Goal: Task Accomplishment & Management: Use online tool/utility

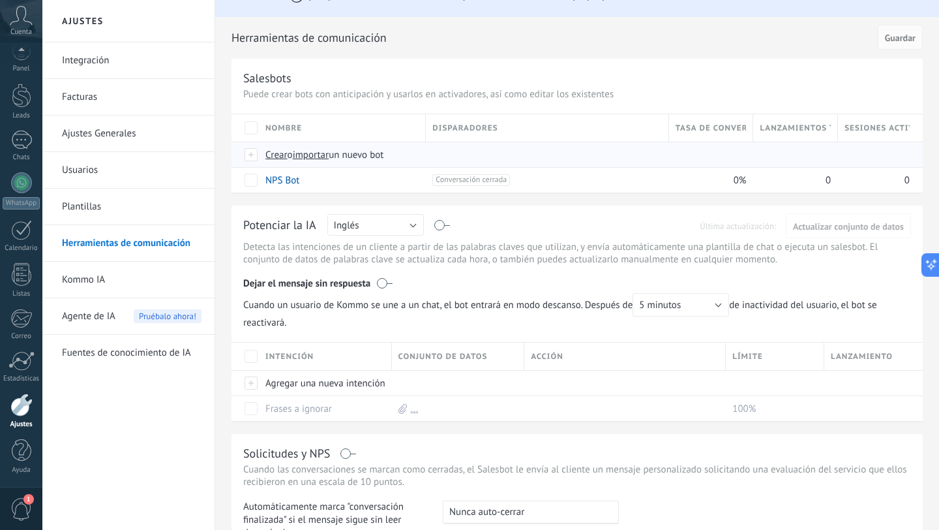
click at [272, 155] on span "Crear" at bounding box center [276, 155] width 22 height 12
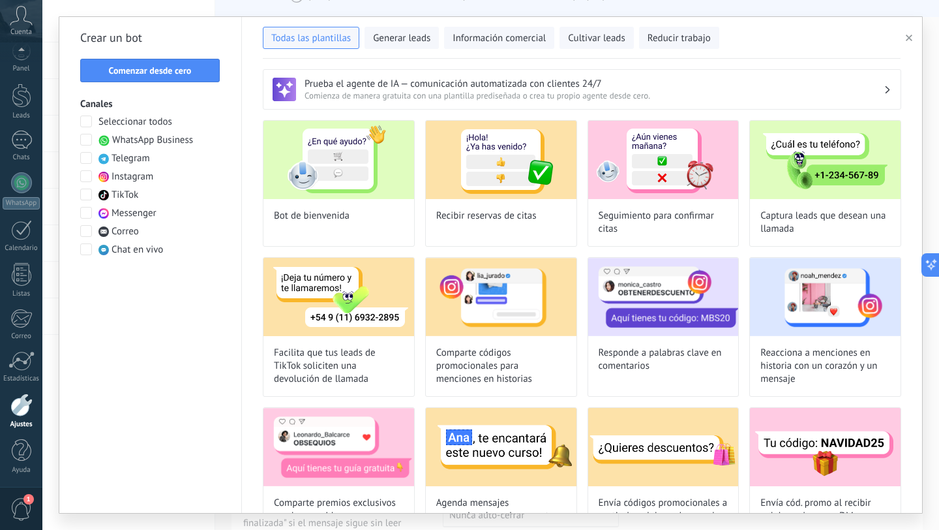
type input "**********"
click at [127, 123] on span "Seleccionar todos" at bounding box center [135, 121] width 74 height 13
click at [164, 79] on button "Comenzar desde cero" at bounding box center [150, 70] width 140 height 23
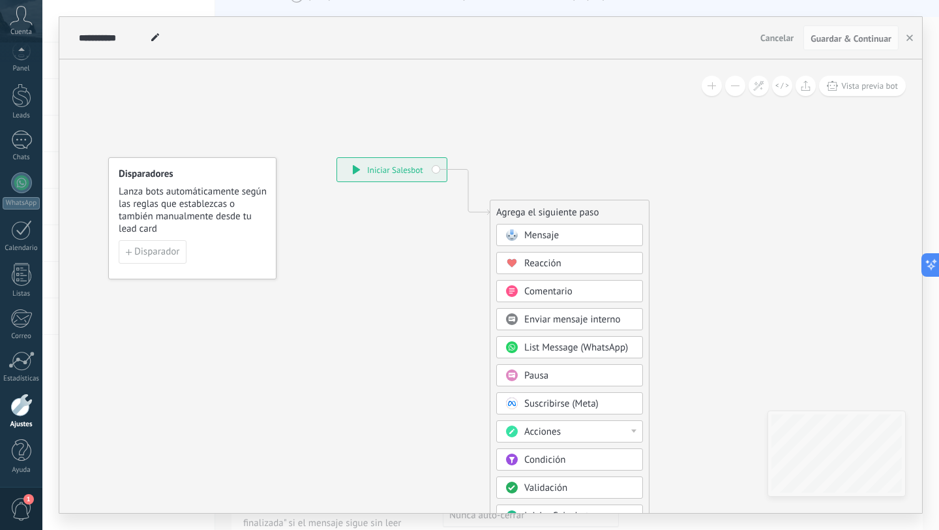
click at [547, 227] on div "Mensaje" at bounding box center [569, 235] width 147 height 22
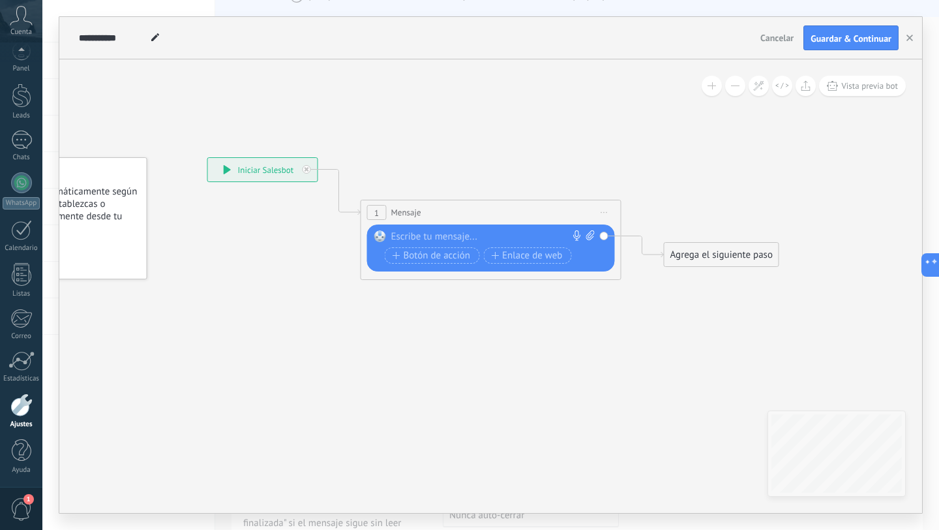
click at [431, 237] on div at bounding box center [488, 236] width 194 height 13
paste div
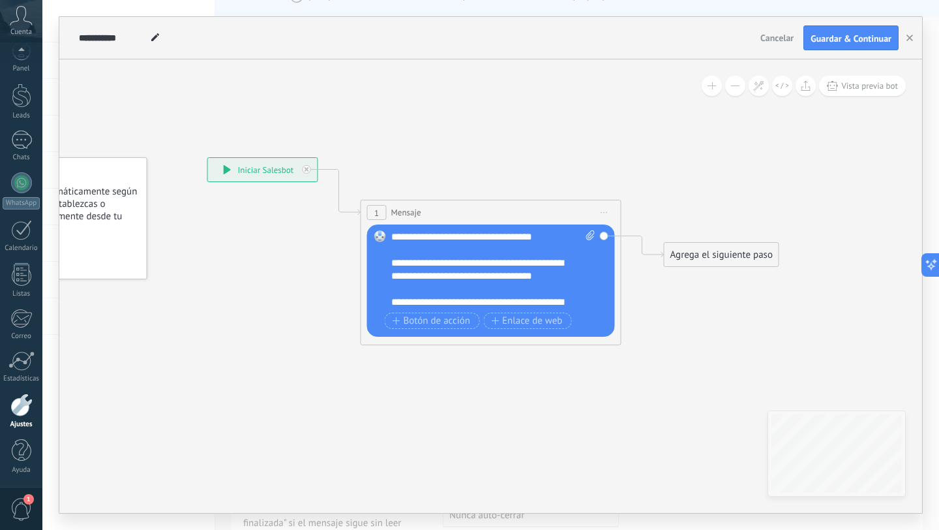
click at [700, 254] on div "Agrega el siguiente paso" at bounding box center [722, 255] width 114 height 22
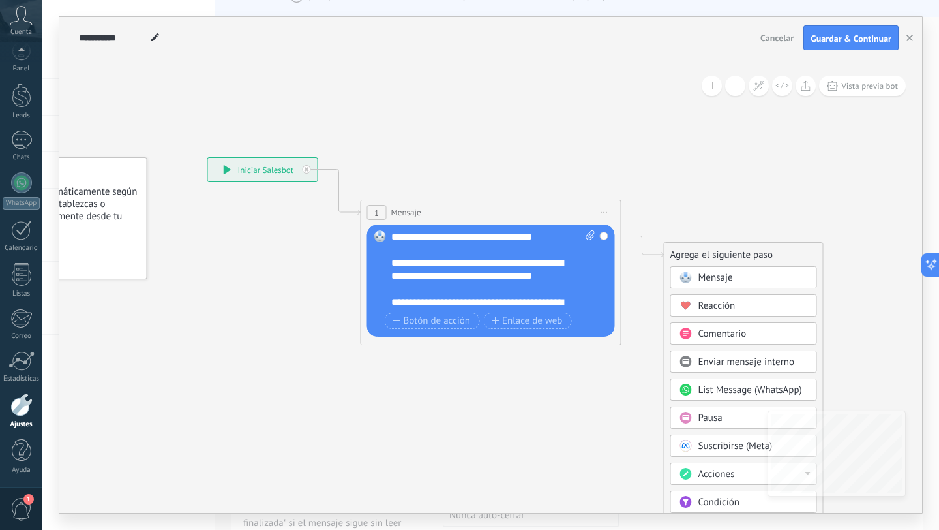
click at [699, 275] on span "Mensaje" at bounding box center [715, 277] width 35 height 12
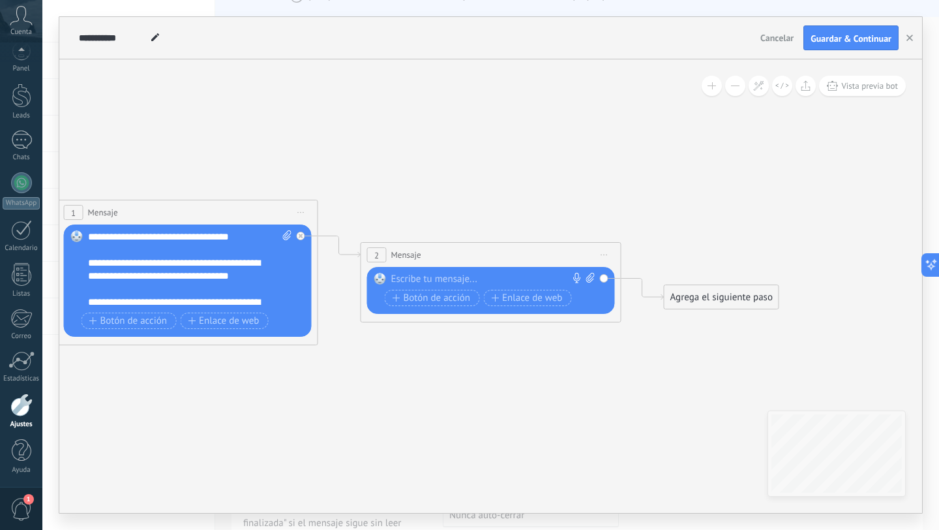
click at [425, 276] on div at bounding box center [488, 279] width 194 height 13
paste div
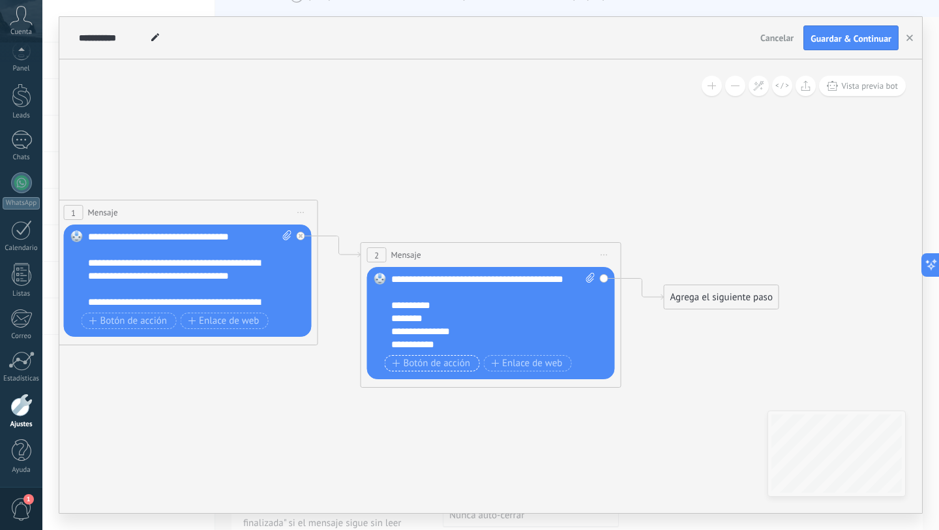
click at [447, 360] on span "Botón de acción" at bounding box center [432, 363] width 78 height 10
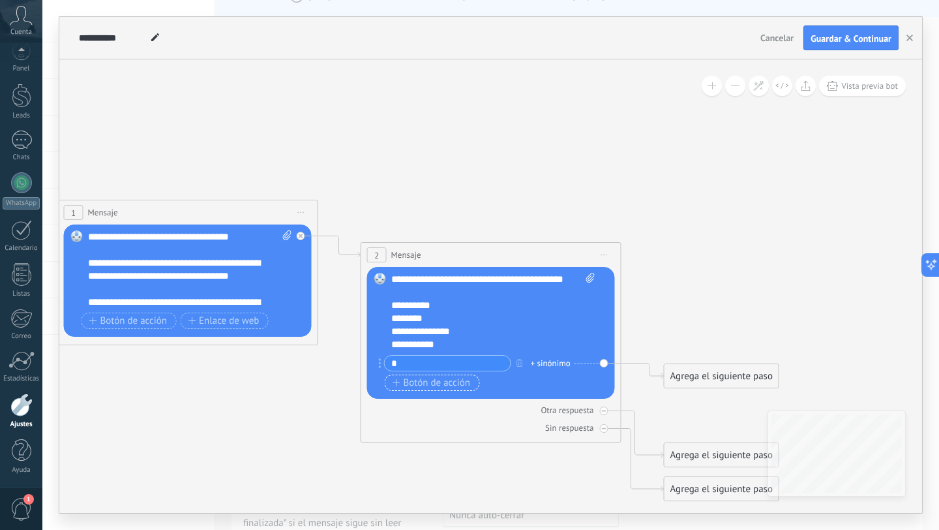
type input "*"
click at [408, 385] on span "Botón de acción" at bounding box center [432, 383] width 78 height 10
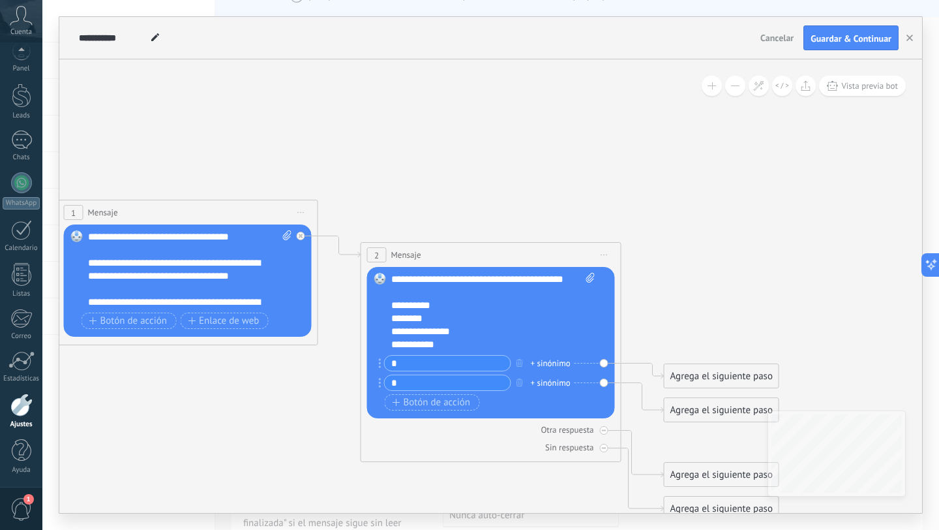
type input "*"
click at [406, 412] on div "* + sinónimo * + sinónimo Botón de acción Enlace de web" at bounding box center [490, 384] width 210 height 59
click at [405, 395] on button "Botón de acción" at bounding box center [432, 402] width 95 height 16
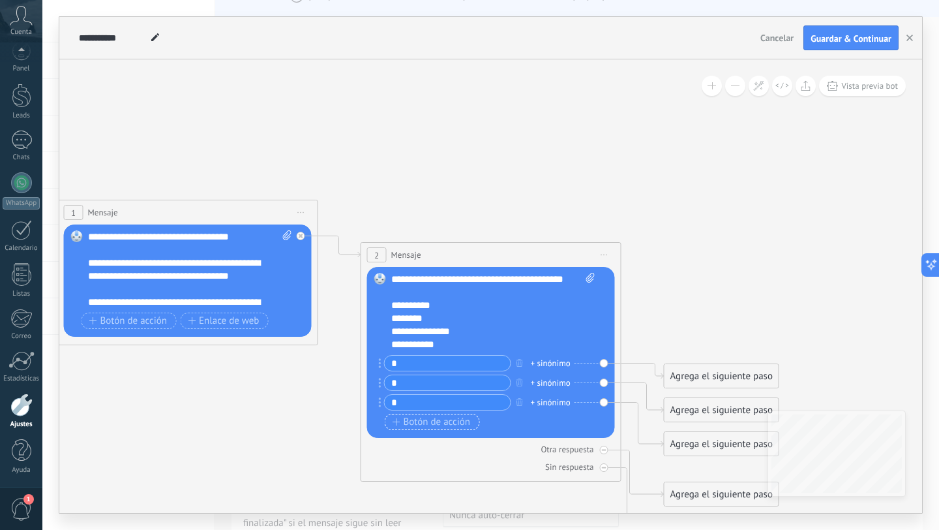
type input "*"
click at [407, 423] on span "Botón de acción" at bounding box center [432, 422] width 78 height 10
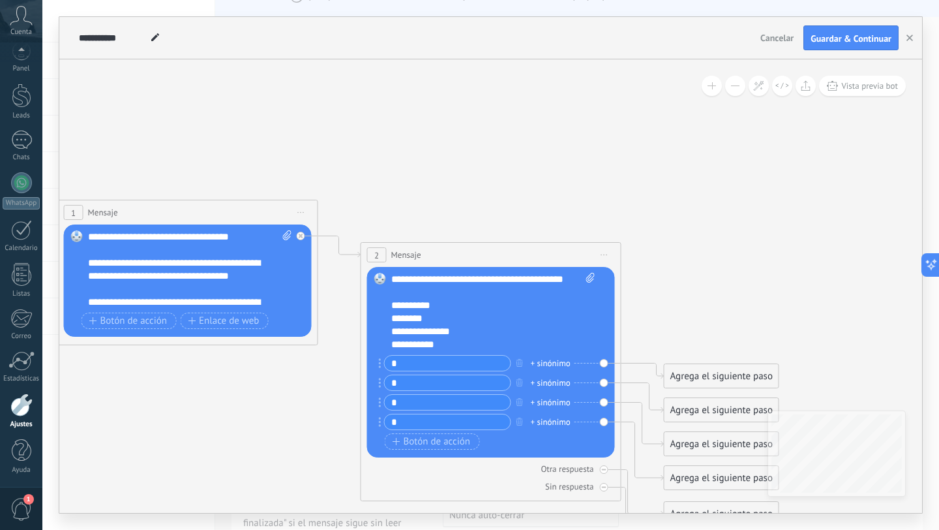
type input "*"
click at [538, 363] on div "+ sinónimo" at bounding box center [551, 363] width 40 height 13
type input "*"
type input "**"
type input "***"
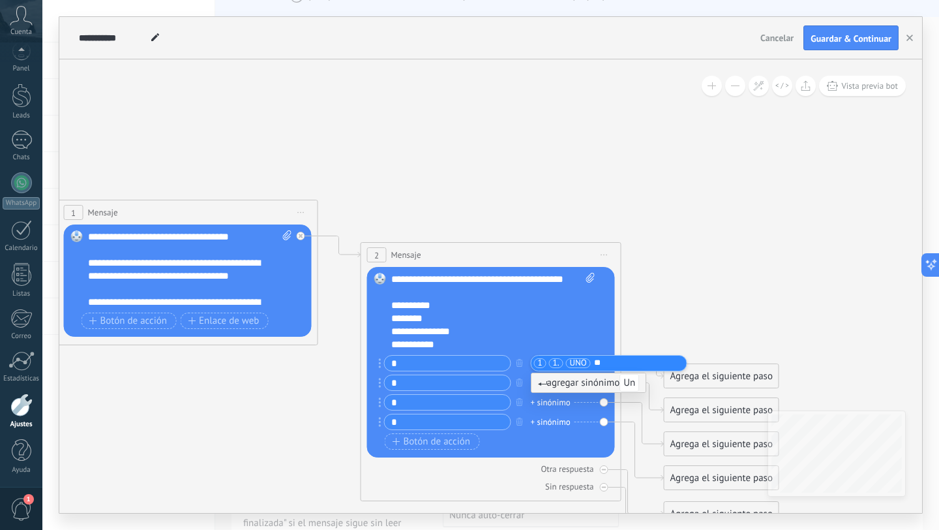
type input "***"
click at [456, 318] on div "********" at bounding box center [486, 318] width 191 height 13
click at [543, 379] on div "+ sinónimo" at bounding box center [551, 382] width 40 height 13
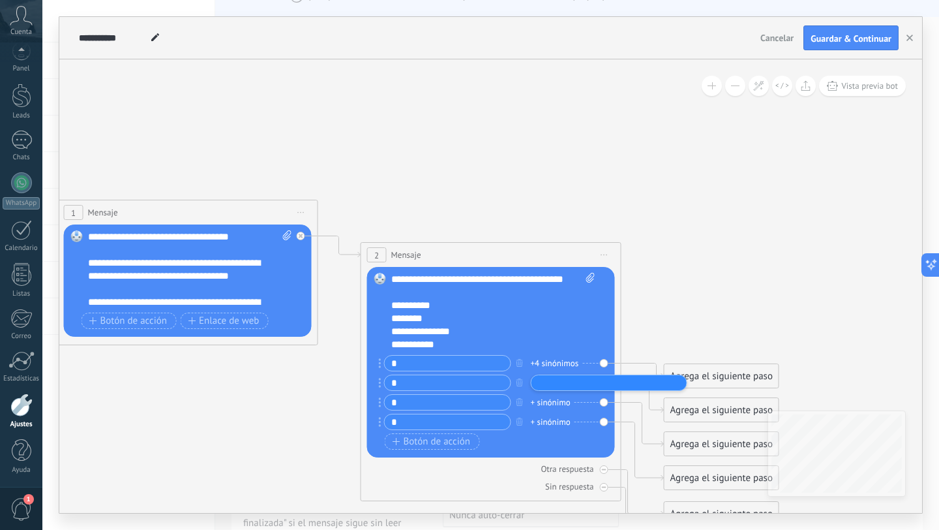
type input "*"
click at [546, 402] on div "+ sinónimo" at bounding box center [551, 402] width 40 height 13
type input "*"
type input "**"
click at [479, 329] on div "**********" at bounding box center [486, 331] width 191 height 13
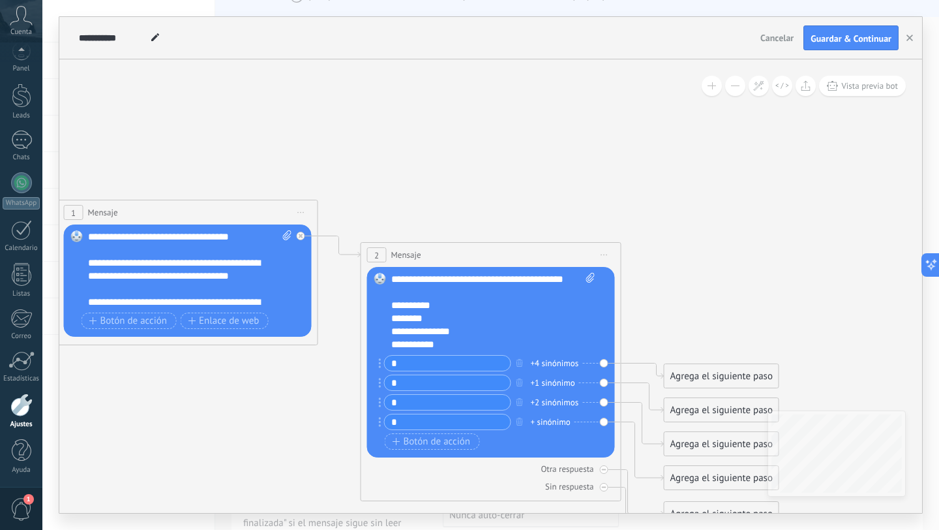
click at [543, 418] on div "+ sinónimo" at bounding box center [551, 421] width 40 height 13
type input "*"
type input "**"
click at [494, 325] on div "**********" at bounding box center [486, 331] width 191 height 13
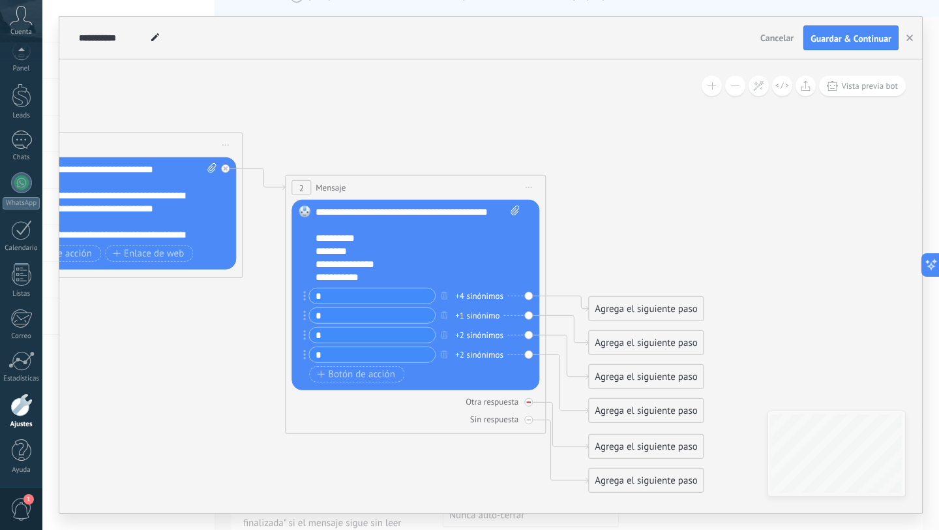
click at [528, 407] on div "Otra respuesta" at bounding box center [416, 401] width 248 height 12
click at [532, 426] on div "2 Mensaje ******* (a): Todos los contactos - canales seleccionados Todos los co…" at bounding box center [415, 304] width 261 height 259
click at [531, 423] on div "Sin respuesta" at bounding box center [416, 419] width 248 height 12
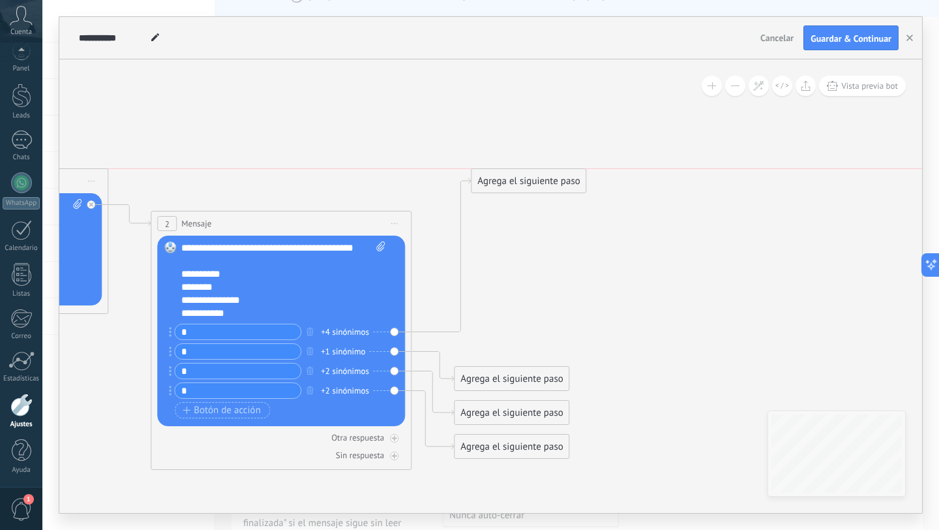
drag, startPoint x: 492, startPoint y: 339, endPoint x: 509, endPoint y: 177, distance: 163.3
click at [509, 177] on div "Agrega el siguiente paso" at bounding box center [529, 181] width 114 height 22
click at [112, 33] on input "**********" at bounding box center [113, 38] width 68 height 10
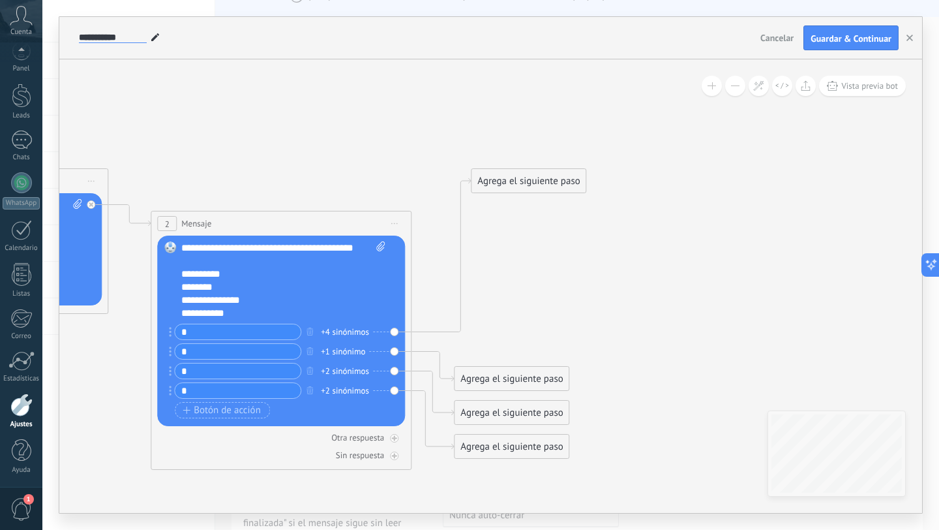
click at [112, 33] on input "**********" at bounding box center [113, 38] width 68 height 10
type input "**********"
click at [861, 47] on button "Guardar & Continuar" at bounding box center [850, 37] width 95 height 25
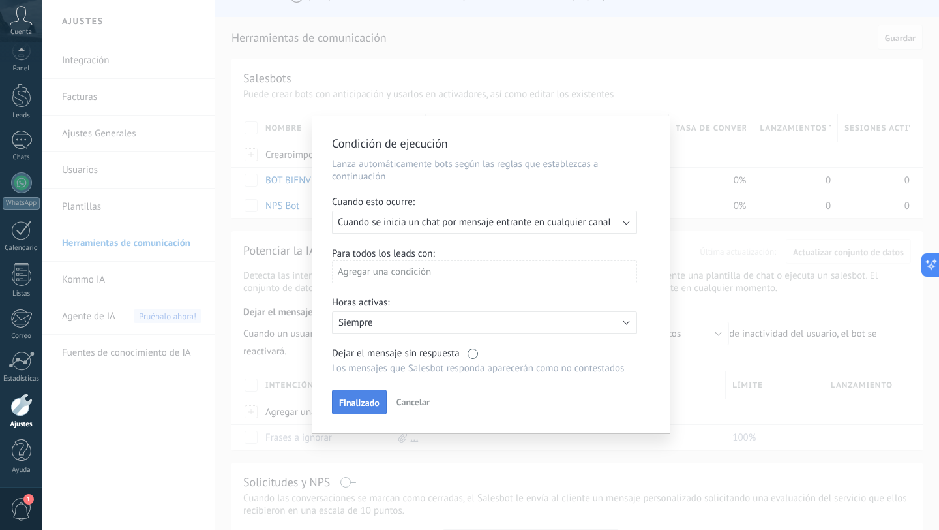
click at [350, 407] on span "Finalizado" at bounding box center [359, 402] width 40 height 9
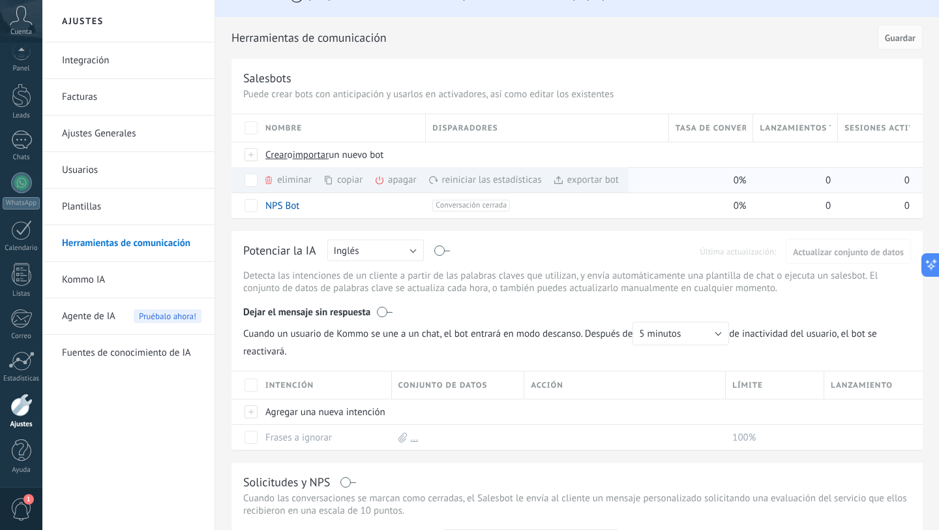
click at [594, 181] on div "exportar bot màs" at bounding box center [586, 179] width 66 height 25
click at [324, 154] on span "importar" at bounding box center [311, 155] width 37 height 12
click at [0, 0] on input "importar un nuevo bot" at bounding box center [0, 0] width 0 height 0
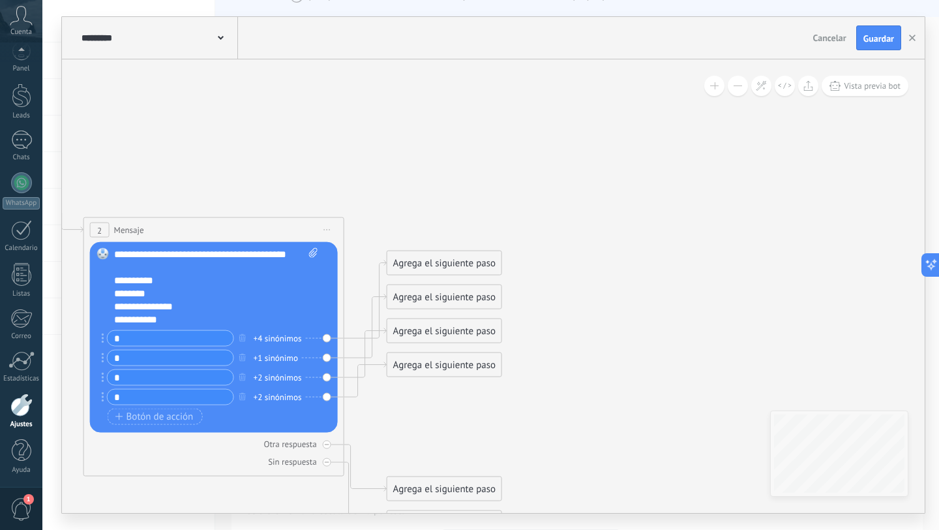
click at [321, 227] on span "Iniciar vista previa aquí Cambiar nombre Duplicar [GEOGRAPHIC_DATA]" at bounding box center [327, 229] width 21 height 19
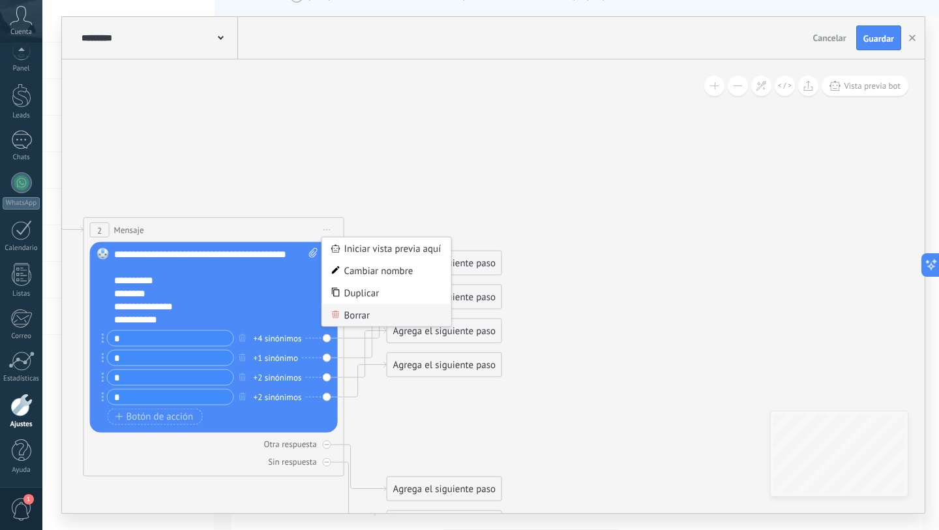
click at [358, 312] on div "Borrar" at bounding box center [386, 315] width 129 height 22
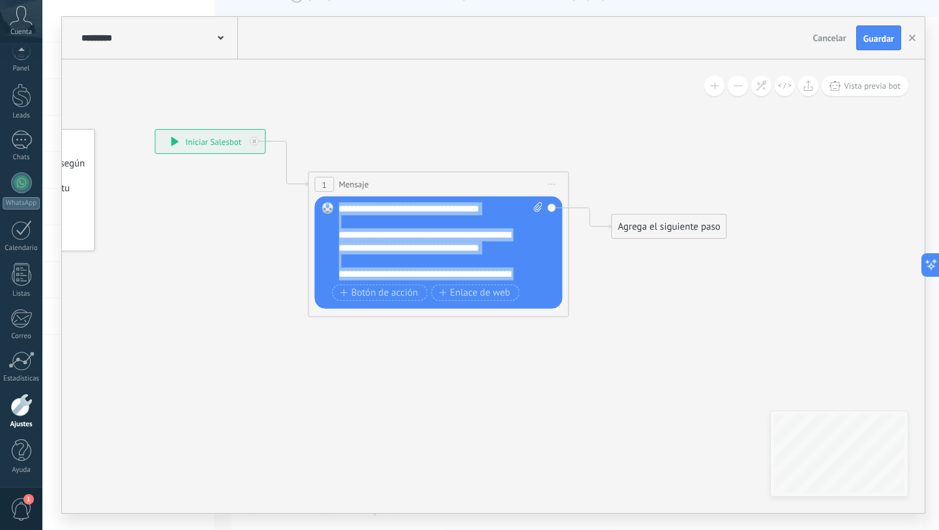
drag, startPoint x: 388, startPoint y: 277, endPoint x: 277, endPoint y: 134, distance: 181.2
click at [155, 129] on div "**********" at bounding box center [155, 129] width 0 height 0
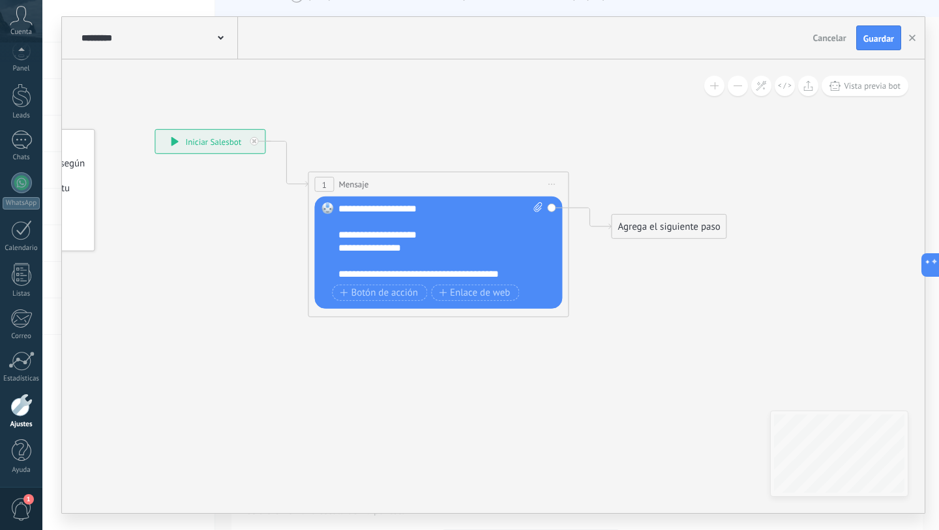
scroll to position [39, 0]
click at [370, 293] on span "Botón de acción" at bounding box center [379, 292] width 78 height 10
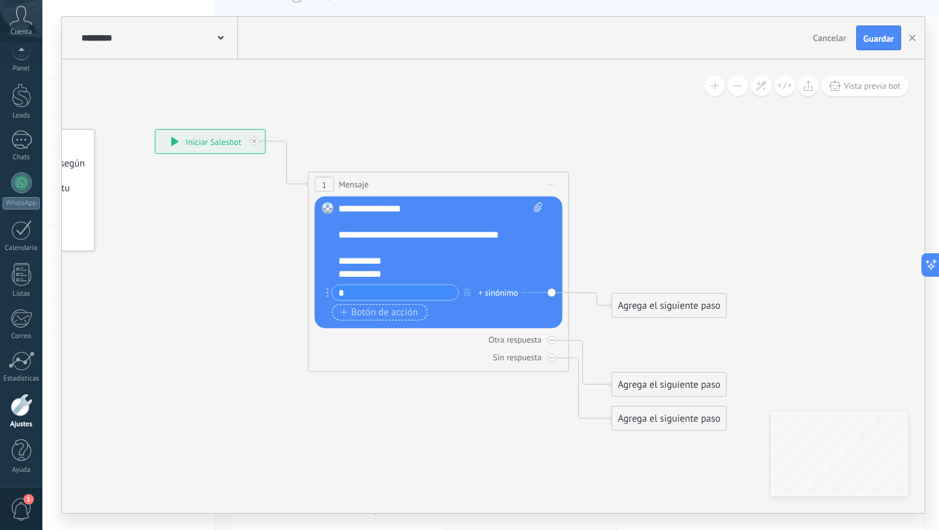
type input "*"
click at [351, 314] on span "Botón de acción" at bounding box center [379, 312] width 78 height 10
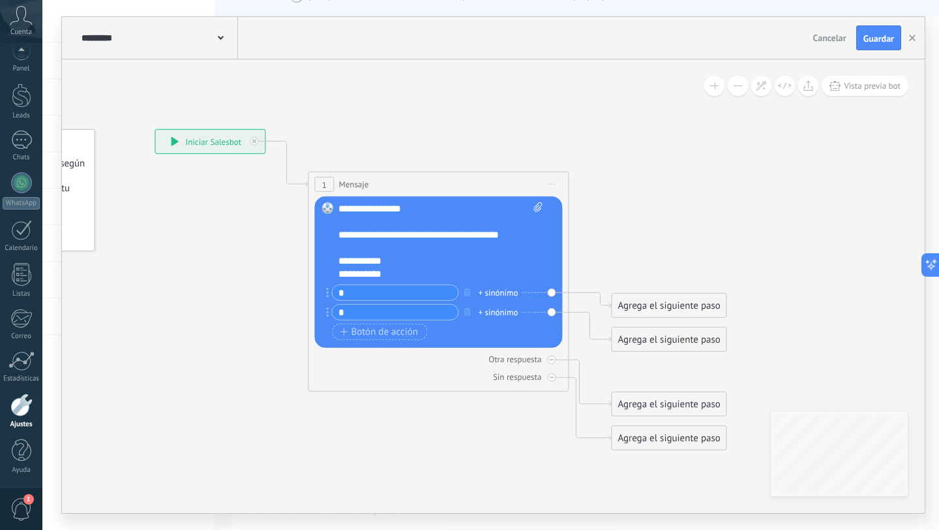
type input "*"
click at [493, 296] on div "+ sinónimo" at bounding box center [498, 292] width 40 height 13
type input "*"
type input "**"
type input "***"
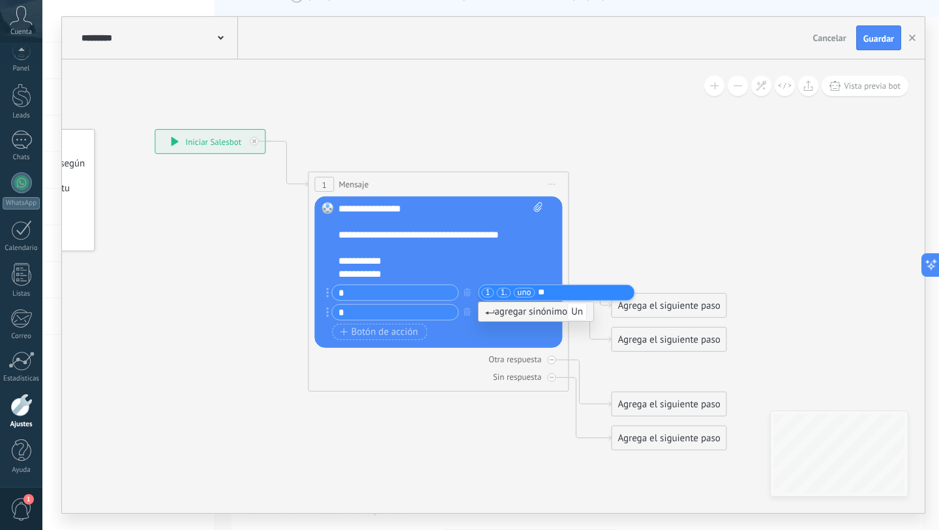
type input "***"
click at [458, 250] on div at bounding box center [433, 247] width 191 height 13
click at [503, 318] on div "* + sinónimo" at bounding box center [431, 312] width 210 height 16
click at [502, 315] on div "+ sinónimo" at bounding box center [498, 311] width 40 height 13
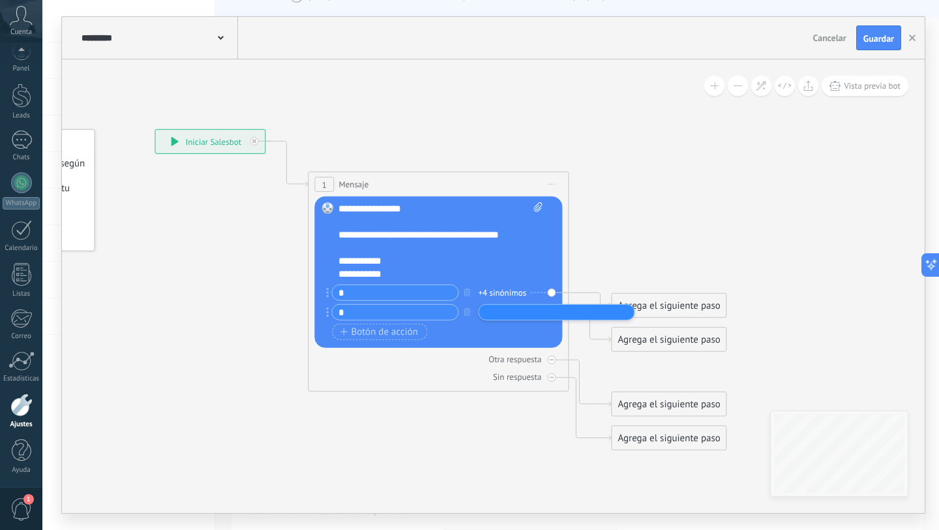
type input "*"
type input "**"
type input "***"
click at [410, 145] on icon at bounding box center [418, 290] width 1180 height 974
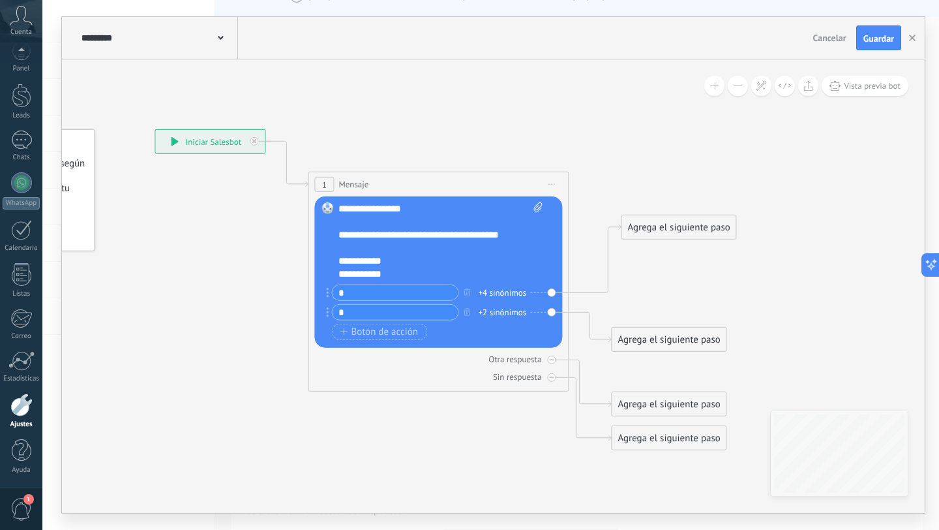
drag, startPoint x: 646, startPoint y: 304, endPoint x: 657, endPoint y: 194, distance: 110.7
click at [657, 217] on div "Agrega el siguiente paso" at bounding box center [679, 228] width 114 height 22
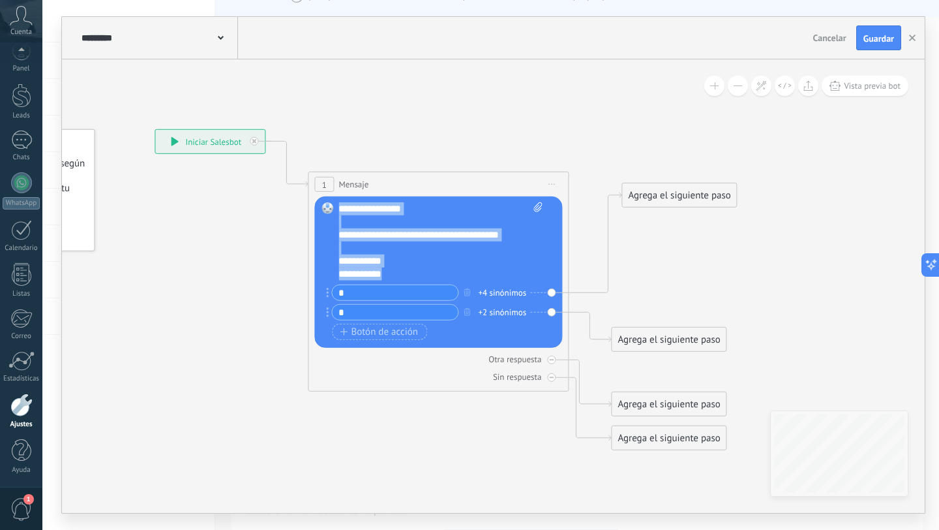
scroll to position [0, 0]
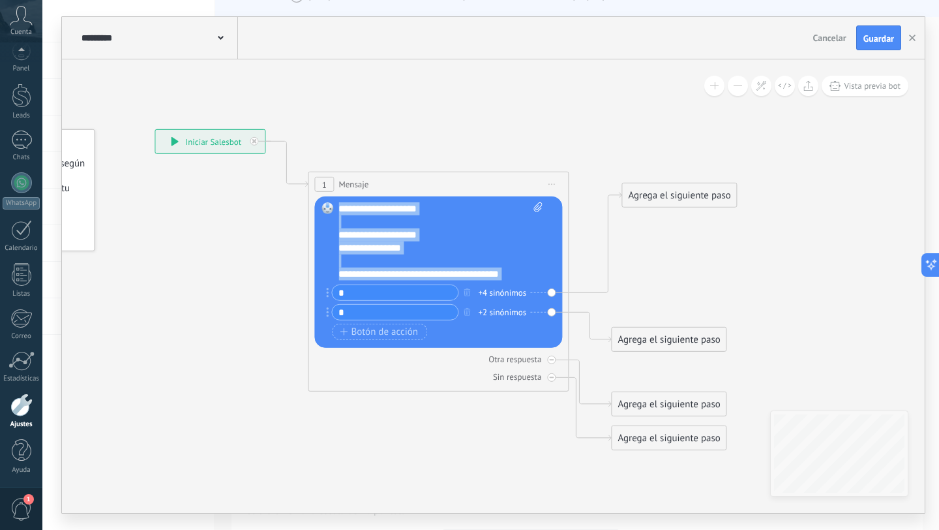
drag, startPoint x: 394, startPoint y: 278, endPoint x: 322, endPoint y: 190, distance: 114.1
click at [322, 190] on div "1 Mensaje ******* (a): Todos los contactos - canales seleccionados Todos los co…" at bounding box center [438, 282] width 261 height 220
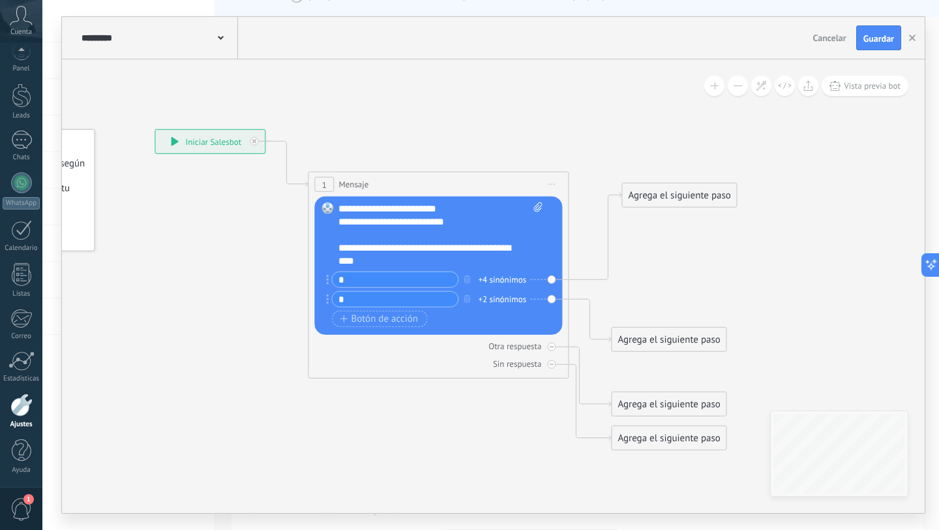
click at [218, 38] on icon at bounding box center [221, 38] width 6 height 4
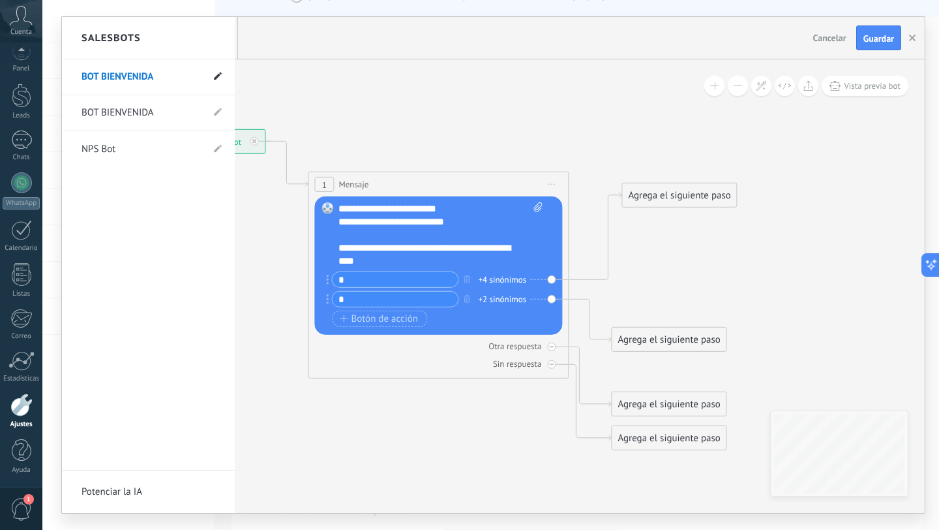
click at [220, 71] on span at bounding box center [218, 77] width 8 height 12
click at [114, 76] on input "**********" at bounding box center [128, 77] width 93 height 21
click at [115, 76] on input "**********" at bounding box center [128, 77] width 93 height 21
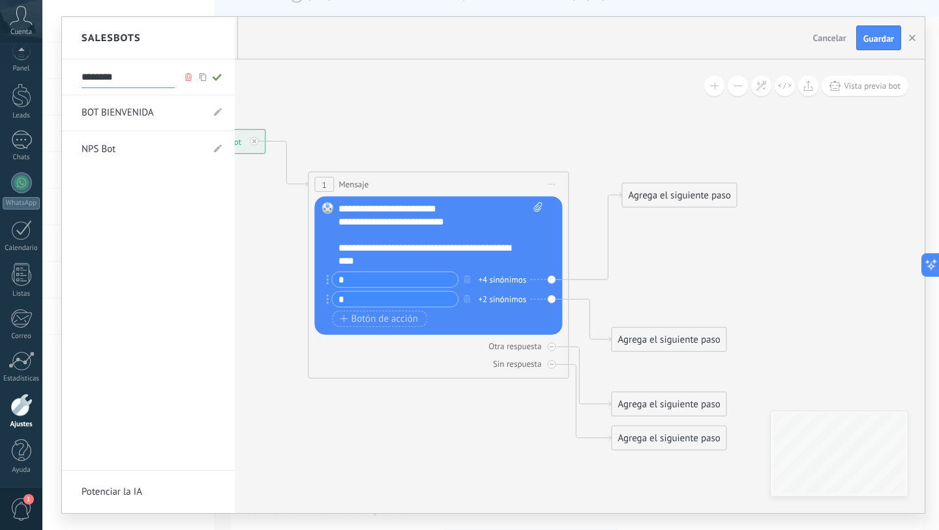
type input "********"
click at [213, 73] on icon at bounding box center [217, 77] width 14 height 8
type input "********"
click at [873, 42] on div at bounding box center [493, 265] width 863 height 496
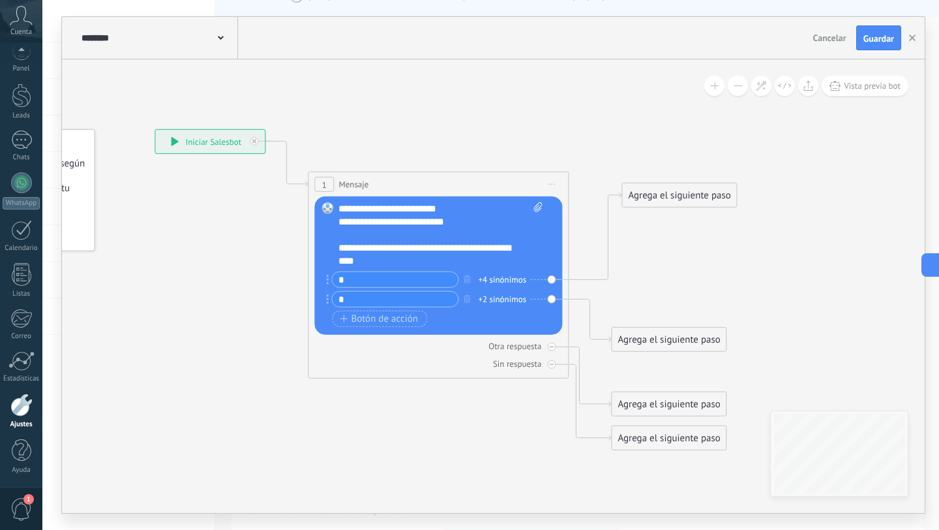
click at [873, 42] on span "Guardar" at bounding box center [878, 38] width 31 height 9
click at [910, 43] on button "button" at bounding box center [913, 37] width 20 height 23
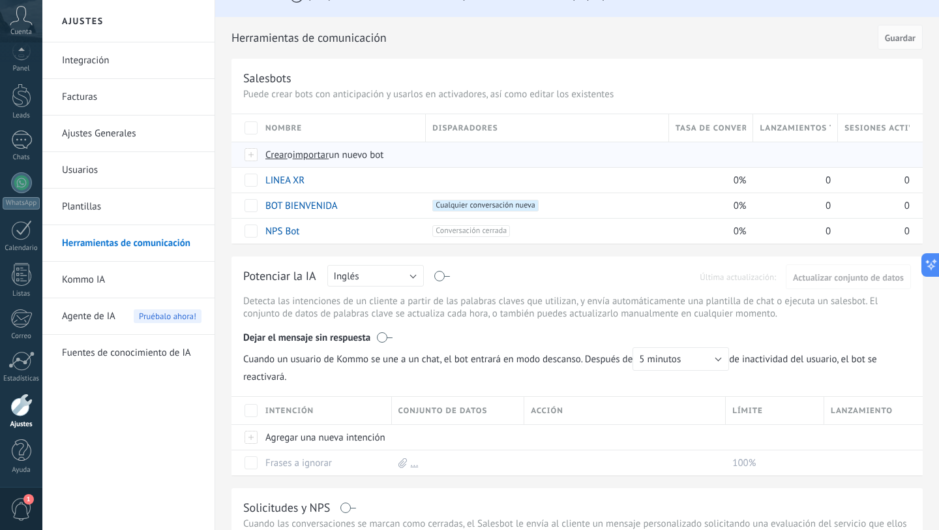
click at [314, 157] on span "importar" at bounding box center [311, 155] width 37 height 12
click at [0, 0] on input "importar un nuevo bot" at bounding box center [0, 0] width 0 height 0
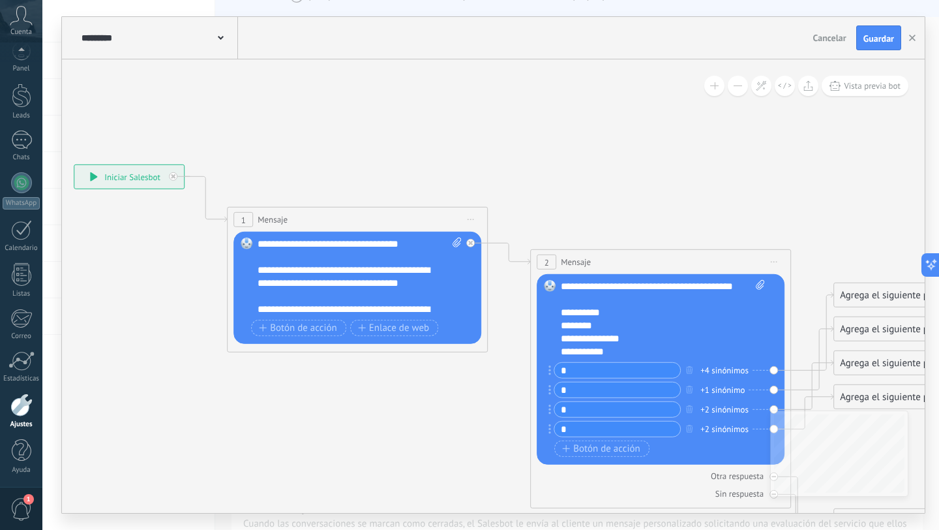
click at [776, 256] on span "Iniciar vista previa aquí Cambiar nombre Duplicar [GEOGRAPHIC_DATA]" at bounding box center [774, 261] width 21 height 19
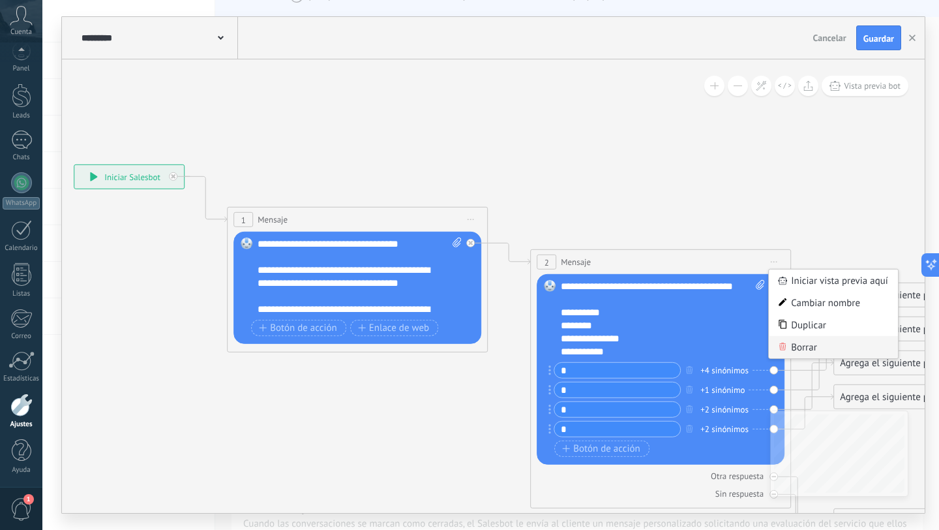
click at [804, 349] on div "Borrar" at bounding box center [833, 347] width 129 height 22
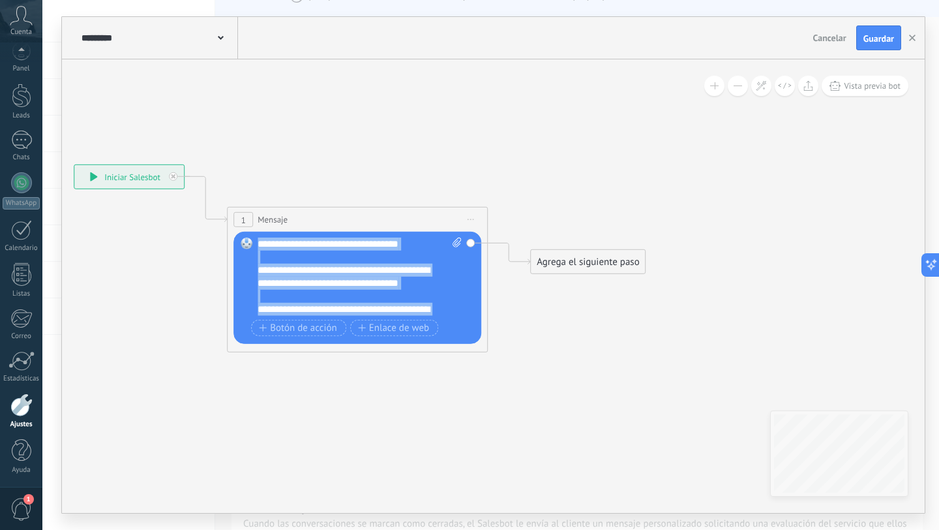
drag, startPoint x: 292, startPoint y: 312, endPoint x: 258, endPoint y: 209, distance: 108.7
click at [258, 209] on div "1 Mensaje ******* (a): Todos los contactos - canales seleccionados Todos los co…" at bounding box center [357, 279] width 261 height 145
paste div
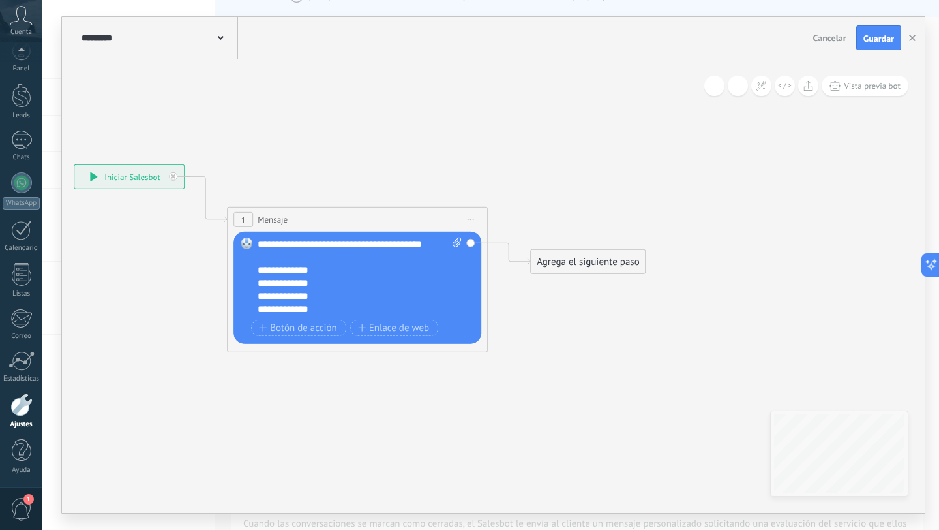
scroll to position [39, 0]
click at [284, 329] on span "Botón de acción" at bounding box center [298, 327] width 78 height 10
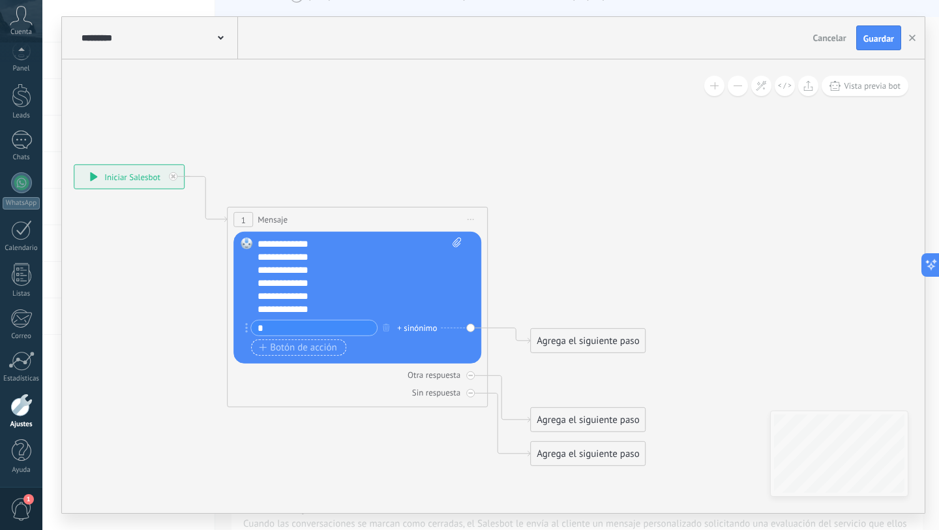
type input "*"
click at [269, 351] on span "Botón de acción" at bounding box center [298, 347] width 78 height 10
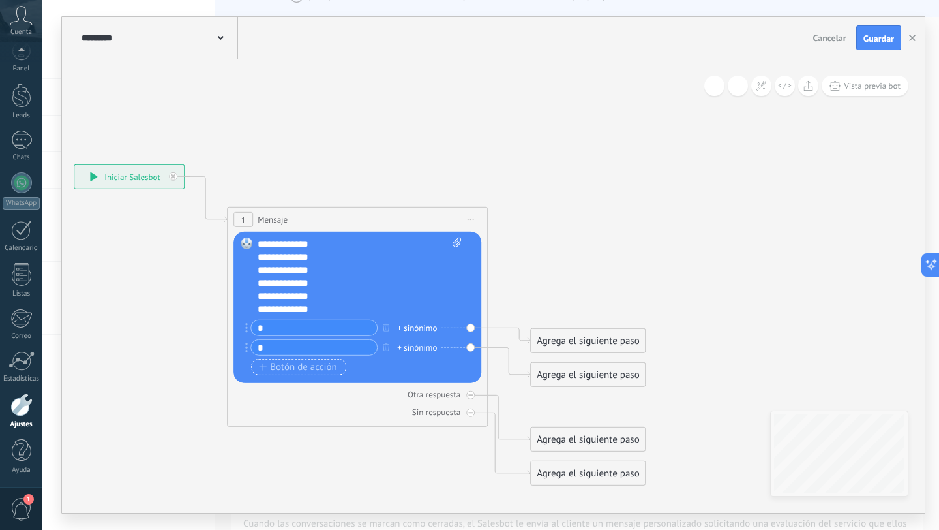
type input "*"
click at [277, 366] on span "Botón de acción" at bounding box center [298, 366] width 78 height 10
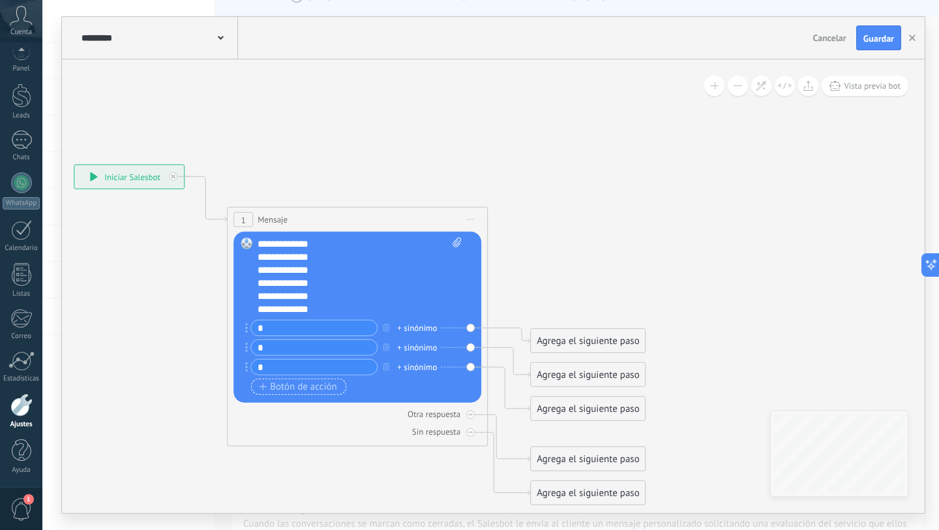
type input "*"
click at [282, 394] on button "Botón de acción" at bounding box center [298, 386] width 95 height 16
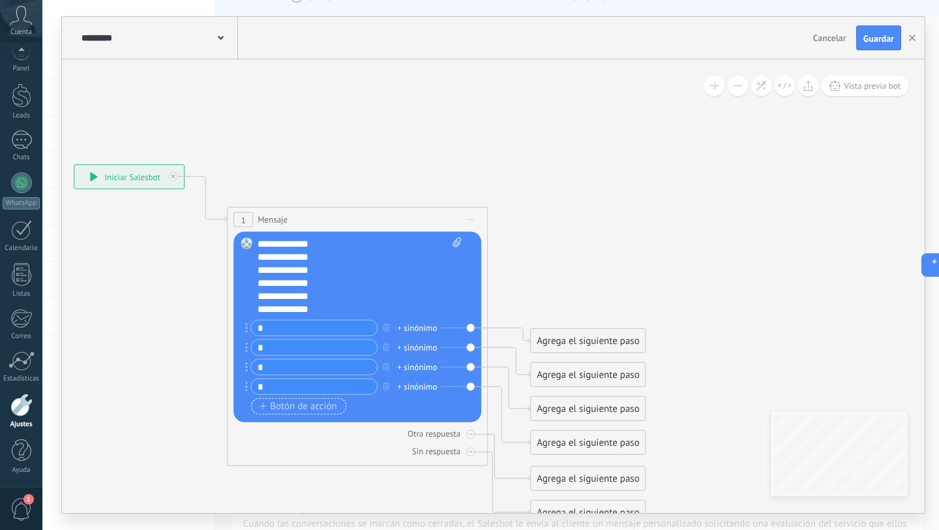
type input "*"
click at [282, 394] on div "*" at bounding box center [313, 386] width 127 height 16
click at [286, 405] on span "Botón de acción" at bounding box center [298, 405] width 78 height 10
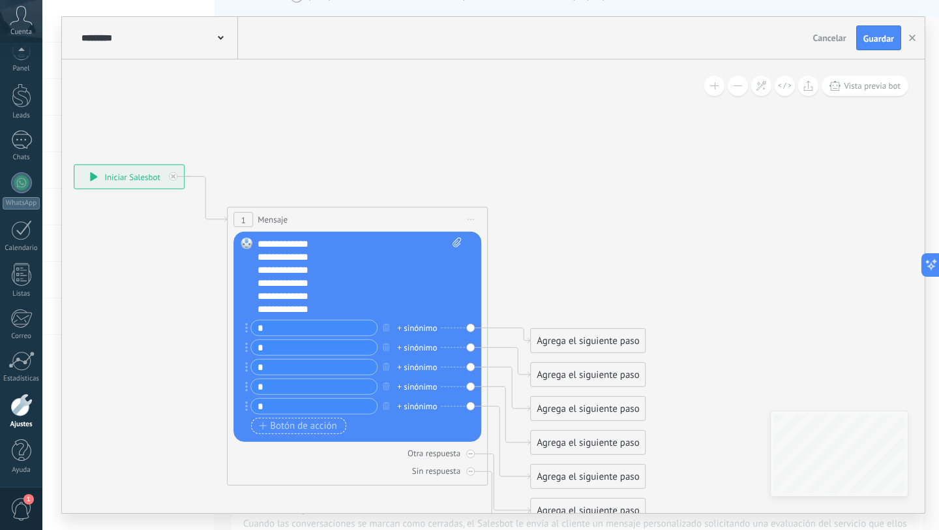
type input "*"
click at [292, 428] on span "Botón de acción" at bounding box center [298, 425] width 78 height 10
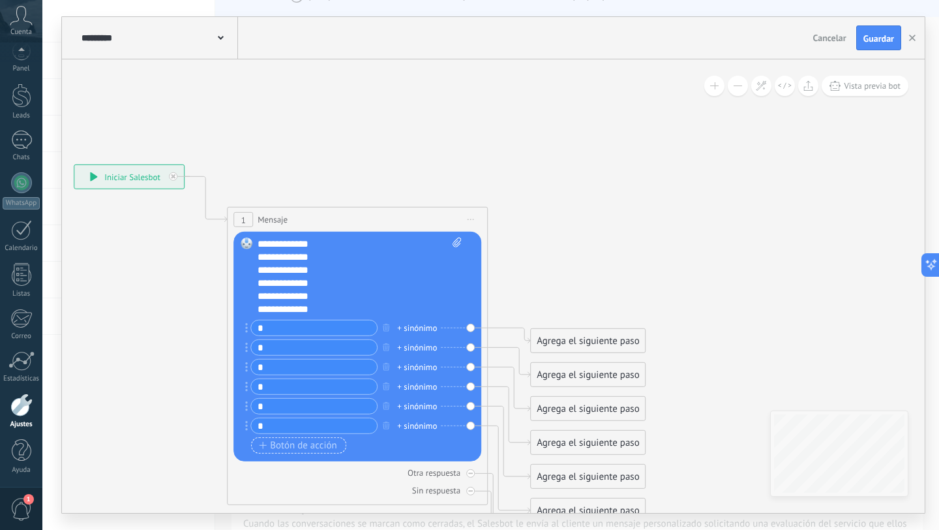
type input "*"
click at [292, 445] on span "Botón de acción" at bounding box center [298, 445] width 78 height 10
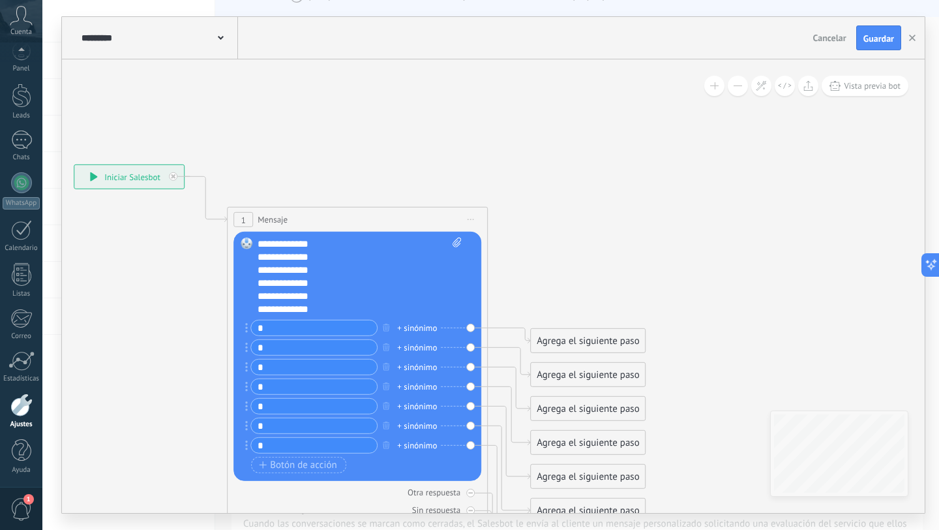
type input "*"
click at [419, 329] on div "+ sinónimo" at bounding box center [417, 327] width 40 height 13
click at [418, 337] on div "* + sinónimo 1 1 * + sinónimo * + sinónimo *" at bounding box center [356, 388] width 210 height 137
click at [416, 348] on div "+ sinónimo" at bounding box center [417, 346] width 40 height 13
click at [327, 293] on div "**********" at bounding box center [353, 296] width 191 height 13
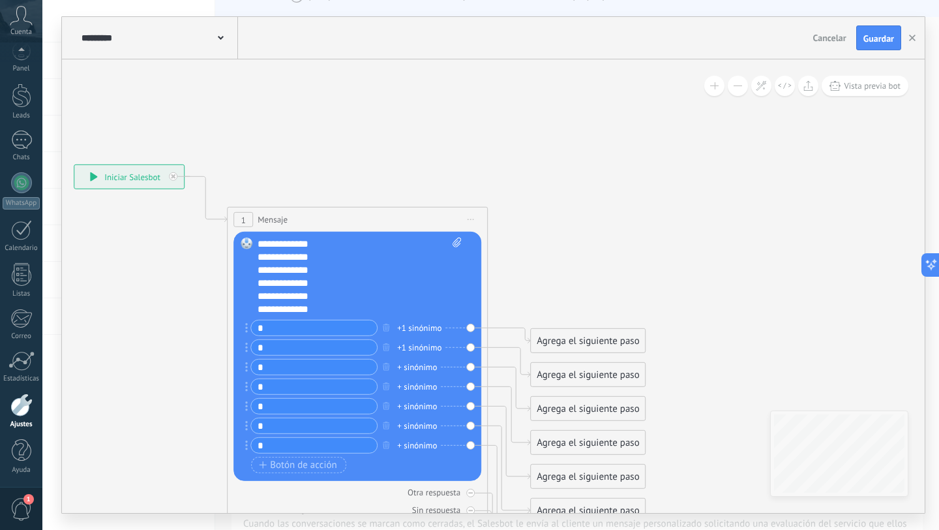
click at [218, 35] on span at bounding box center [221, 37] width 6 height 12
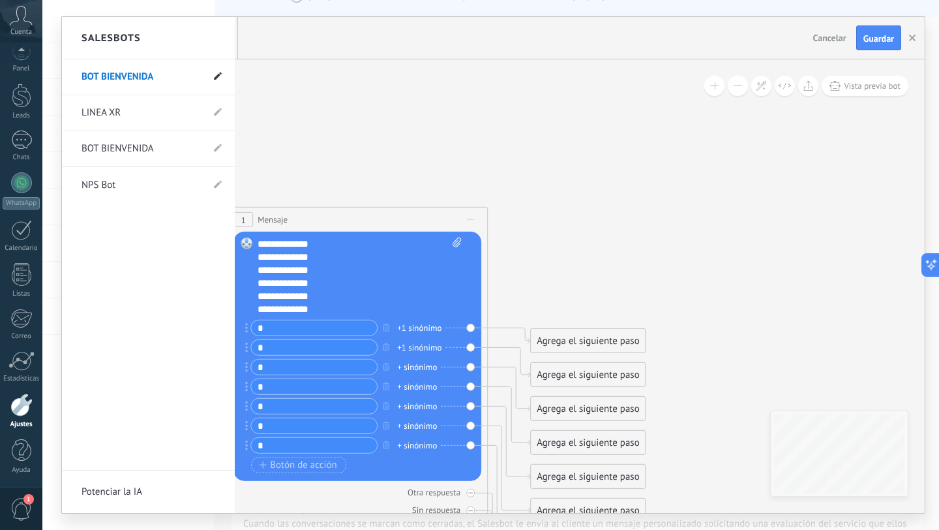
click at [219, 74] on use at bounding box center [218, 76] width 8 height 8
click at [124, 79] on input "**********" at bounding box center [128, 77] width 93 height 21
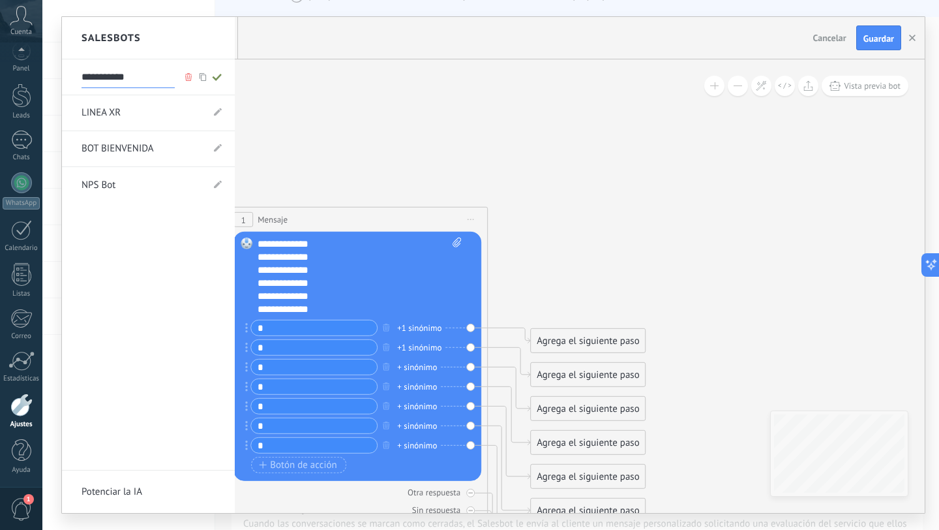
type input "**********"
click at [215, 75] on icon at bounding box center [217, 77] width 14 height 8
type input "**********"
click at [878, 51] on div at bounding box center [493, 265] width 863 height 496
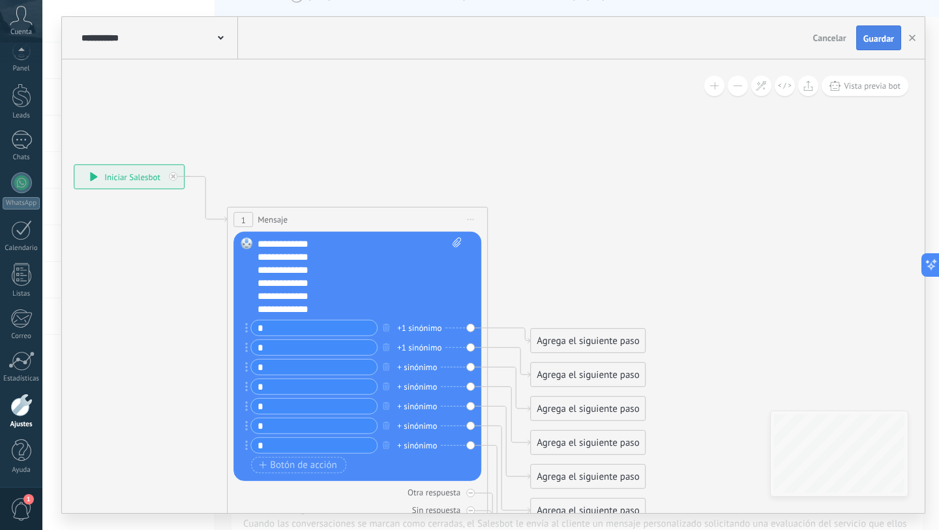
click at [873, 35] on span "Guardar" at bounding box center [878, 38] width 31 height 9
click at [914, 38] on icon "button" at bounding box center [912, 38] width 7 height 7
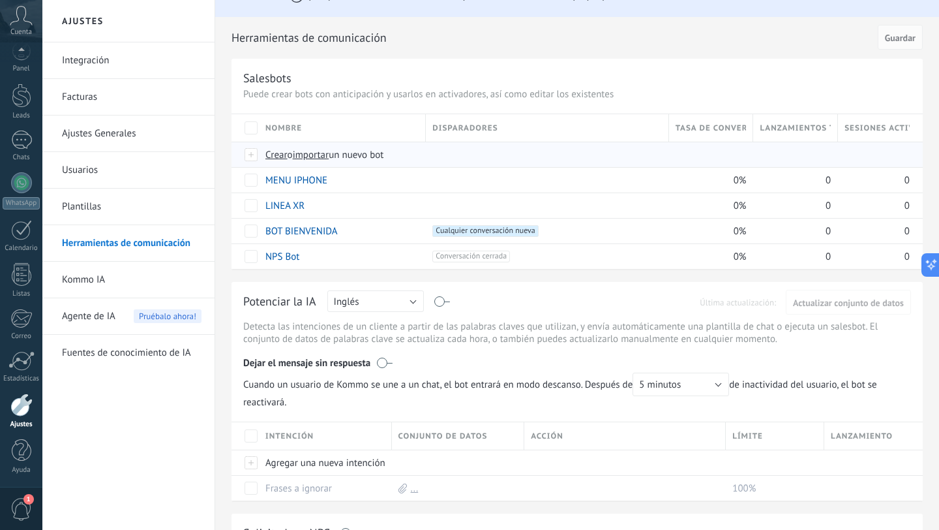
click at [313, 159] on span "importar" at bounding box center [311, 155] width 37 height 12
click at [0, 0] on input "importar un nuevo bot" at bounding box center [0, 0] width 0 height 0
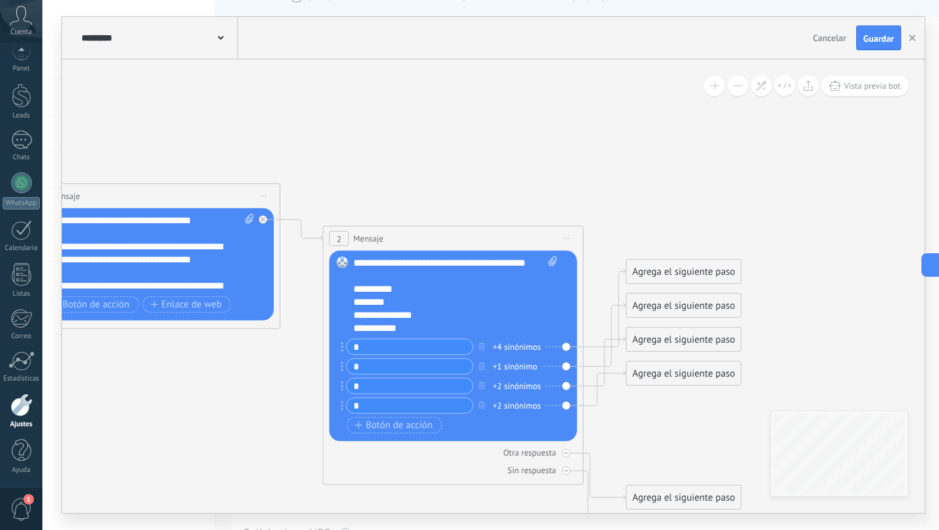
click at [568, 239] on span "Iniciar vista previa aquí Cambiar nombre Duplicar [GEOGRAPHIC_DATA]" at bounding box center [566, 238] width 21 height 19
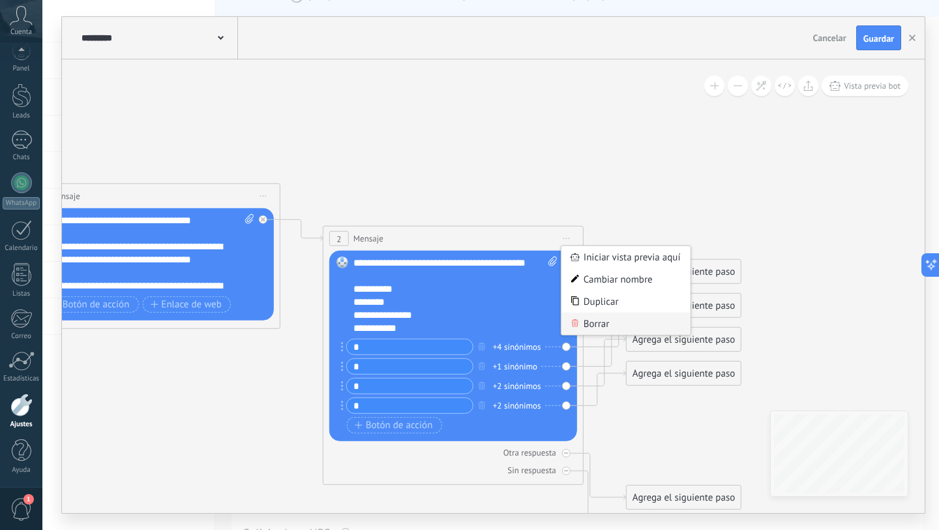
click at [593, 323] on div "Borrar" at bounding box center [626, 323] width 129 height 22
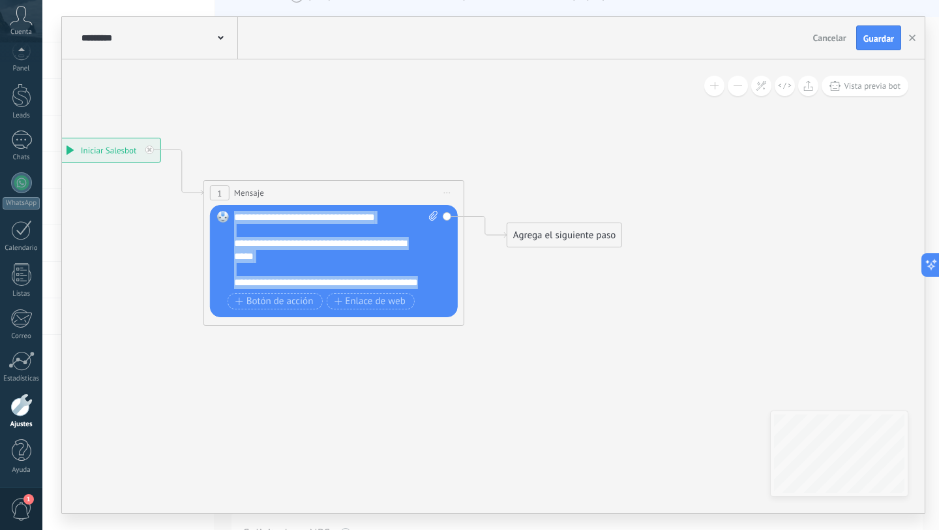
scroll to position [0, 0]
drag, startPoint x: 281, startPoint y: 286, endPoint x: 215, endPoint y: 184, distance: 121.6
click at [215, 184] on div "1 Mensaje ******* (a): Todos los contactos - canales seleccionados Todos los co…" at bounding box center [333, 252] width 261 height 145
paste div
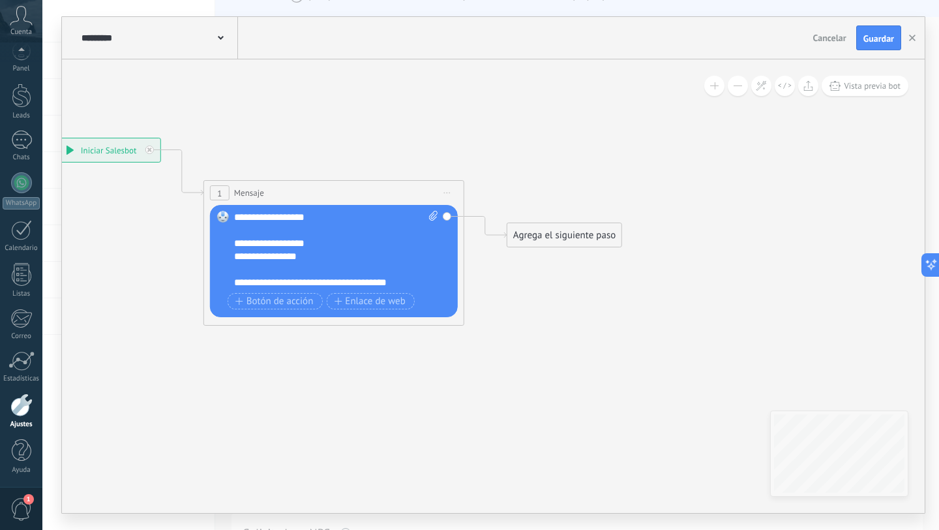
click at [219, 36] on icon at bounding box center [221, 38] width 6 height 4
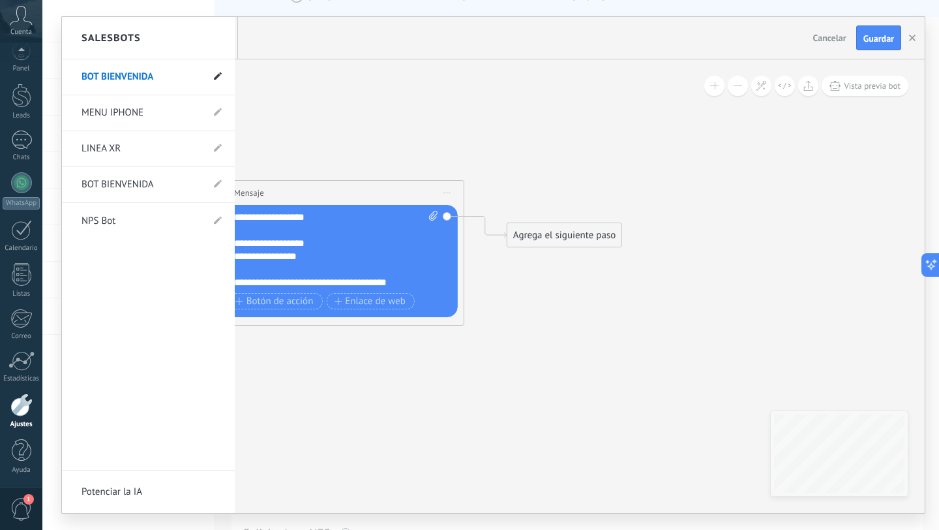
click at [219, 75] on icon at bounding box center [218, 76] width 8 height 8
click at [133, 78] on input "**********" at bounding box center [128, 77] width 93 height 21
type input "**********"
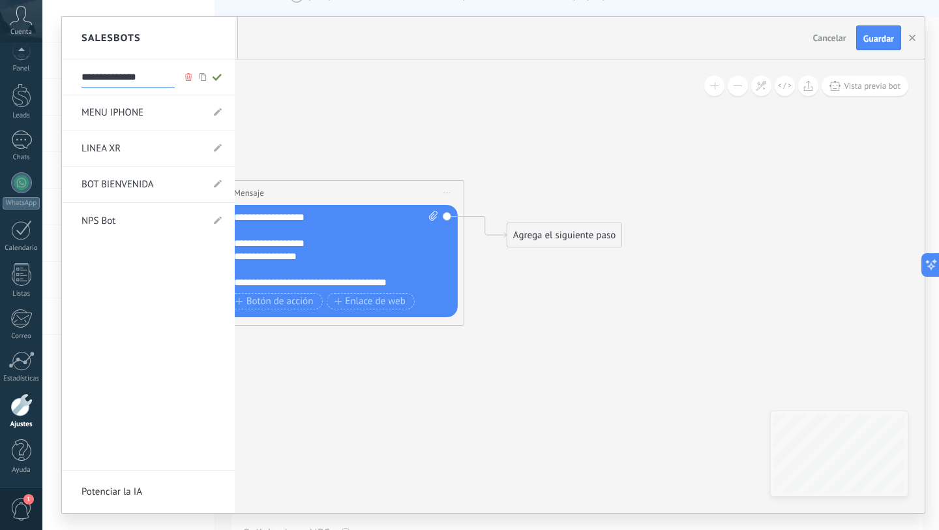
click at [215, 74] on icon at bounding box center [217, 77] width 14 height 8
type input "**********"
click at [875, 34] on div at bounding box center [493, 265] width 863 height 496
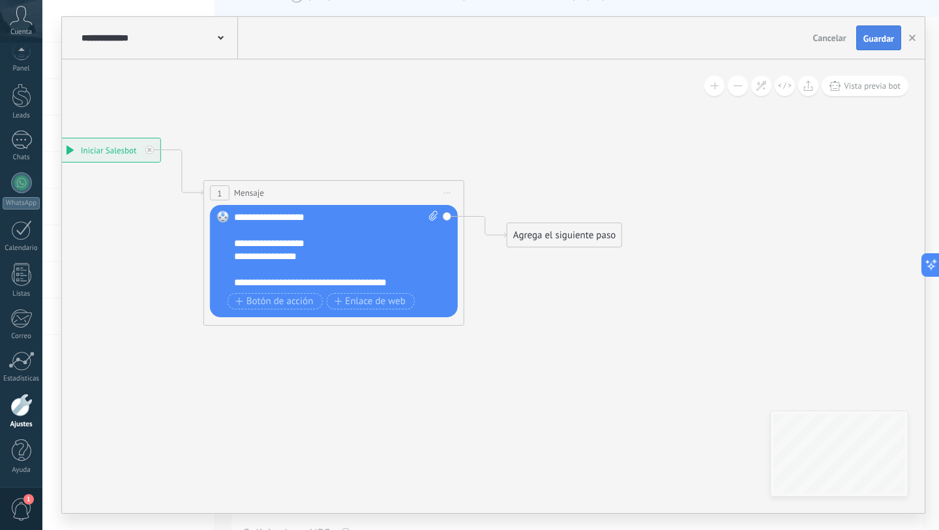
click at [875, 42] on span "Guardar" at bounding box center [878, 38] width 31 height 9
click at [270, 306] on span "Botón de acción" at bounding box center [274, 301] width 78 height 10
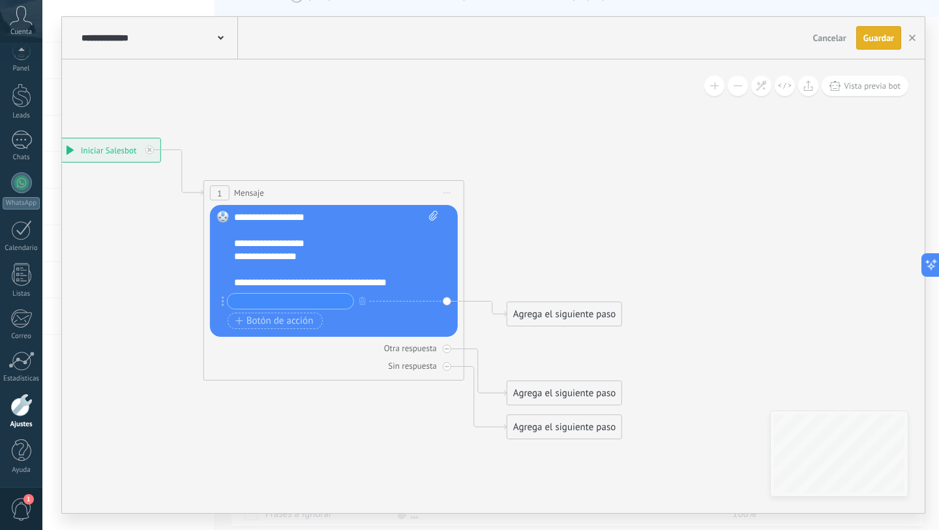
scroll to position [39, 0]
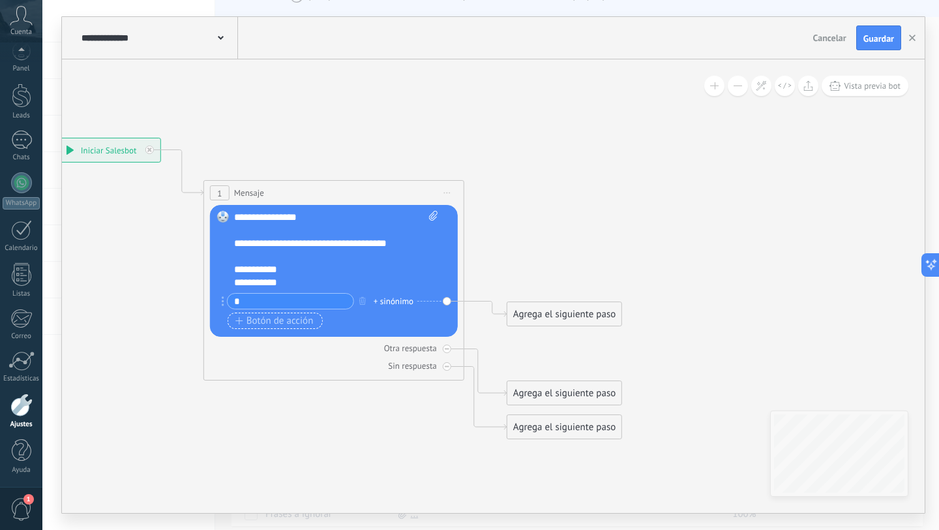
type input "*"
click at [256, 318] on span "Botón de acción" at bounding box center [274, 321] width 78 height 10
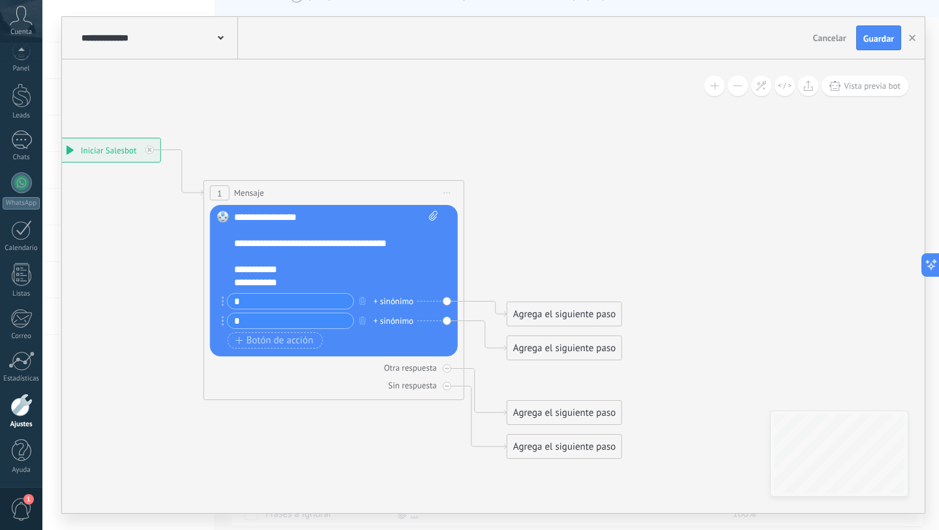
type input "*"
click at [386, 299] on div "+ sinónimo" at bounding box center [394, 301] width 40 height 13
click at [393, 318] on div "+ sinónimo" at bounding box center [394, 320] width 40 height 13
type input "*"
click at [379, 265] on div "**********" at bounding box center [329, 269] width 191 height 13
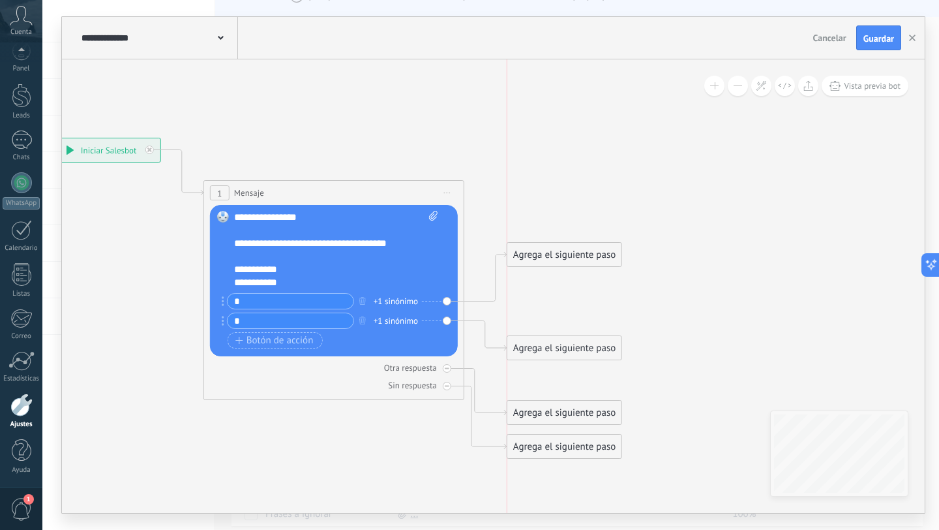
drag, startPoint x: 530, startPoint y: 316, endPoint x: 530, endPoint y: 208, distance: 108.3
click at [530, 244] on div "Agrega el siguiente paso" at bounding box center [564, 255] width 114 height 22
click at [882, 39] on span "Guardar" at bounding box center [878, 38] width 31 height 9
click at [908, 35] on button "button" at bounding box center [913, 37] width 20 height 23
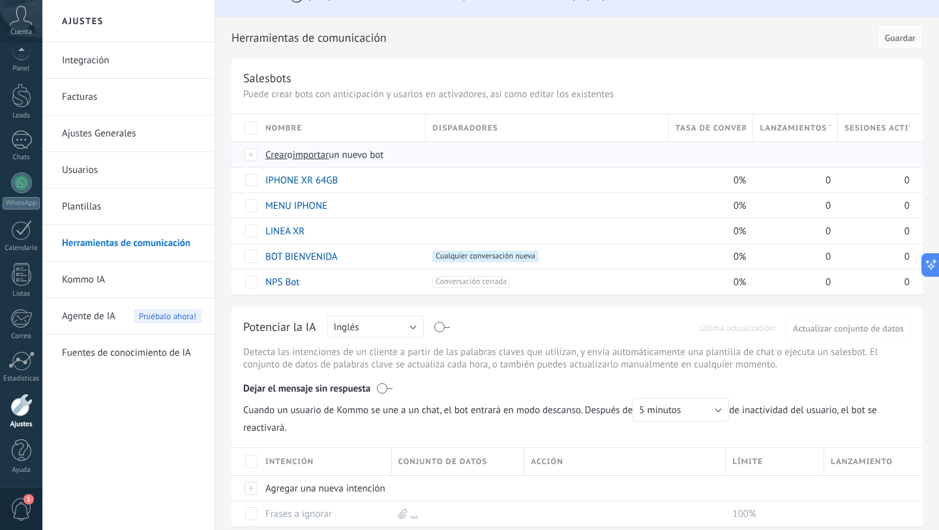
click at [316, 155] on span "importar" at bounding box center [311, 155] width 37 height 12
click at [0, 0] on input "importar un nuevo bot" at bounding box center [0, 0] width 0 height 0
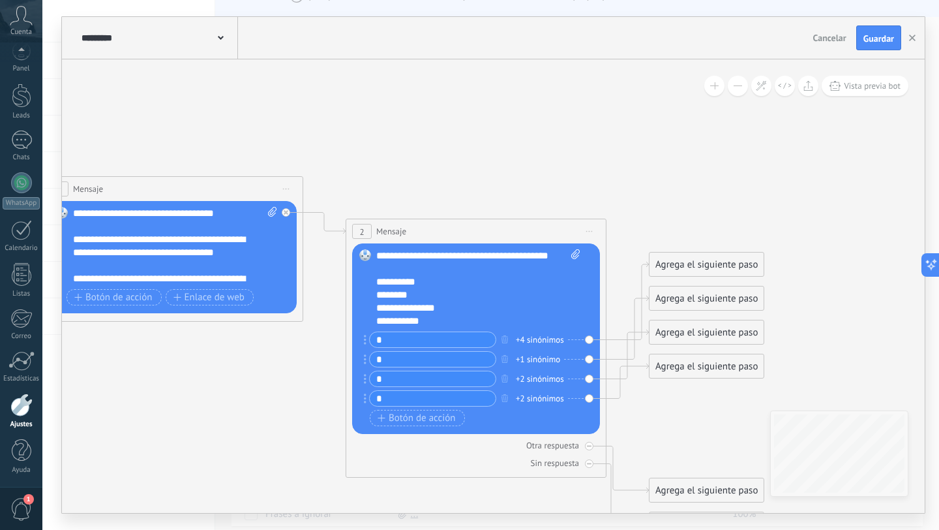
click at [592, 235] on span "Iniciar vista previa aquí Cambiar nombre Duplicar [GEOGRAPHIC_DATA]" at bounding box center [589, 231] width 21 height 19
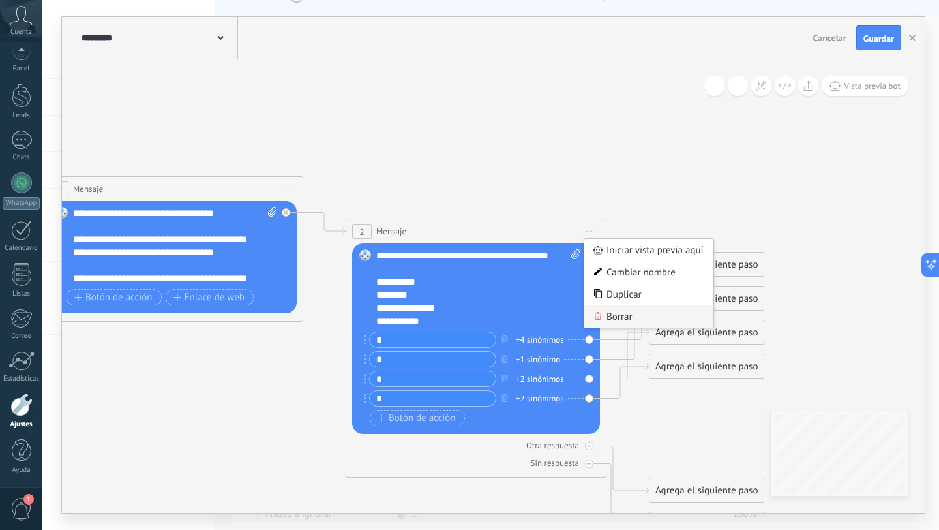
click at [614, 316] on div "Borrar" at bounding box center [648, 316] width 129 height 22
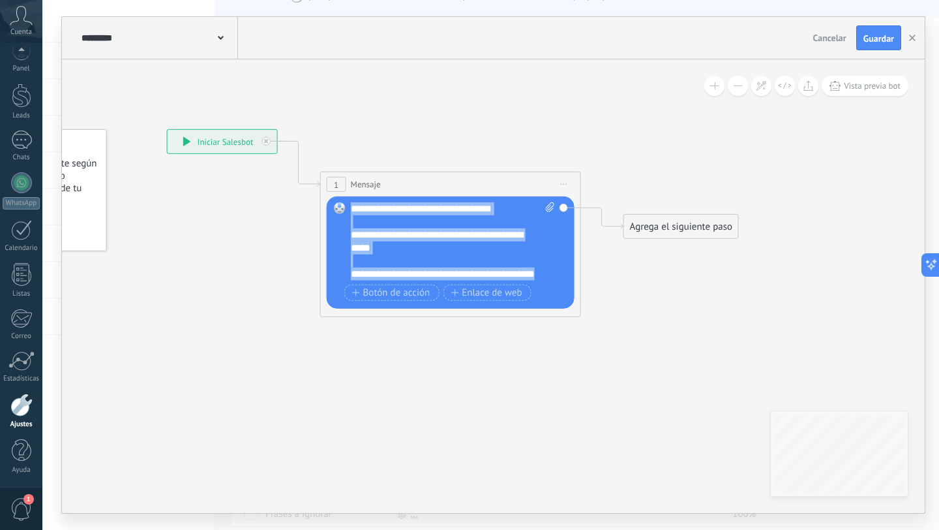
scroll to position [0, 0]
drag, startPoint x: 403, startPoint y: 274, endPoint x: 308, endPoint y: 139, distance: 165.2
click at [167, 129] on div "**********" at bounding box center [167, 129] width 0 height 0
paste div
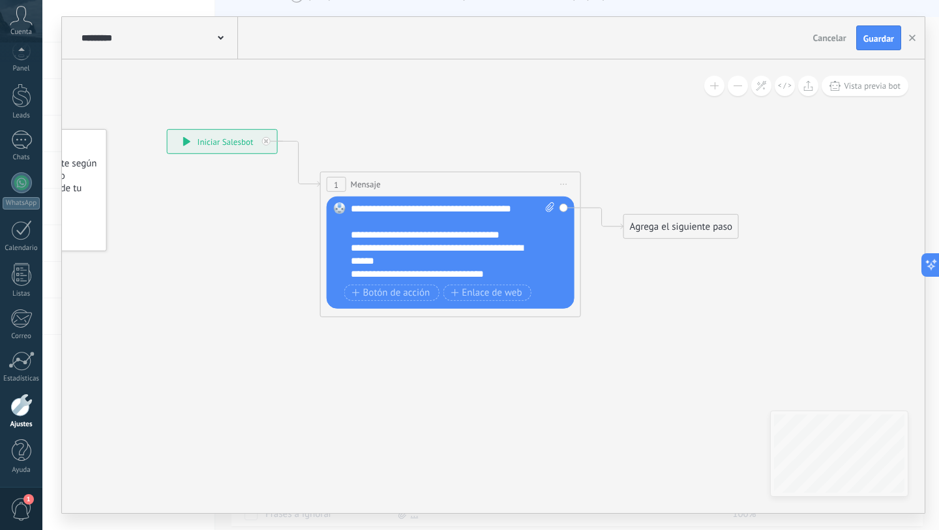
scroll to position [39, 0]
click at [221, 38] on use at bounding box center [221, 38] width 6 height 4
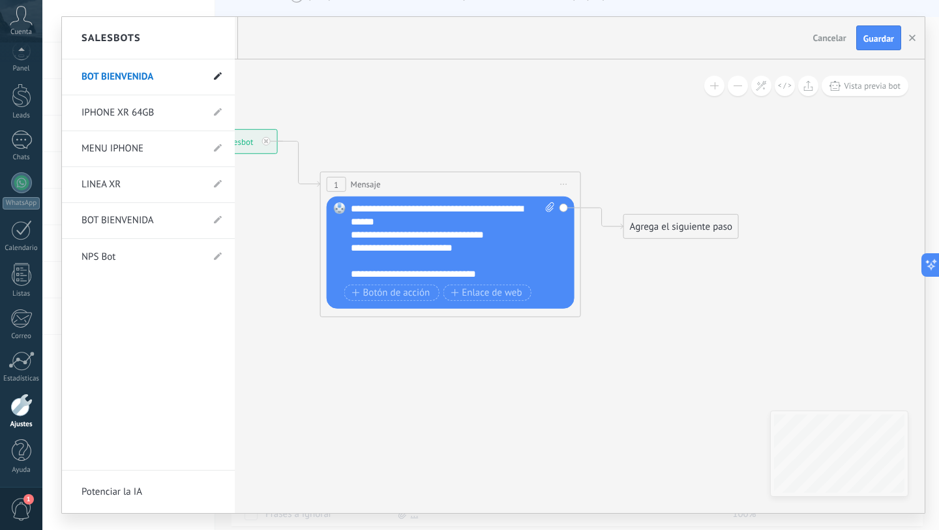
click at [217, 81] on span at bounding box center [218, 77] width 8 height 12
click at [109, 78] on input "**********" at bounding box center [128, 77] width 93 height 21
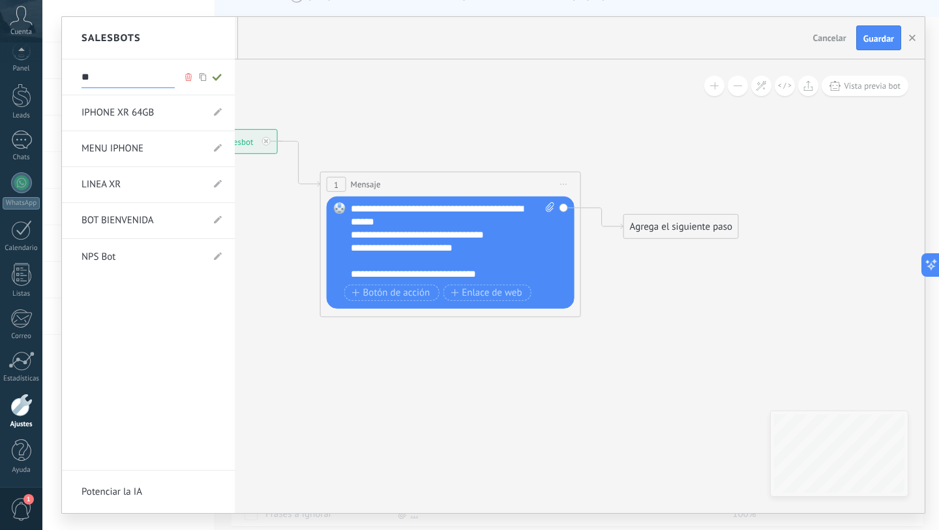
type input "*"
type input "**********"
click at [215, 74] on icon at bounding box center [217, 77] width 14 height 8
type input "**********"
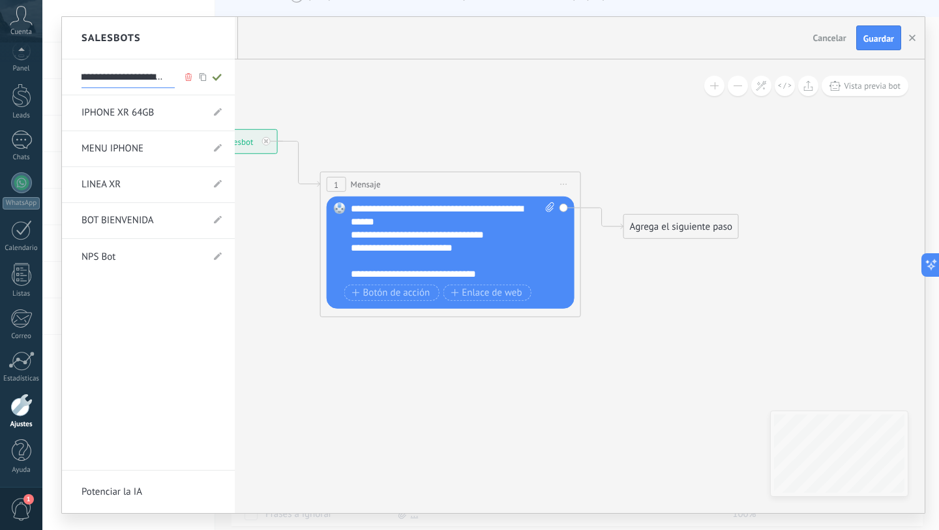
scroll to position [0, 0]
click at [881, 39] on div at bounding box center [493, 265] width 863 height 496
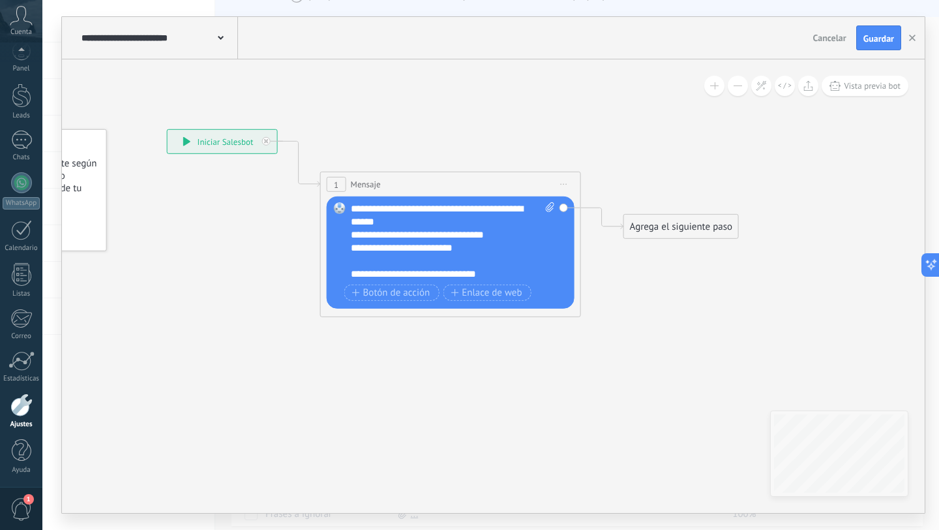
click at [881, 39] on span "Guardar" at bounding box center [878, 38] width 31 height 9
click at [542, 117] on icon at bounding box center [431, 223] width 1180 height 840
click at [915, 40] on icon "button" at bounding box center [912, 38] width 7 height 7
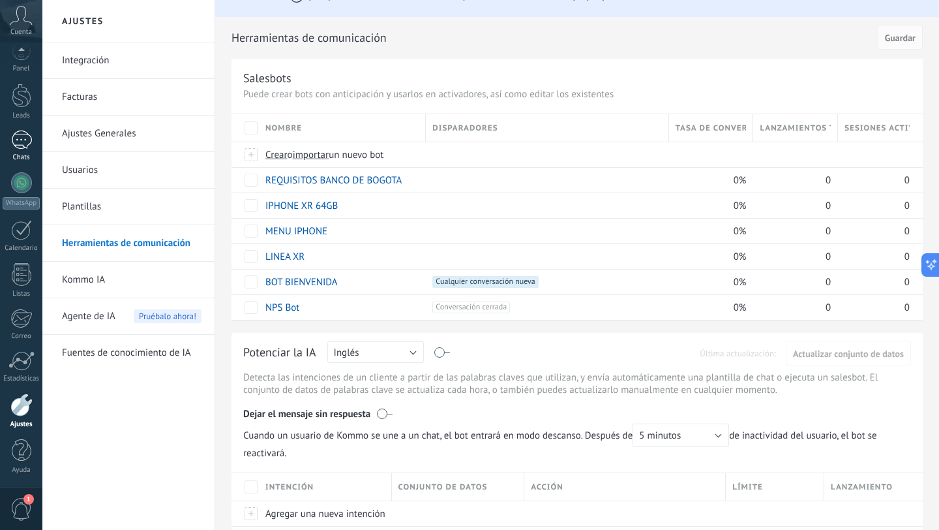
click at [19, 140] on div at bounding box center [21, 139] width 21 height 19
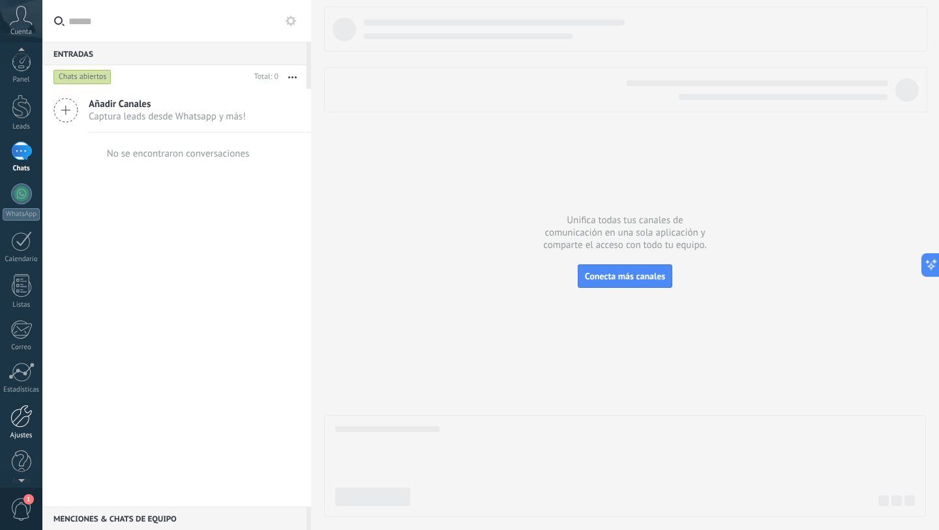
click at [25, 421] on div at bounding box center [21, 415] width 22 height 23
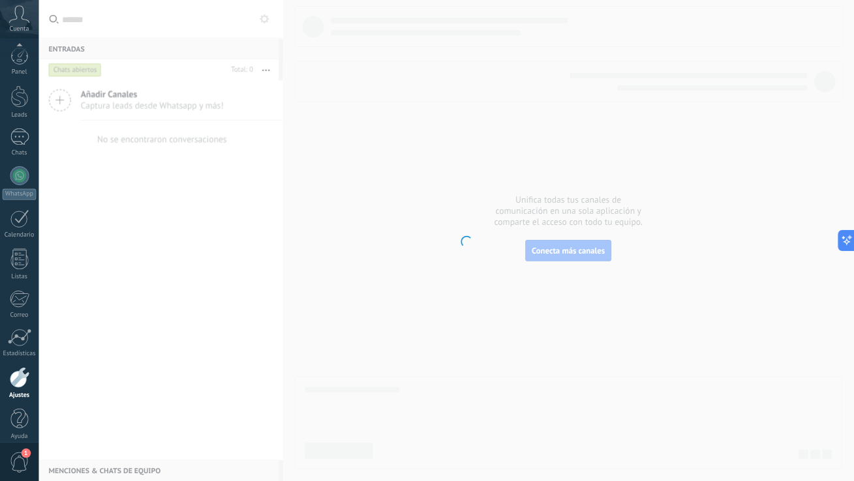
scroll to position [13, 0]
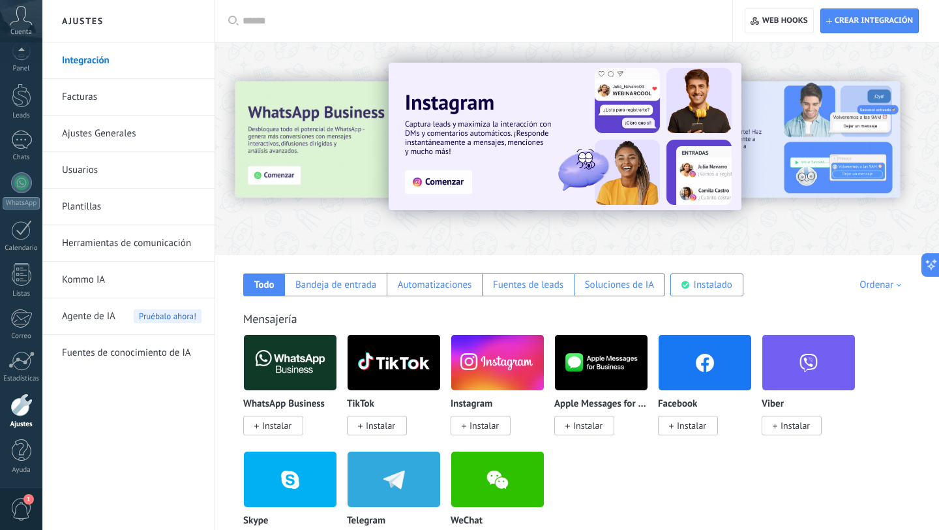
click at [262, 22] on input "text" at bounding box center [479, 21] width 472 height 14
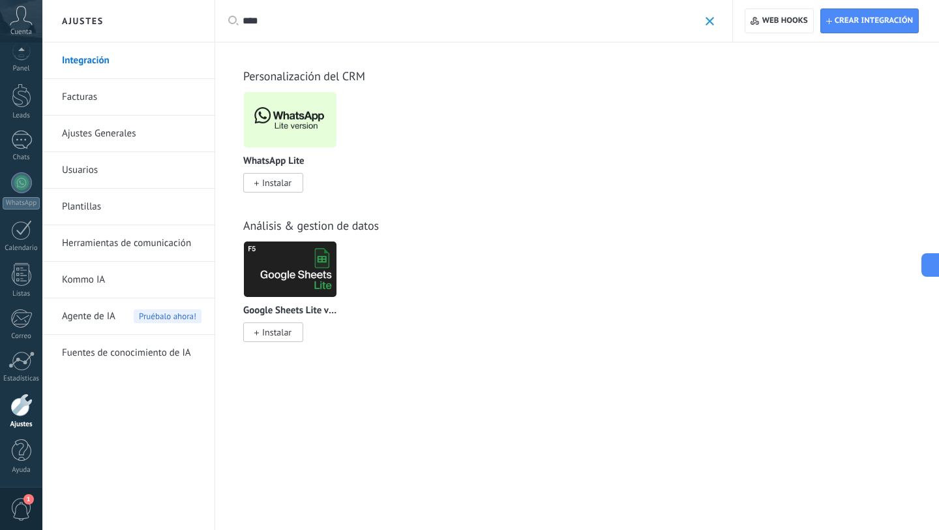
type input "****"
click at [263, 183] on span "Instalar" at bounding box center [276, 183] width 29 height 12
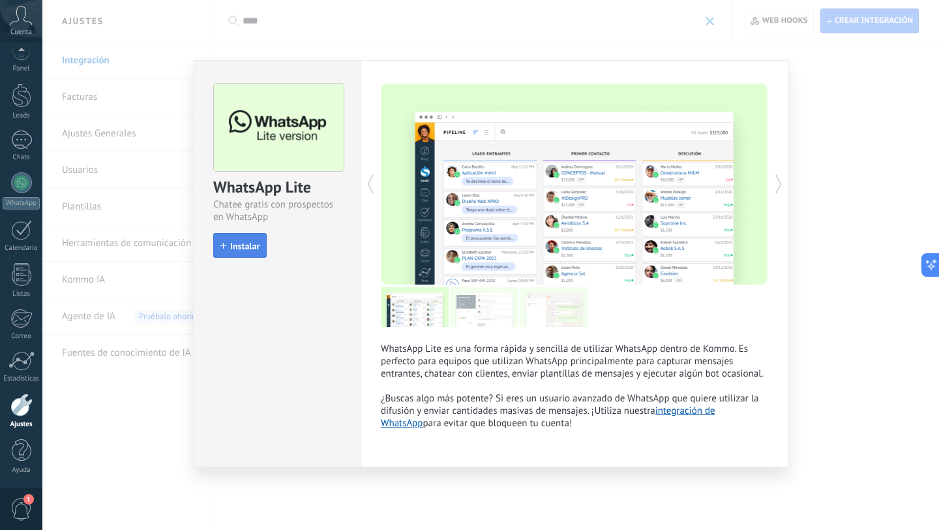
click at [242, 245] on span "Instalar" at bounding box center [244, 245] width 29 height 9
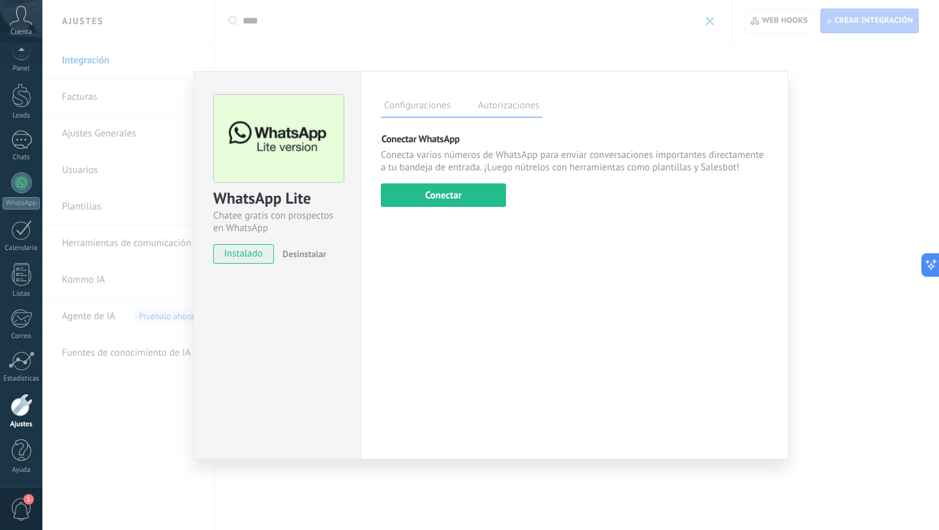
click at [440, 181] on div "Conectar WhatsApp Conecta varios números de WhatsApp para enviar conversaciones…" at bounding box center [574, 169] width 387 height 74
click at [440, 201] on button "Conectar" at bounding box center [443, 194] width 125 height 23
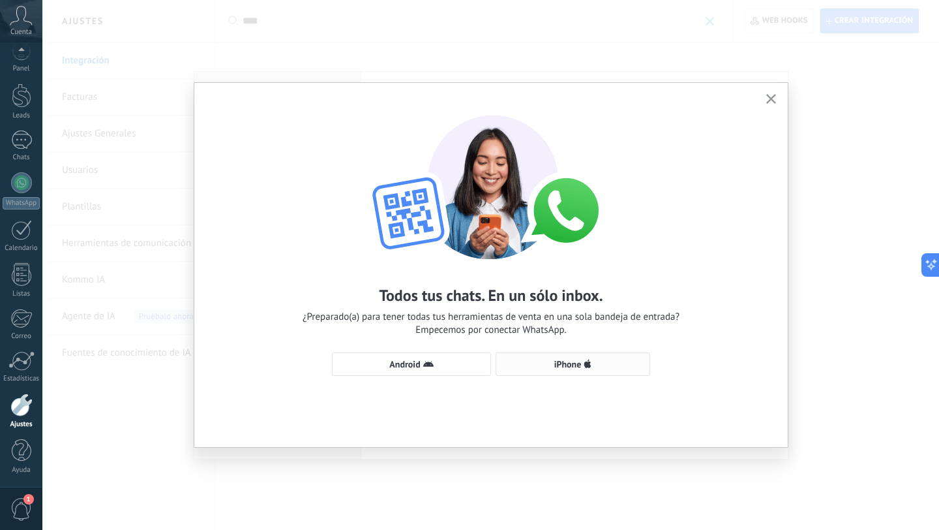
click at [573, 363] on span "iPhone" at bounding box center [567, 363] width 27 height 9
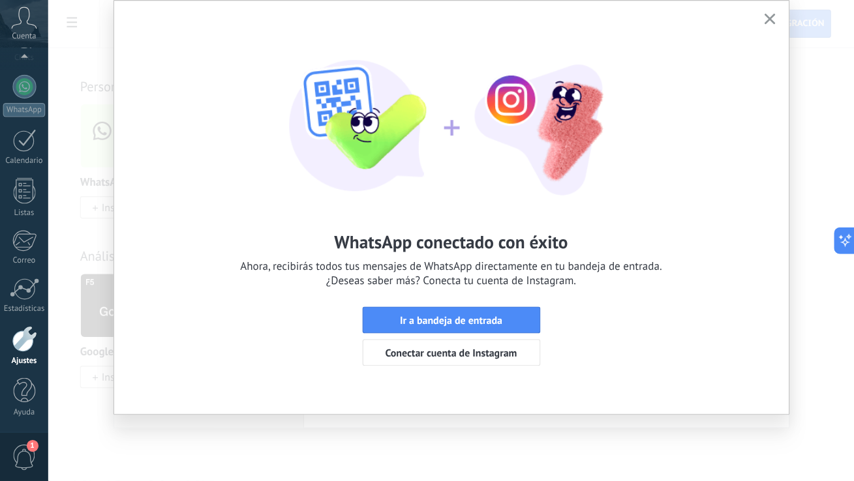
scroll to position [61, 0]
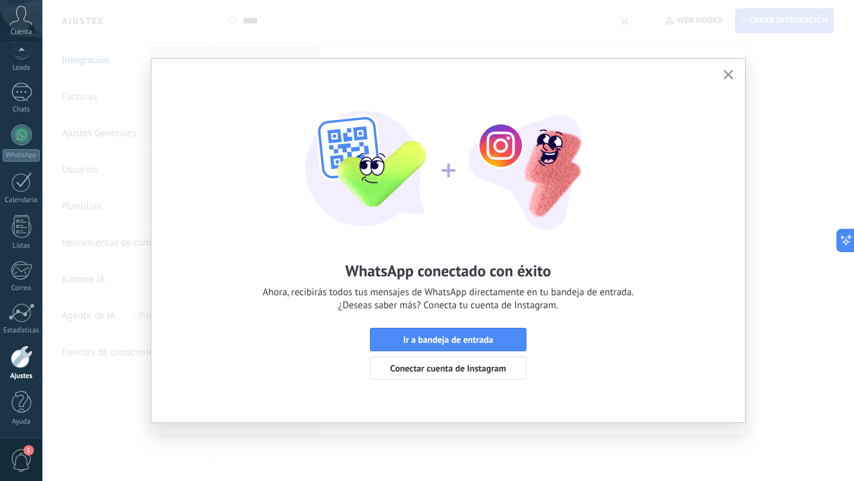
click at [428, 342] on span "Ir a bandeja de entrada" at bounding box center [448, 339] width 90 height 9
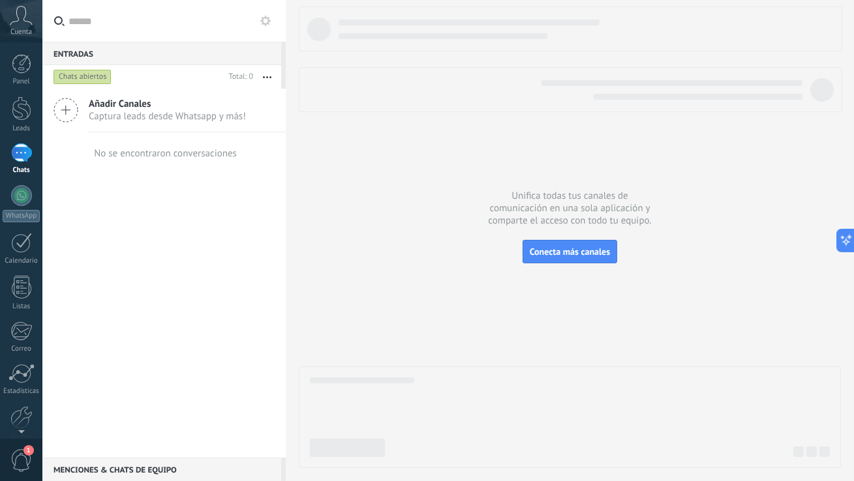
click at [18, 115] on div at bounding box center [22, 109] width 20 height 24
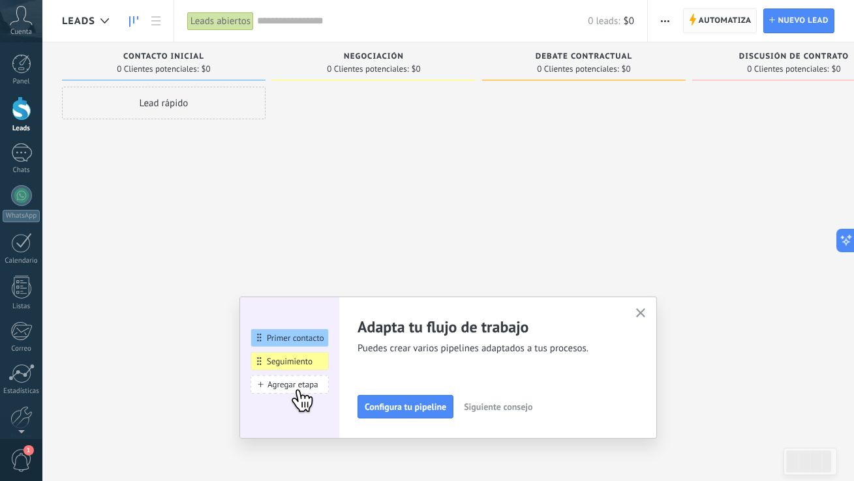
click at [711, 23] on span "Automatiza" at bounding box center [724, 20] width 53 height 23
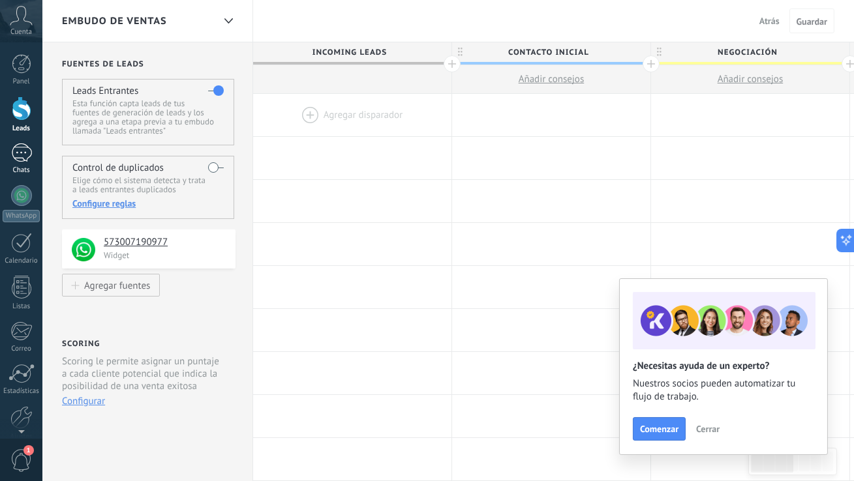
click at [18, 155] on div at bounding box center [21, 152] width 21 height 19
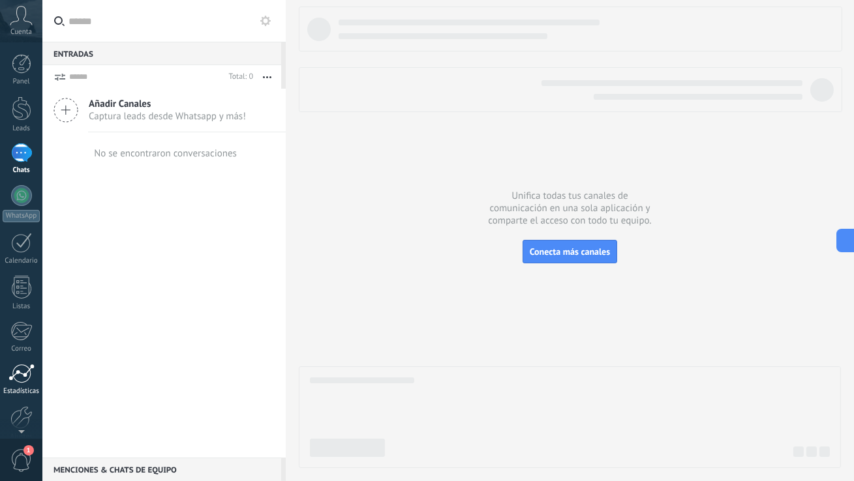
click at [9, 376] on div at bounding box center [21, 374] width 26 height 20
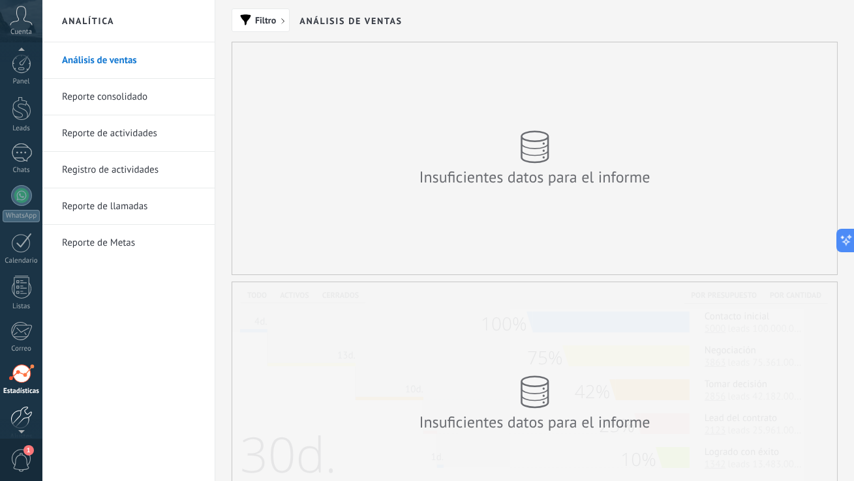
click at [20, 413] on div at bounding box center [21, 417] width 22 height 23
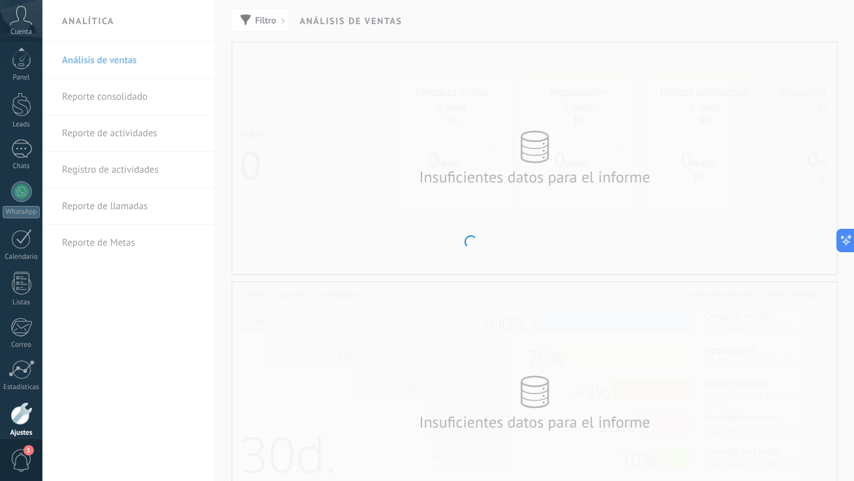
scroll to position [61, 0]
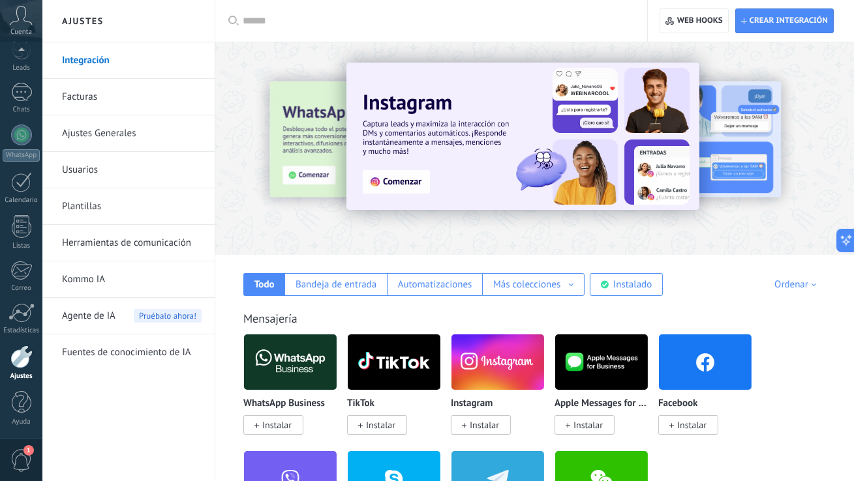
click at [149, 239] on link "Herramientas de comunicación" at bounding box center [132, 243] width 140 height 37
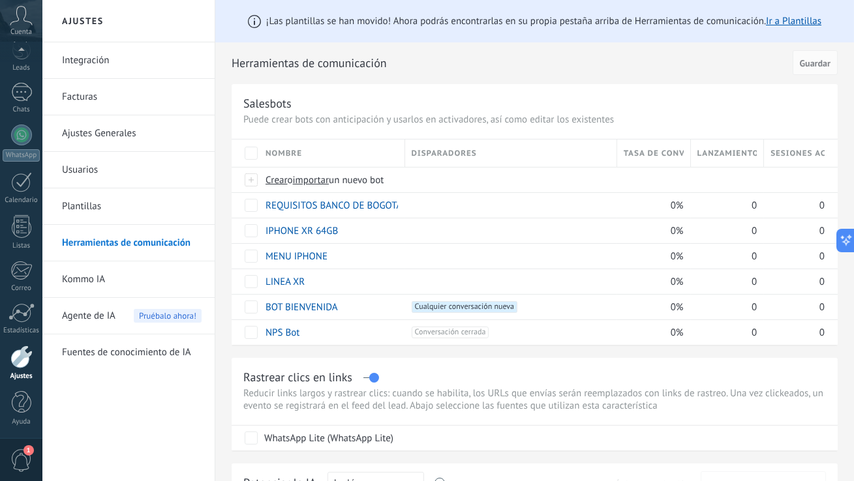
scroll to position [77, 0]
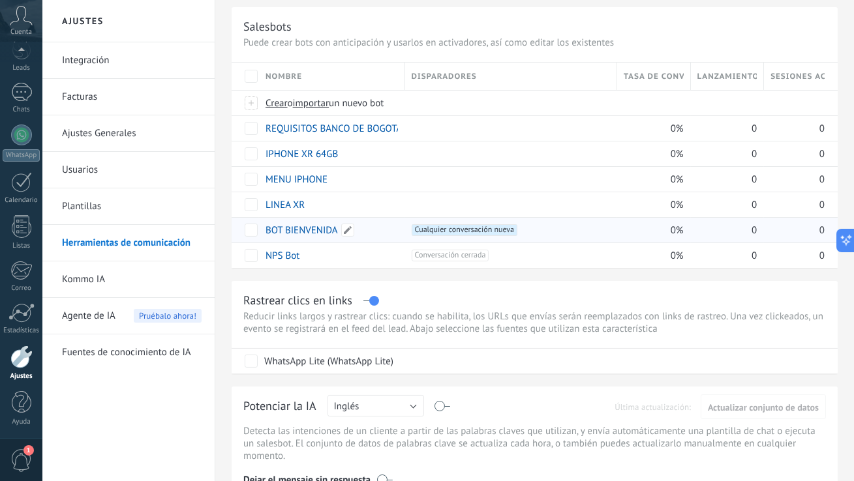
click at [288, 227] on link "BOT BIENVENIDA" at bounding box center [301, 230] width 72 height 12
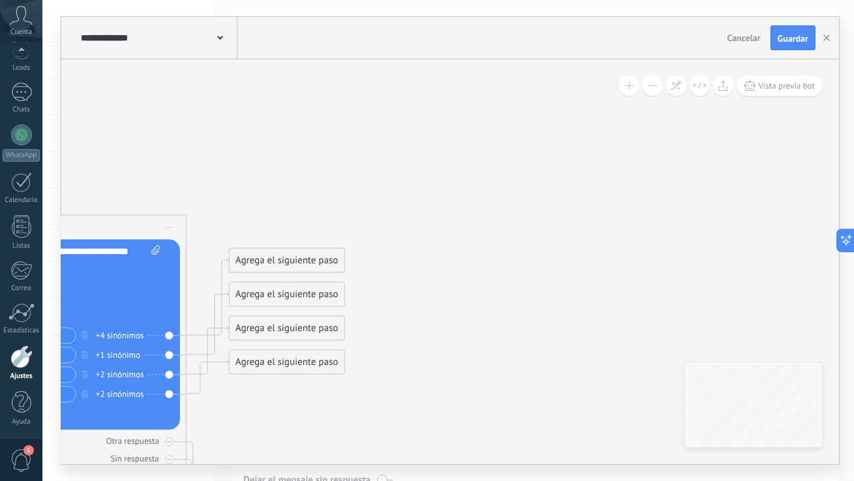
click at [292, 262] on div "Agrega el siguiente paso" at bounding box center [287, 261] width 114 height 22
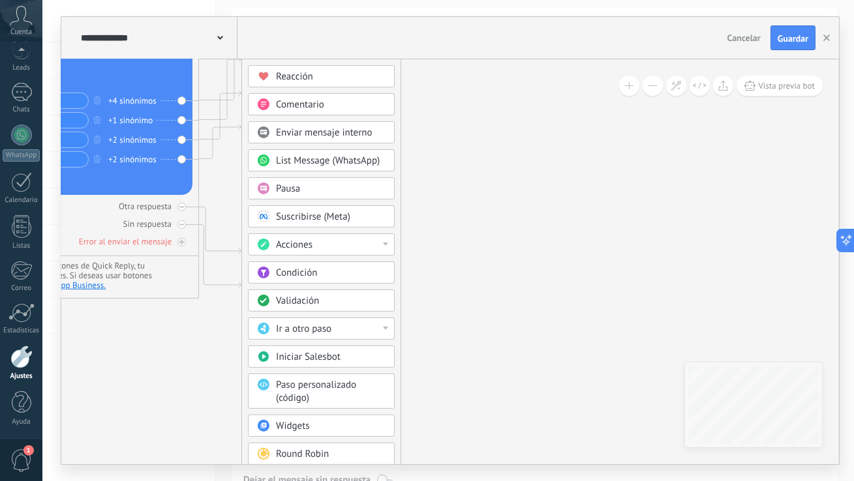
click at [326, 355] on span "Iniciar Salesbot" at bounding box center [308, 357] width 65 height 12
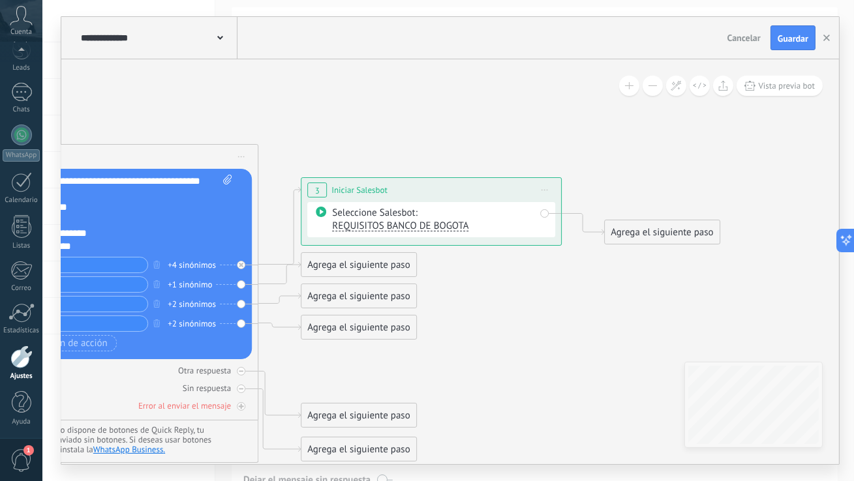
click at [360, 228] on span "REQUISITOS BANCO DE BOGOTA" at bounding box center [400, 226] width 136 height 12
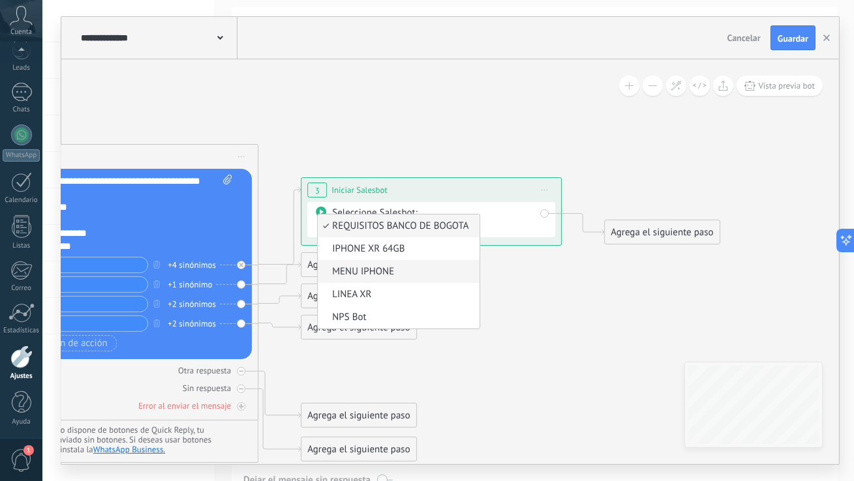
click at [355, 270] on span "MENU IPHONE" at bounding box center [397, 271] width 158 height 13
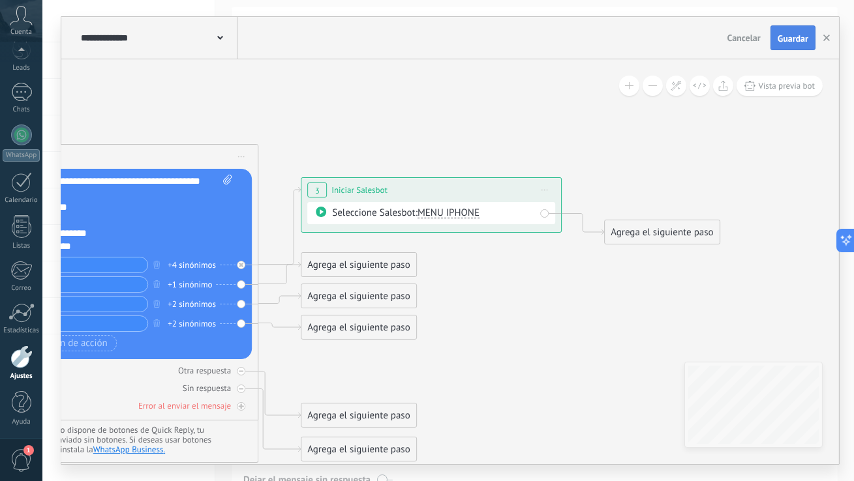
click at [793, 37] on span "Guardar" at bounding box center [792, 38] width 31 height 9
click at [222, 38] on use at bounding box center [220, 38] width 6 height 4
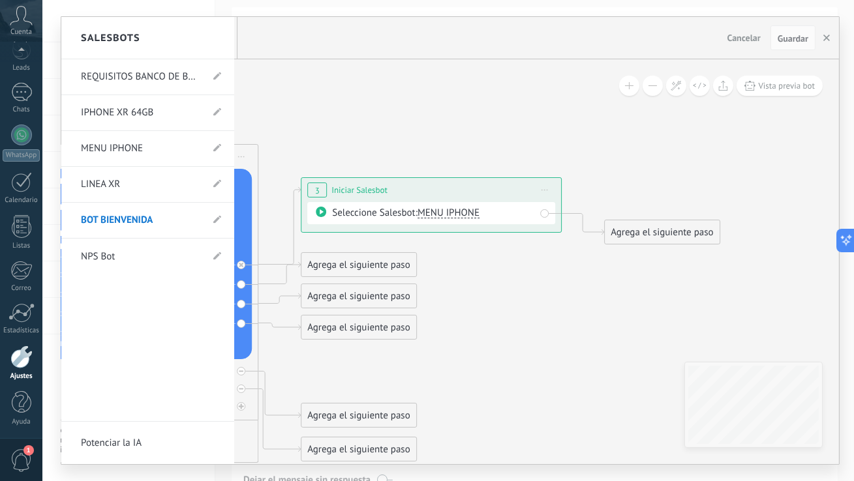
click at [120, 147] on link "MENU IPHONE" at bounding box center [141, 148] width 121 height 37
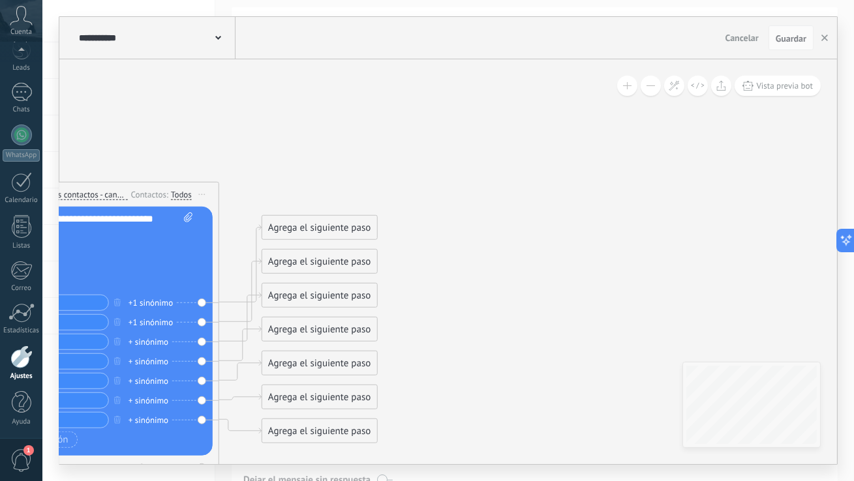
click at [315, 234] on div "Agrega el siguiente paso" at bounding box center [319, 228] width 114 height 22
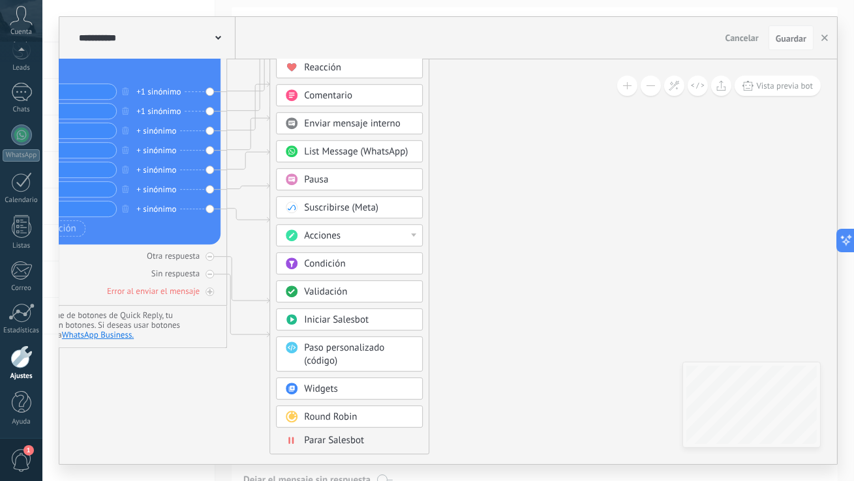
click at [361, 314] on span "Iniciar Salesbot" at bounding box center [336, 320] width 65 height 12
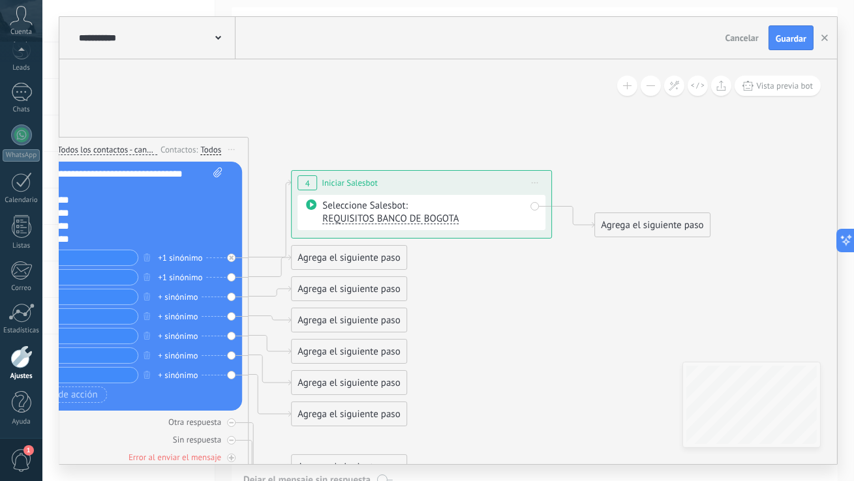
click at [370, 218] on span "REQUISITOS BANCO DE BOGOTA" at bounding box center [390, 219] width 136 height 12
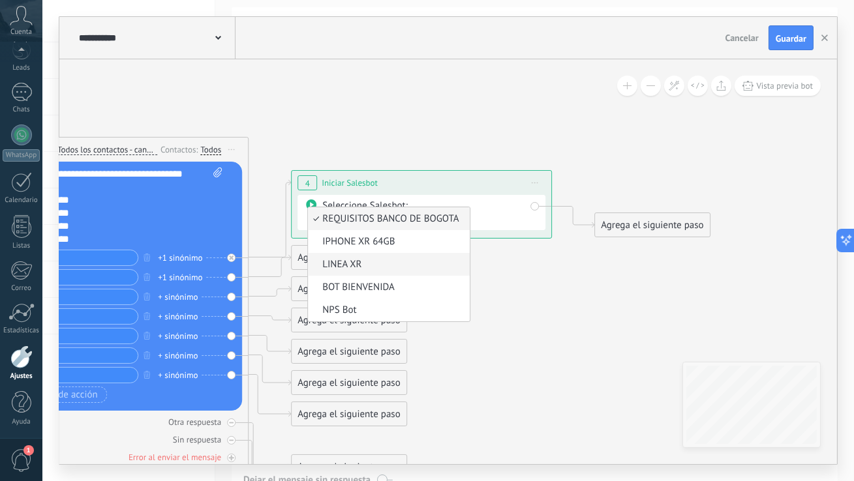
click at [367, 265] on span "LINEA XR" at bounding box center [387, 264] width 158 height 13
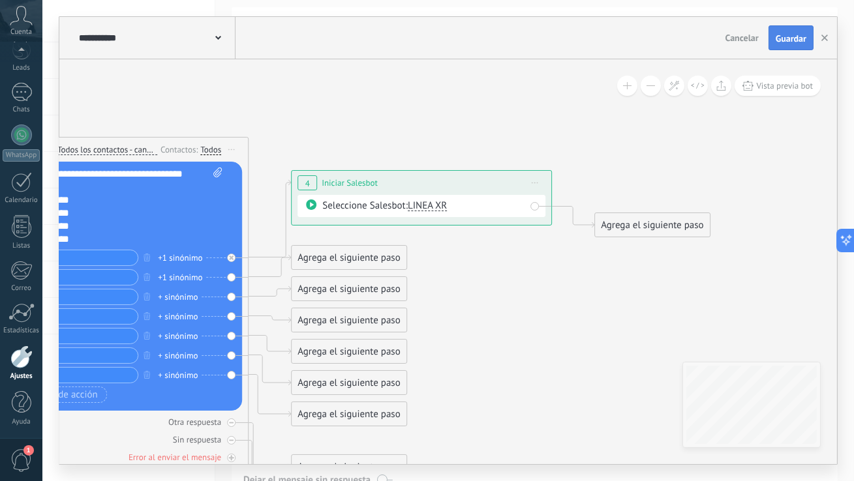
click at [788, 44] on button "Guardar" at bounding box center [790, 37] width 45 height 25
click at [215, 37] on use at bounding box center [218, 38] width 6 height 4
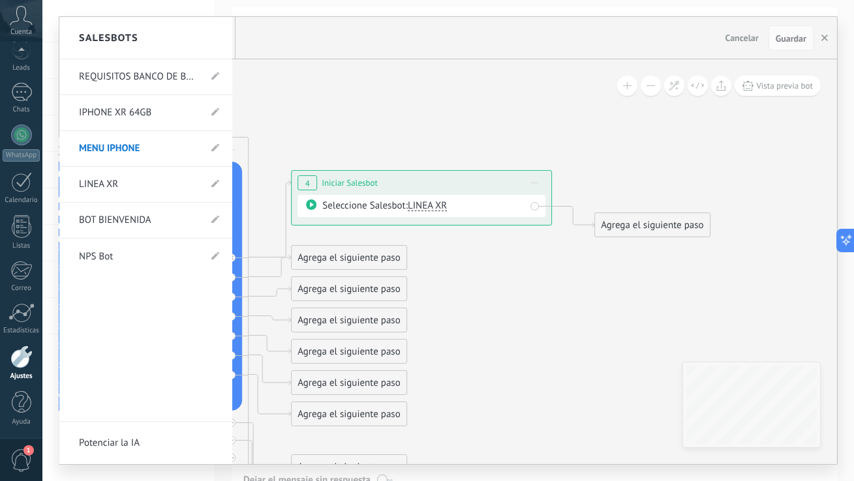
click at [119, 115] on link "IPHONE XR 64GB" at bounding box center [139, 113] width 121 height 37
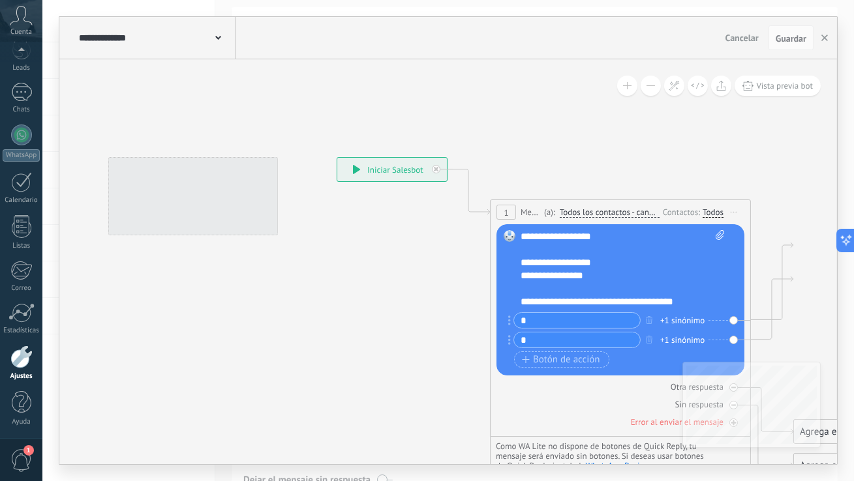
click at [217, 40] on icon at bounding box center [218, 38] width 6 height 4
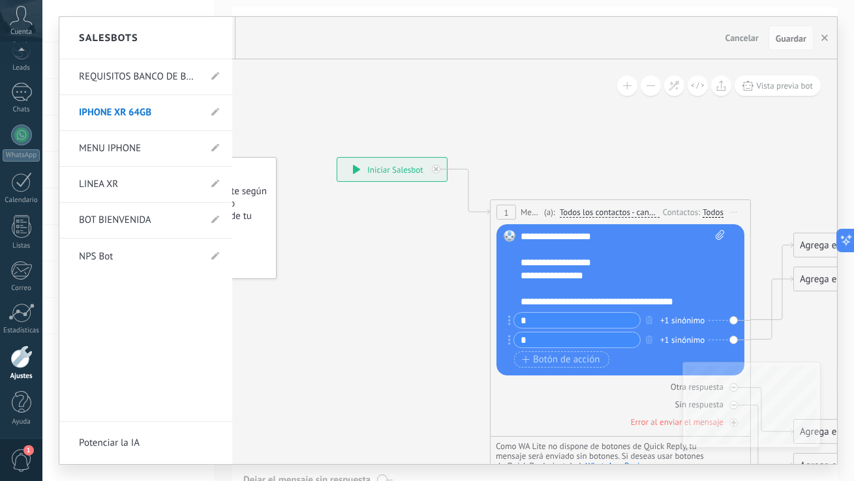
click at [106, 186] on link "LINEA XR" at bounding box center [139, 184] width 121 height 37
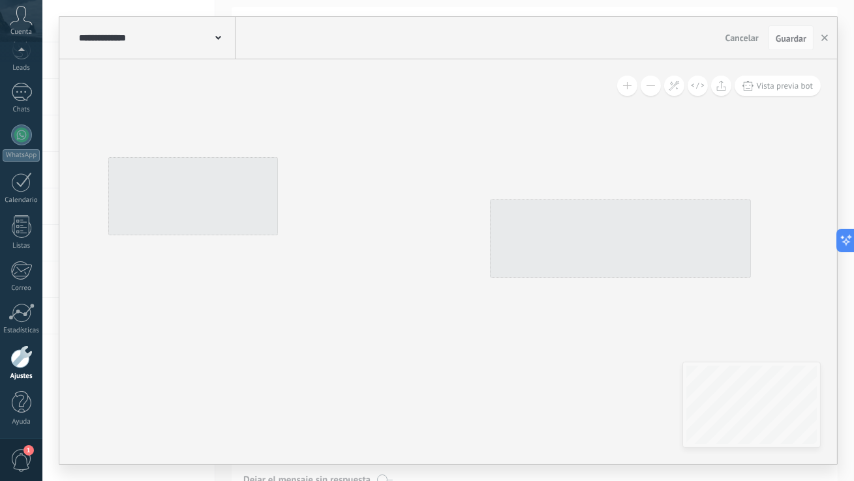
type input "********"
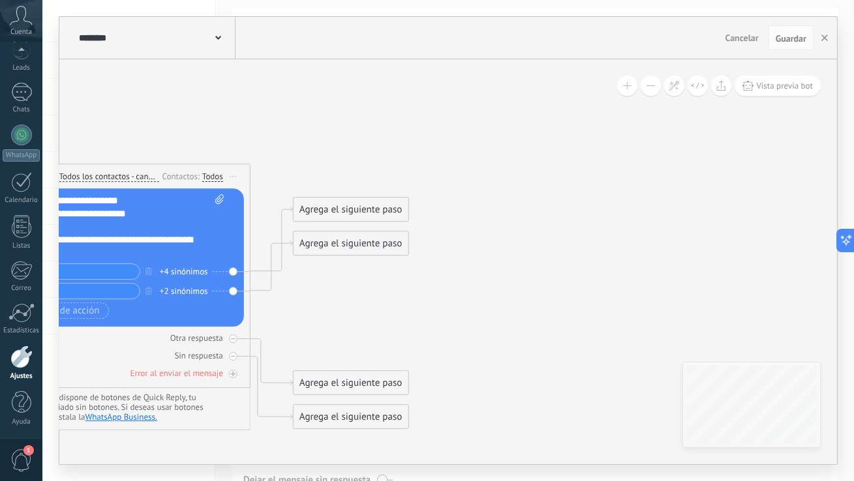
click at [335, 207] on div "Agrega el siguiente paso" at bounding box center [350, 210] width 114 height 22
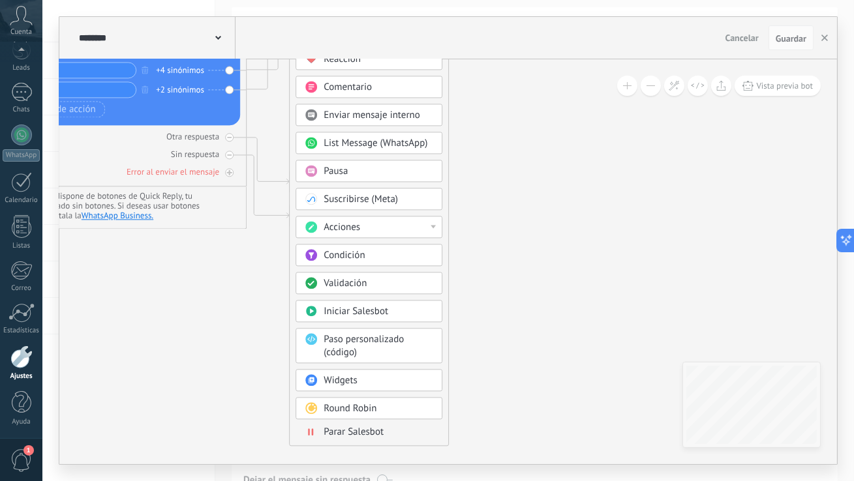
click at [385, 312] on span "Iniciar Salesbot" at bounding box center [355, 312] width 65 height 12
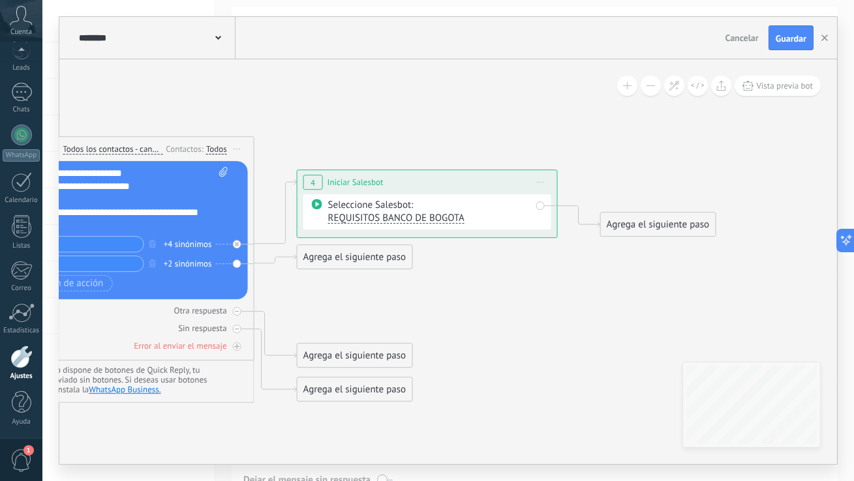
click at [409, 223] on span "REQUISITOS BANCO DE BOGOTA" at bounding box center [396, 218] width 136 height 12
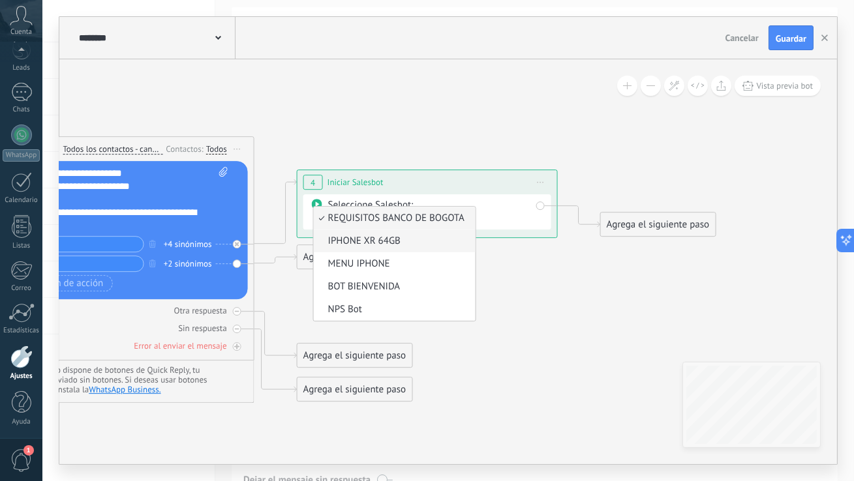
click at [390, 246] on span "IPHONE XR 64GB" at bounding box center [393, 241] width 158 height 13
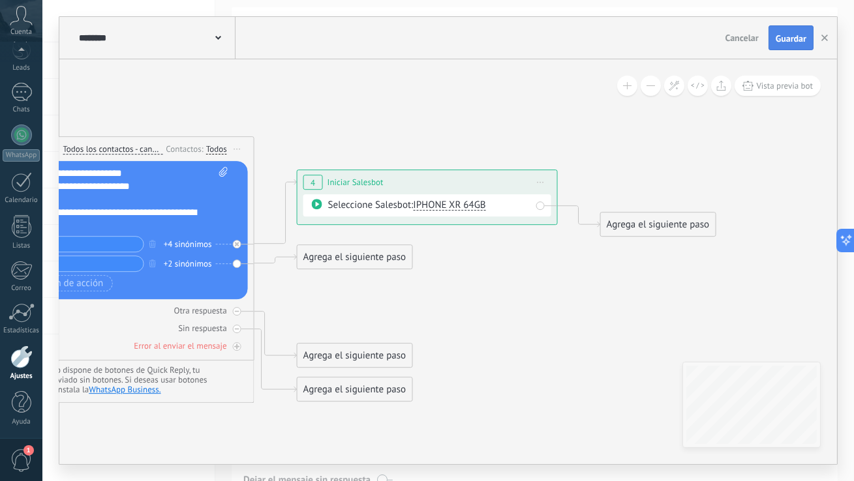
click at [788, 41] on span "Guardar" at bounding box center [790, 38] width 31 height 9
click at [218, 40] on icon at bounding box center [218, 38] width 6 height 4
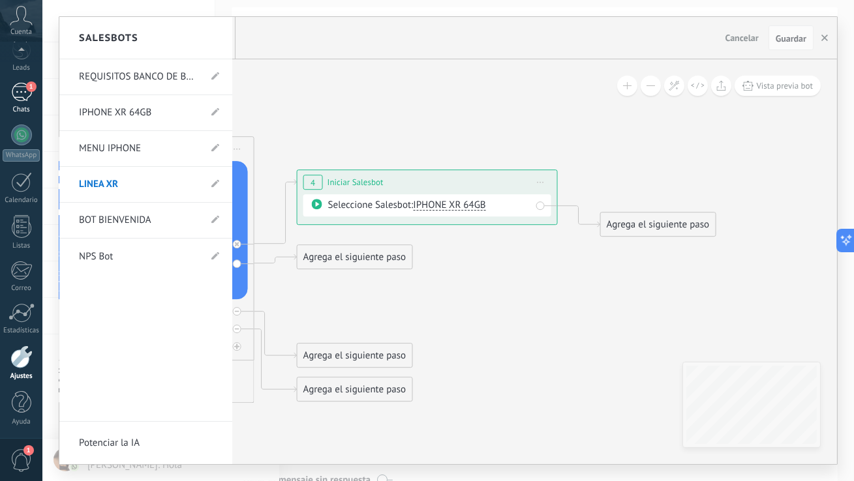
click at [20, 95] on div "1" at bounding box center [21, 92] width 21 height 19
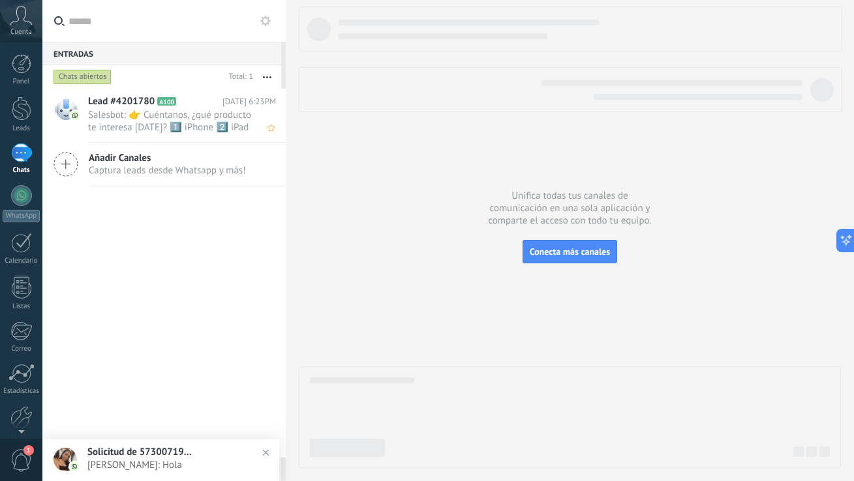
click at [198, 122] on span "Salesbot: 👉 Cuéntanos, ¿qué producto te interesa [DATE]? 1️⃣ iPhone 2️⃣ iPad 3️…" at bounding box center [169, 121] width 163 height 25
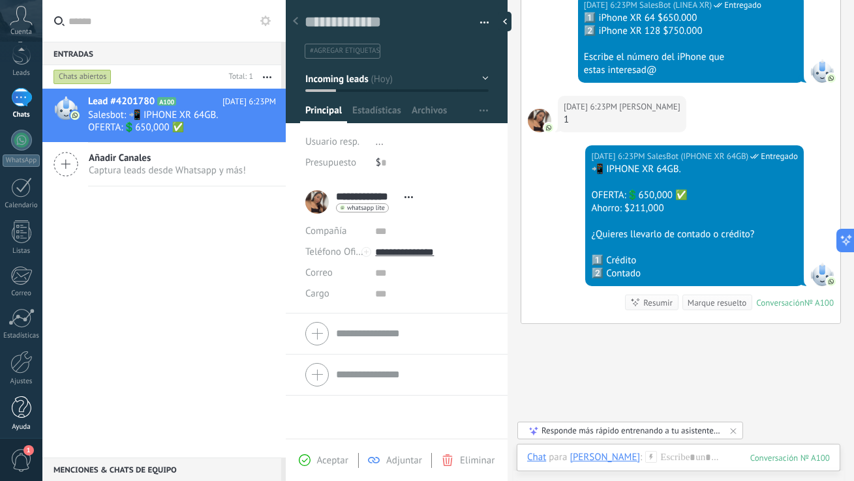
scroll to position [61, 0]
click at [16, 368] on link "Ajustes" at bounding box center [21, 363] width 42 height 35
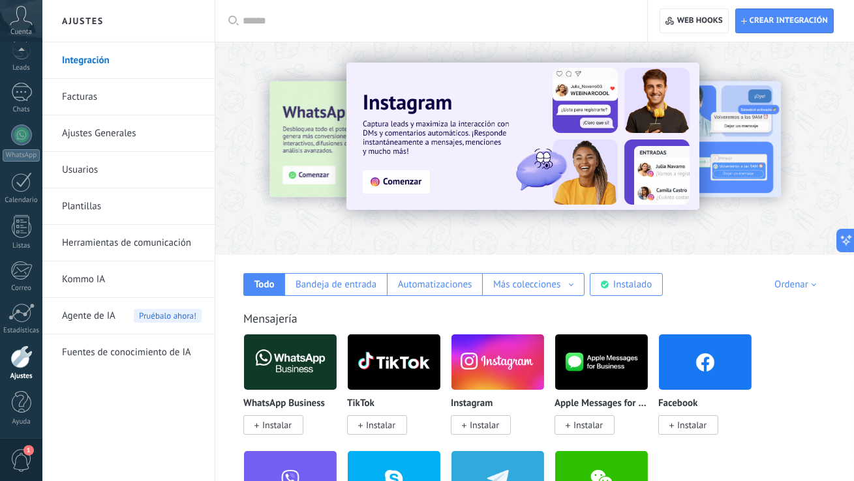
click at [124, 249] on link "Herramientas de comunicación" at bounding box center [132, 243] width 140 height 37
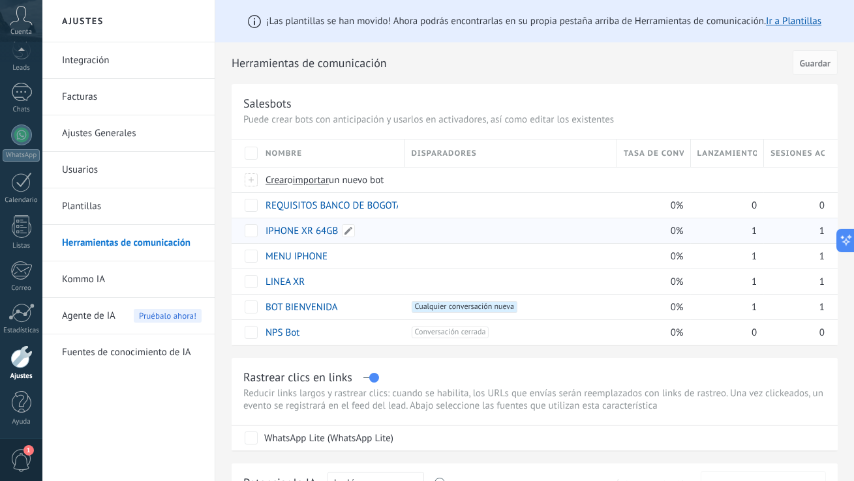
click at [292, 228] on link "IPHONE XR 64GB" at bounding box center [301, 231] width 72 height 12
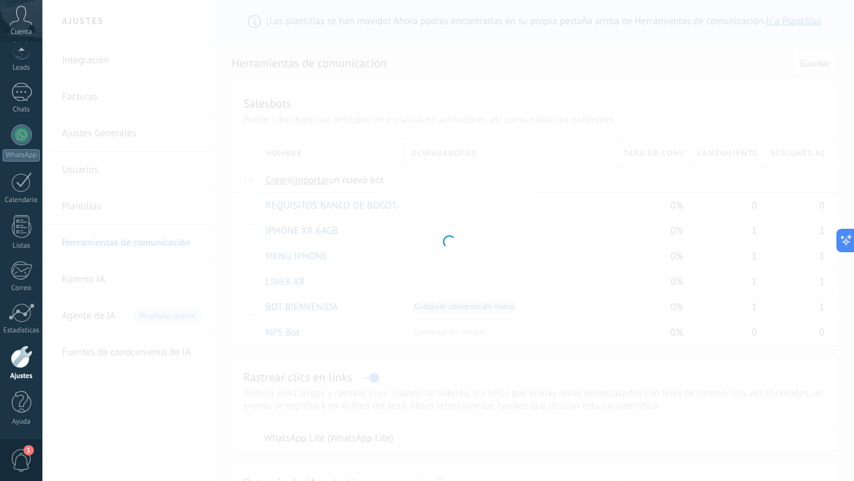
type input "**********"
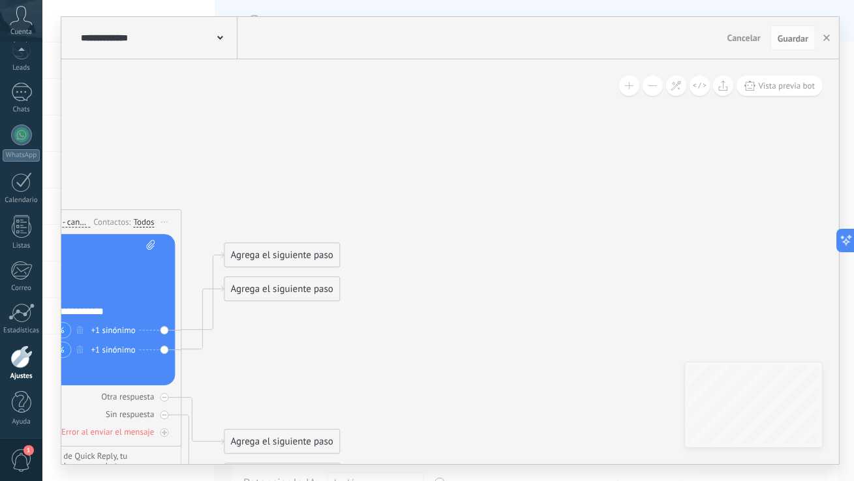
click at [288, 253] on div "Agrega el siguiente paso" at bounding box center [281, 256] width 114 height 22
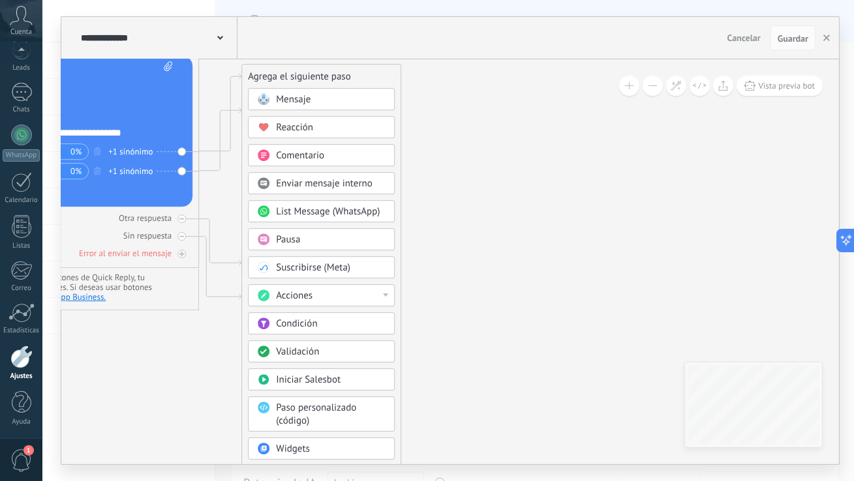
click at [312, 378] on span "Iniciar Salesbot" at bounding box center [308, 380] width 65 height 12
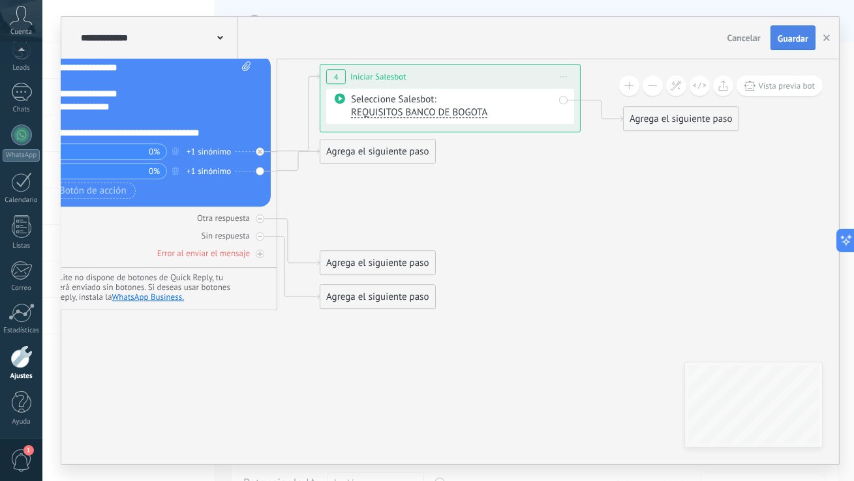
click at [798, 37] on span "Guardar" at bounding box center [792, 38] width 31 height 9
click at [18, 100] on div "1" at bounding box center [21, 92] width 21 height 19
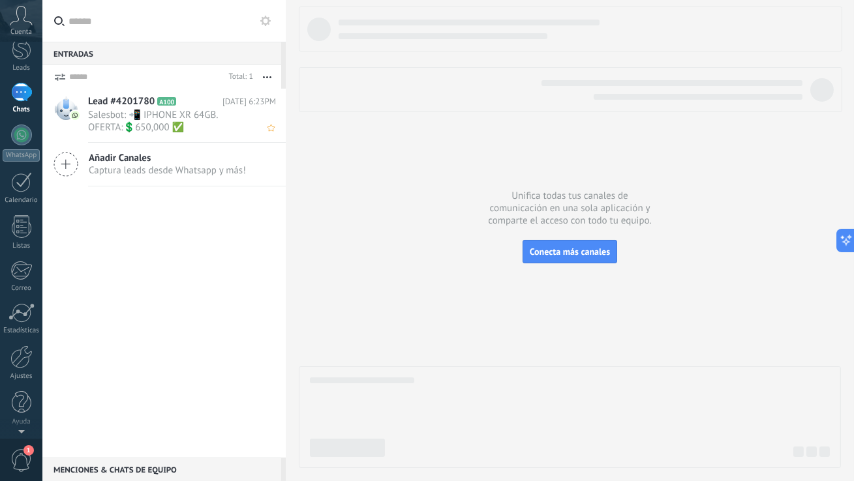
click at [157, 104] on span "A100" at bounding box center [166, 101] width 19 height 8
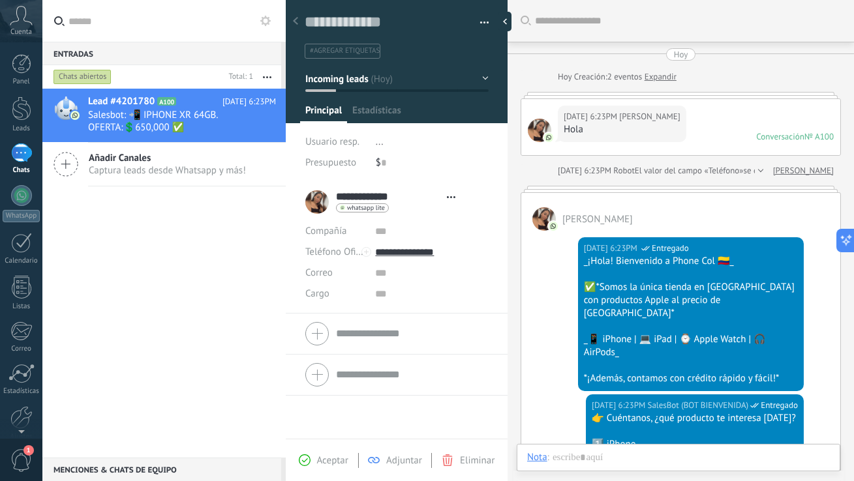
type textarea "**********"
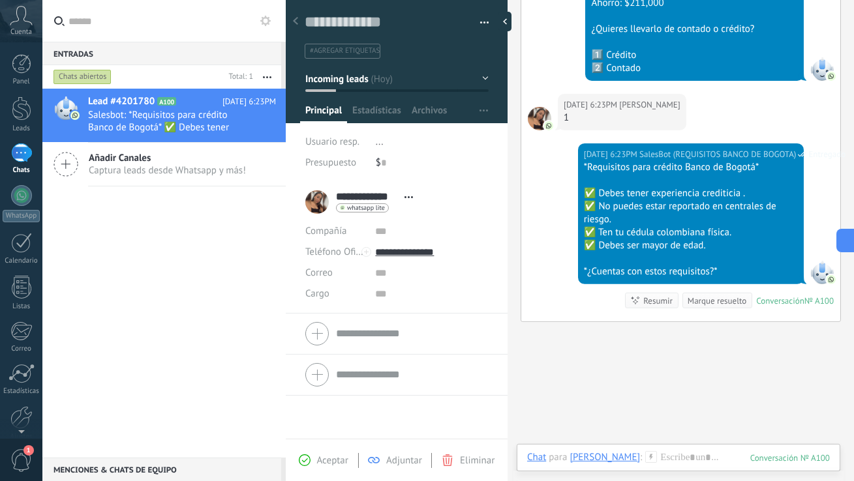
scroll to position [20, 0]
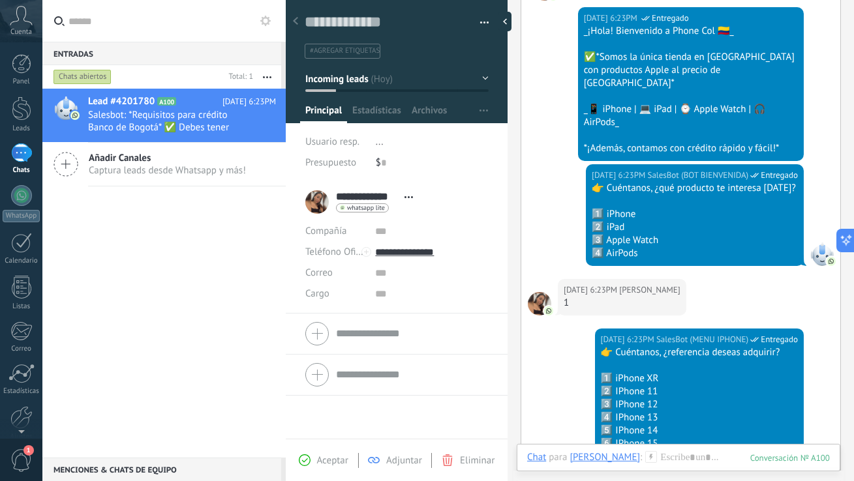
scroll to position [248, 0]
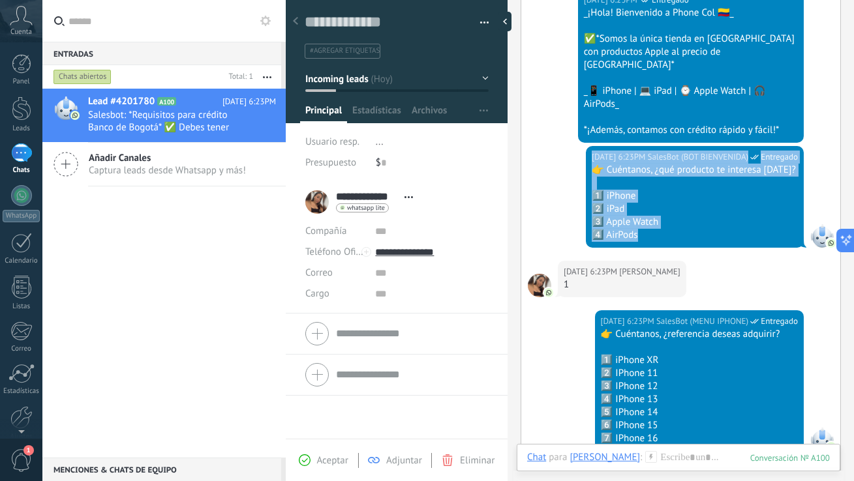
drag, startPoint x: 646, startPoint y: 209, endPoint x: 567, endPoint y: 168, distance: 89.3
click at [592, 146] on div "Hoy 6:23PM SalesBot (BOT BIENVENIDA) Entregado 👉 Cuéntanos, ¿qué producto te in…" at bounding box center [695, 197] width 218 height 102
click at [567, 168] on div "Hoy 6:23PM SalesBot (BOT BIENVENIDA) Entregado 👉 Cuéntanos, ¿qué producto te in…" at bounding box center [680, 203] width 319 height 115
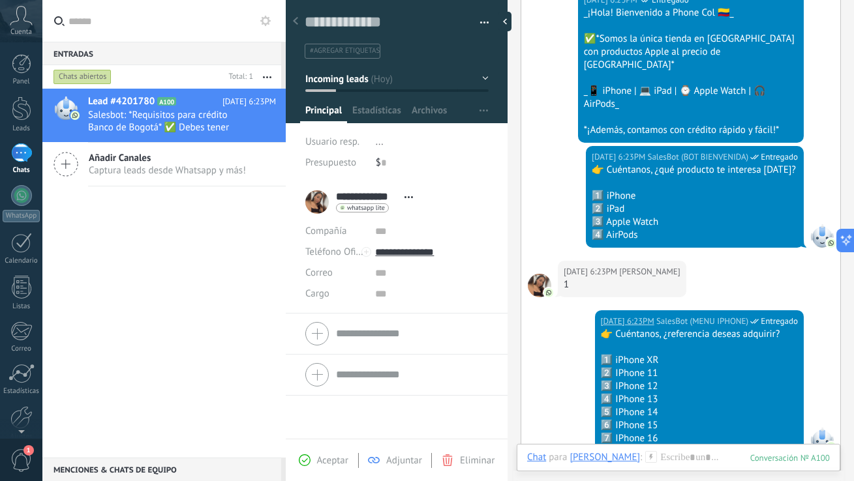
scroll to position [325, 0]
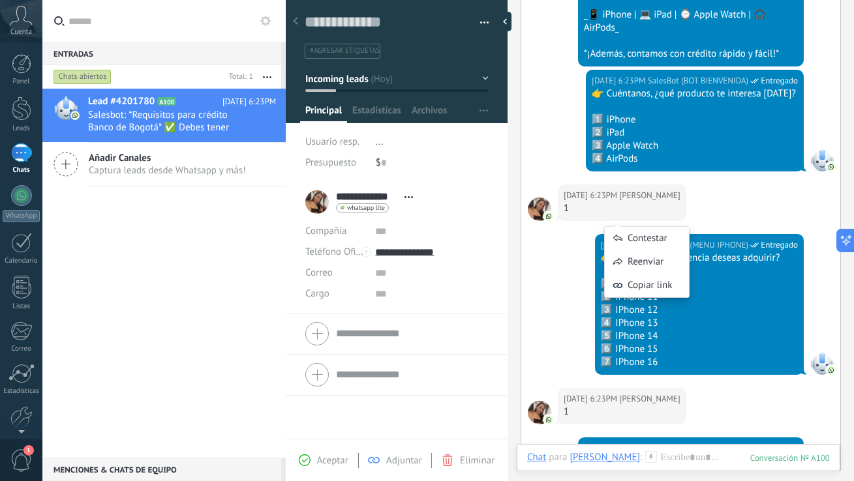
click at [549, 283] on div "Hoy 6:23PM SalesBot (MENU IPHONE) Entregado 👉 Cuéntanos, ¿referencia deseas adq…" at bounding box center [680, 311] width 319 height 154
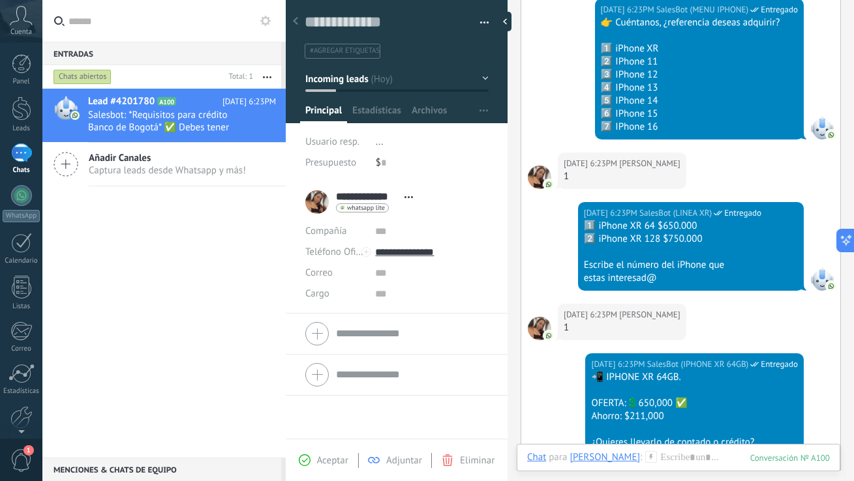
scroll to position [597, 0]
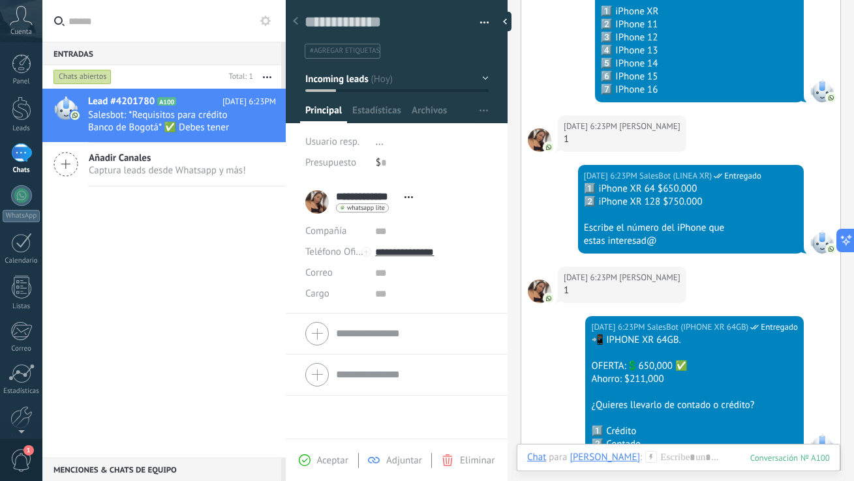
click at [545, 221] on div "Hoy 6:23PM SalesBot (LINEA XR) Entregado 1️⃣ iPhone XR 64 $650.000 2️⃣ iPhone X…" at bounding box center [680, 216] width 319 height 102
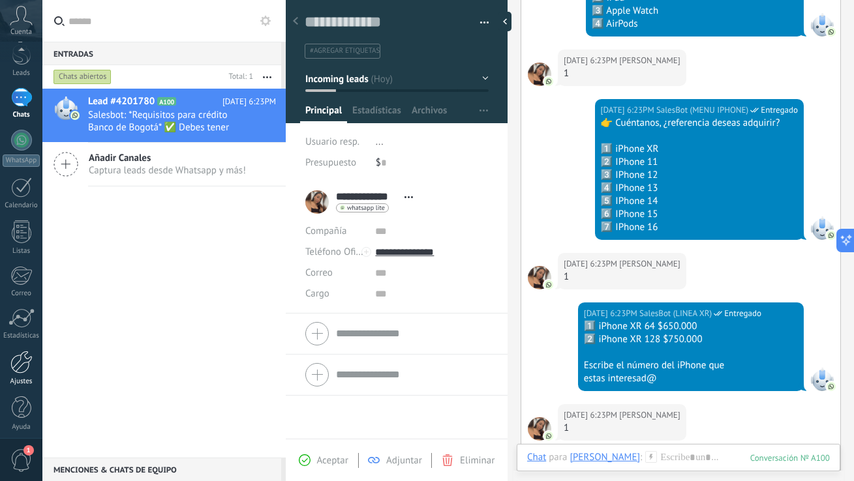
scroll to position [61, 0]
click at [22, 355] on div at bounding box center [21, 357] width 22 height 23
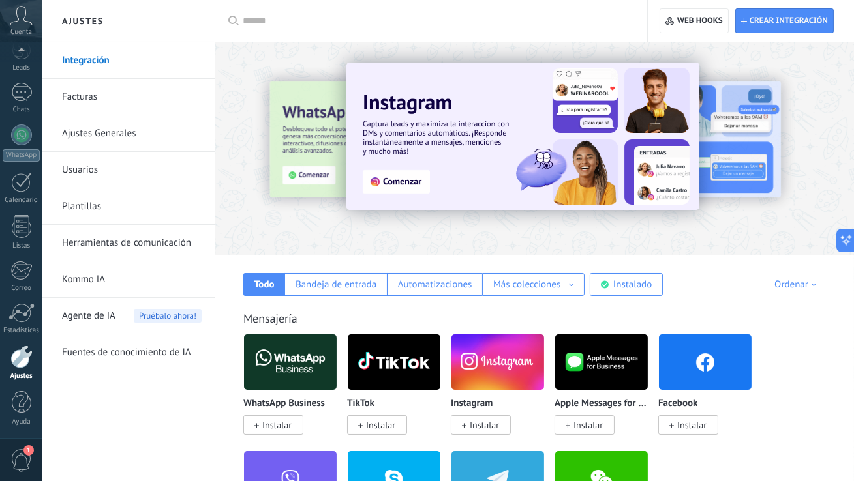
click at [95, 245] on link "Herramientas de comunicación" at bounding box center [132, 243] width 140 height 37
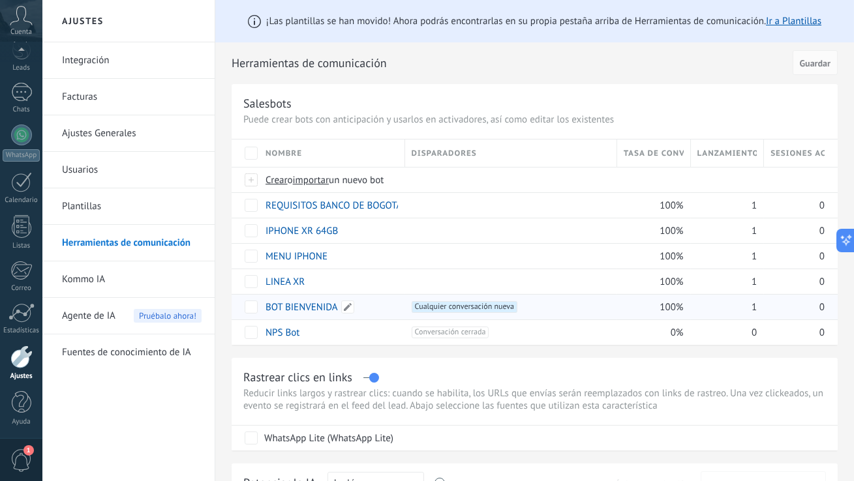
click at [297, 308] on link "BOT BIENVENIDA" at bounding box center [301, 307] width 72 height 12
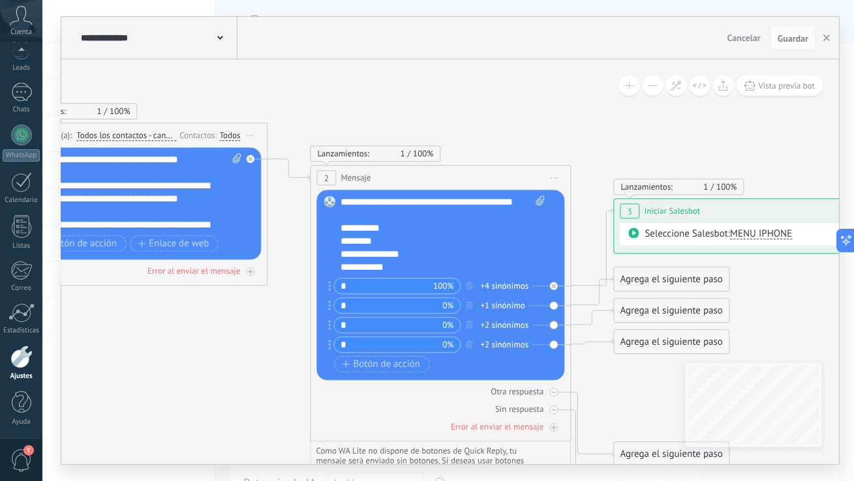
click at [220, 38] on use at bounding box center [220, 38] width 6 height 4
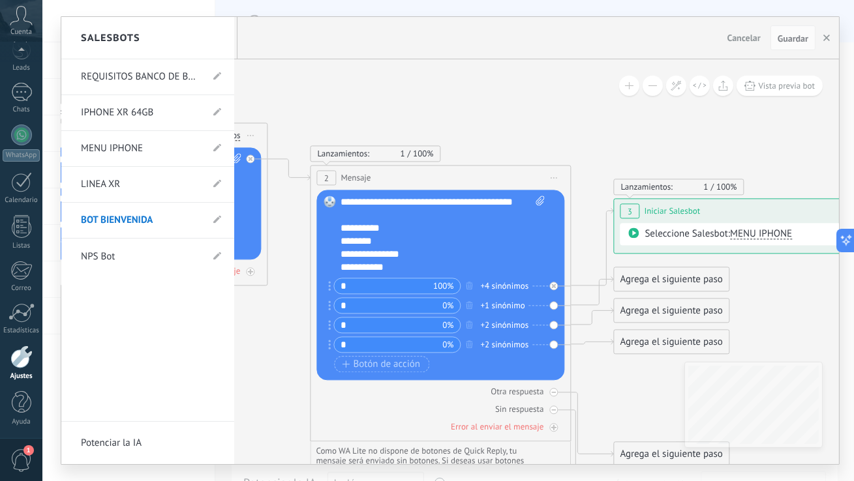
click at [125, 111] on link "IPHONE XR 64GB" at bounding box center [141, 113] width 121 height 37
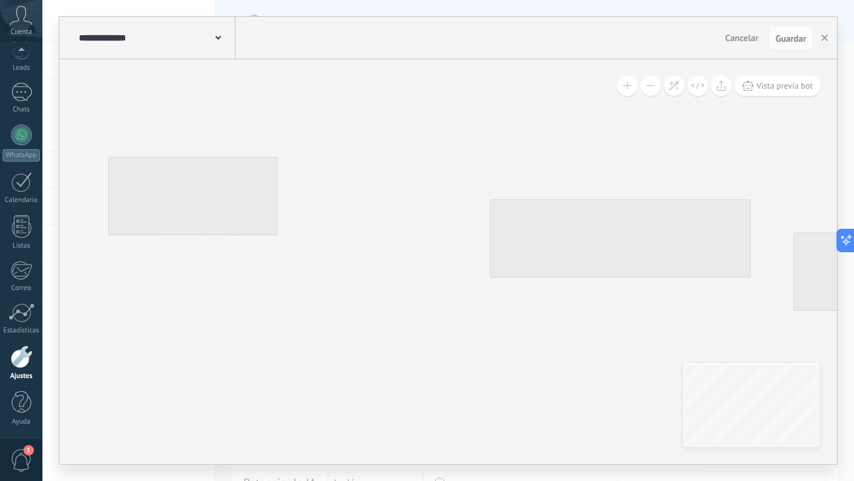
type input "**********"
click at [217, 36] on span at bounding box center [218, 37] width 6 height 12
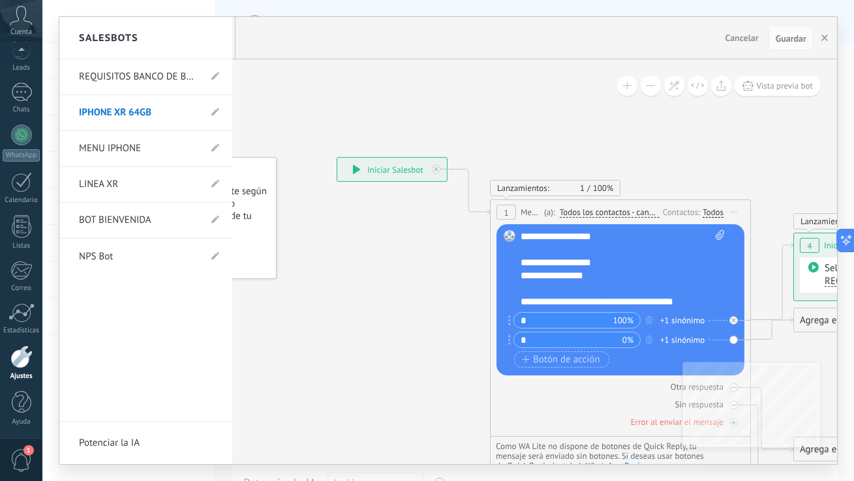
click at [823, 40] on div at bounding box center [447, 240] width 777 height 447
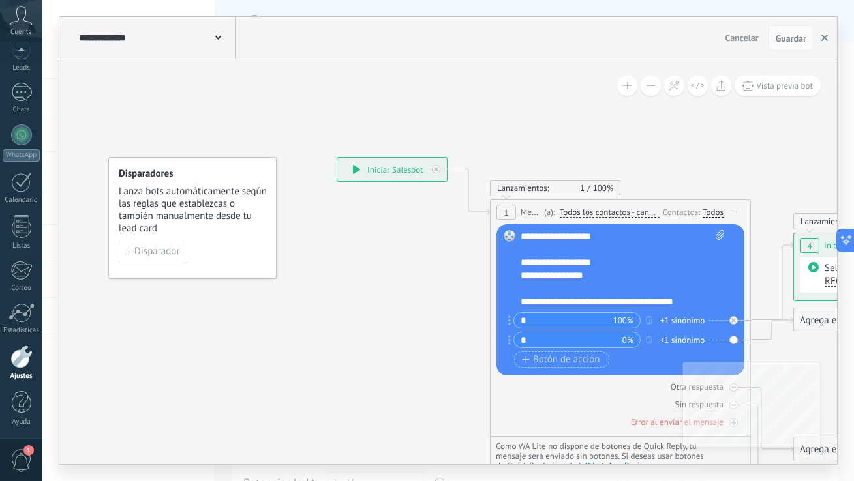
click at [823, 40] on use "button" at bounding box center [824, 38] width 7 height 7
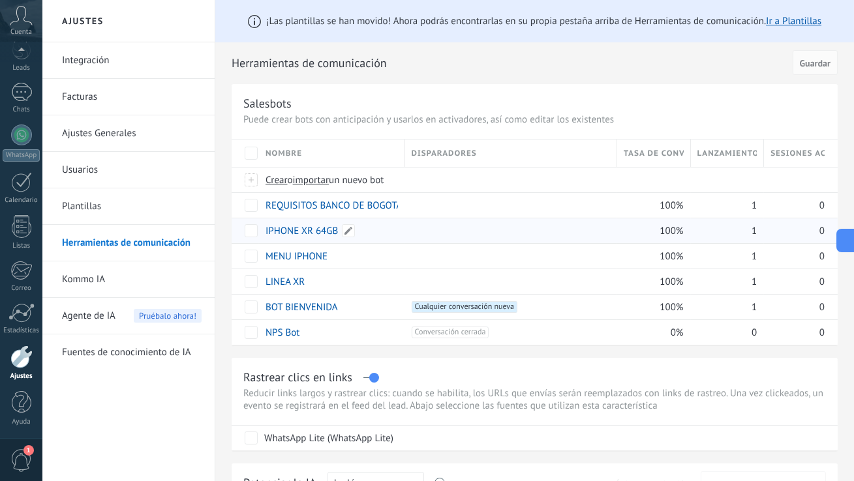
click at [294, 235] on link "IPHONE XR 64GB" at bounding box center [301, 231] width 72 height 12
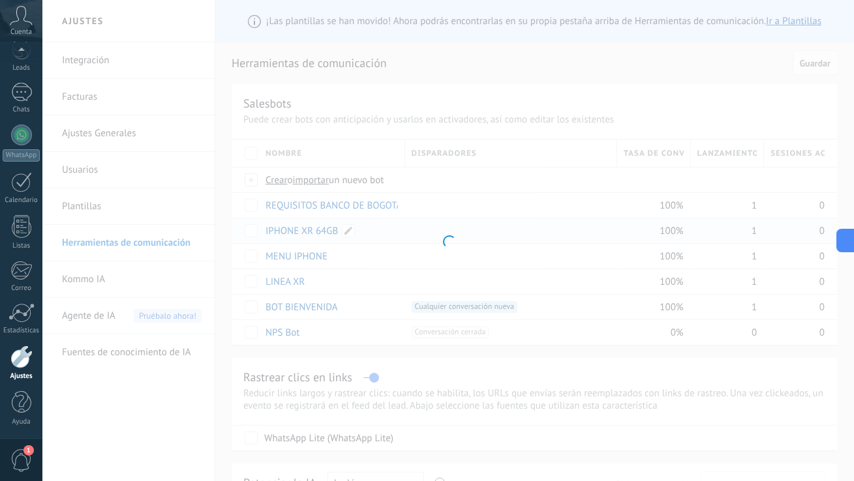
type input "**********"
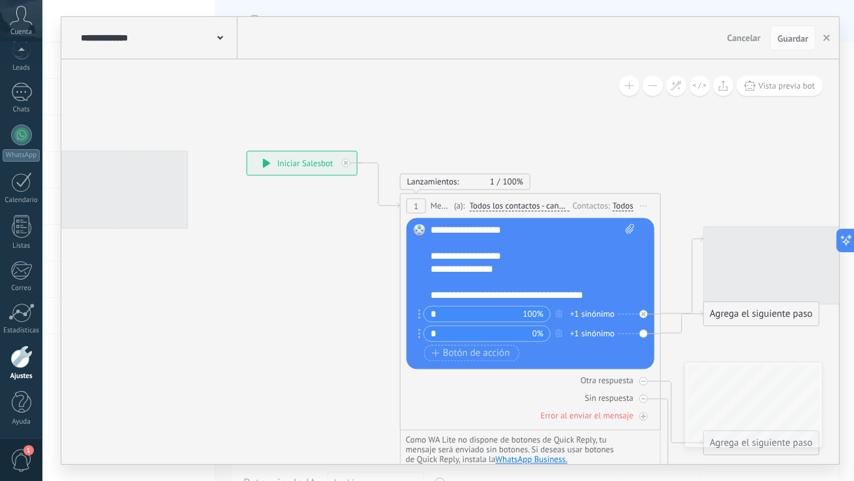
click at [479, 260] on div "**********" at bounding box center [532, 263] width 204 height 78
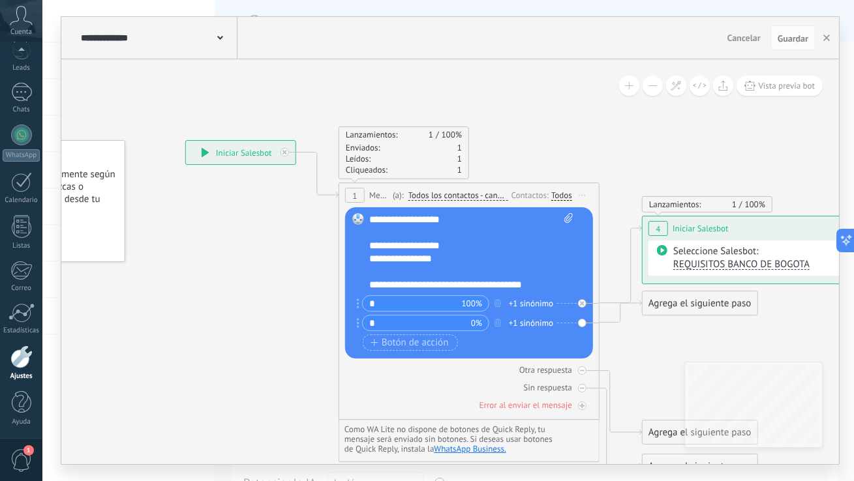
click at [428, 267] on div "**********" at bounding box center [471, 252] width 204 height 78
click at [425, 247] on div "**********" at bounding box center [471, 252] width 204 height 78
click at [788, 46] on button "Guardar" at bounding box center [792, 37] width 45 height 25
click at [830, 39] on button "button" at bounding box center [827, 37] width 20 height 25
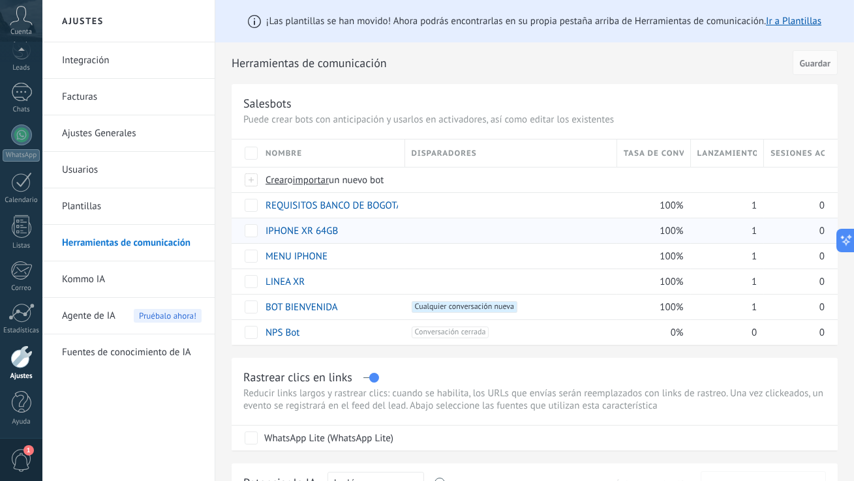
click at [308, 232] on link "IPHONE XR 64GB" at bounding box center [301, 231] width 72 height 12
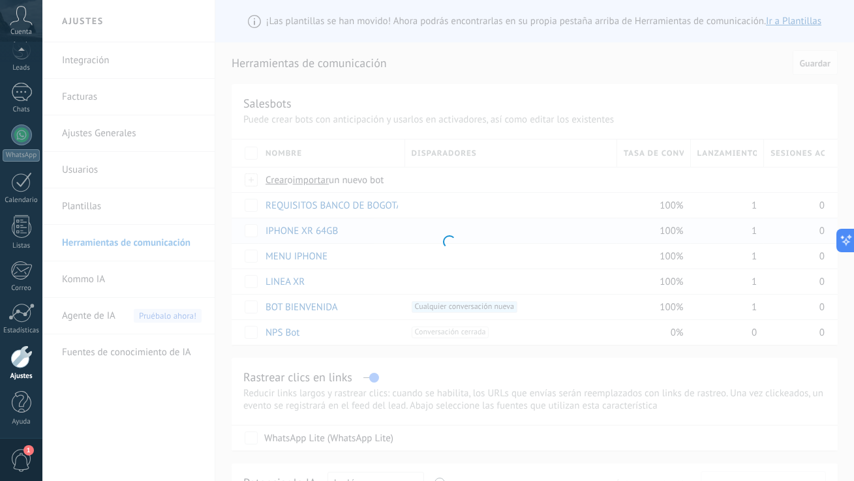
type input "**********"
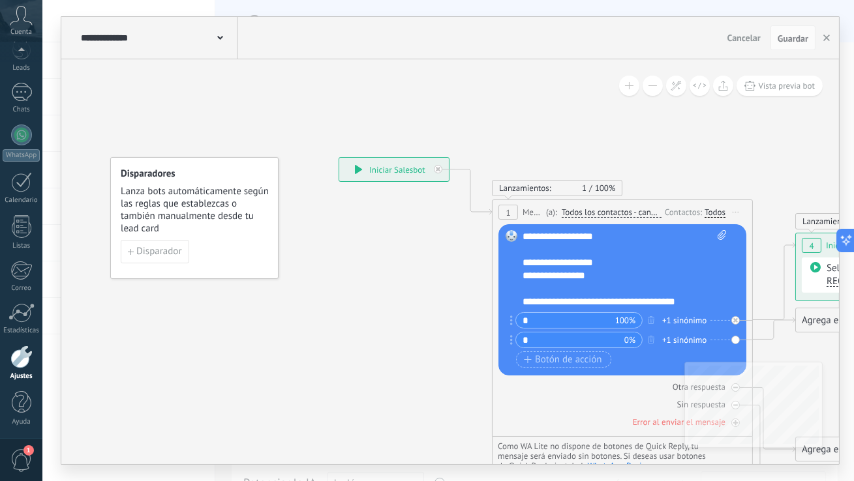
click at [572, 263] on div "**********" at bounding box center [624, 269] width 204 height 78
click at [798, 46] on button "Guardar" at bounding box center [792, 37] width 45 height 25
click at [573, 261] on div "**********" at bounding box center [624, 269] width 204 height 78
click at [793, 36] on span "Guardar" at bounding box center [792, 38] width 31 height 9
click at [828, 37] on use "button" at bounding box center [826, 38] width 7 height 7
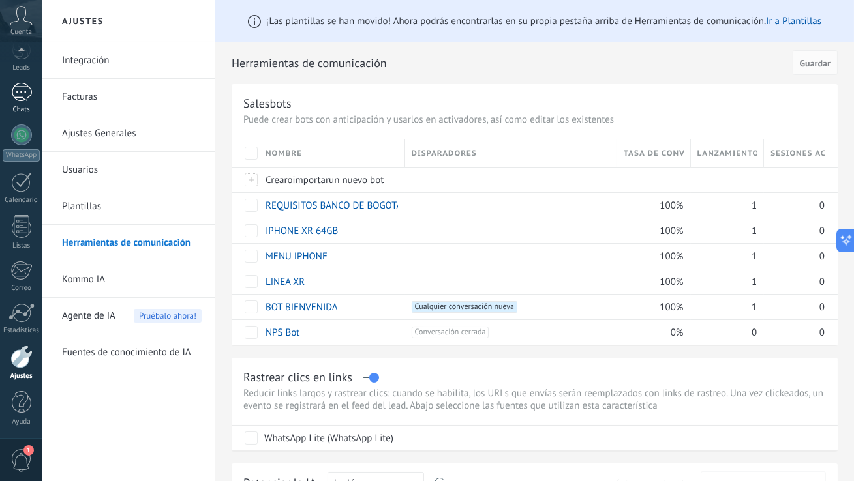
click at [18, 93] on div "1" at bounding box center [21, 92] width 21 height 19
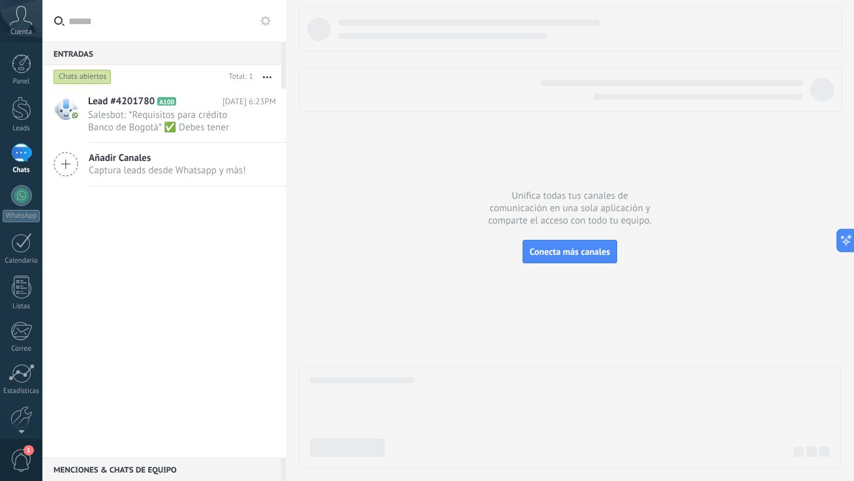
click at [86, 82] on div "Chats abiertos" at bounding box center [82, 77] width 58 height 16
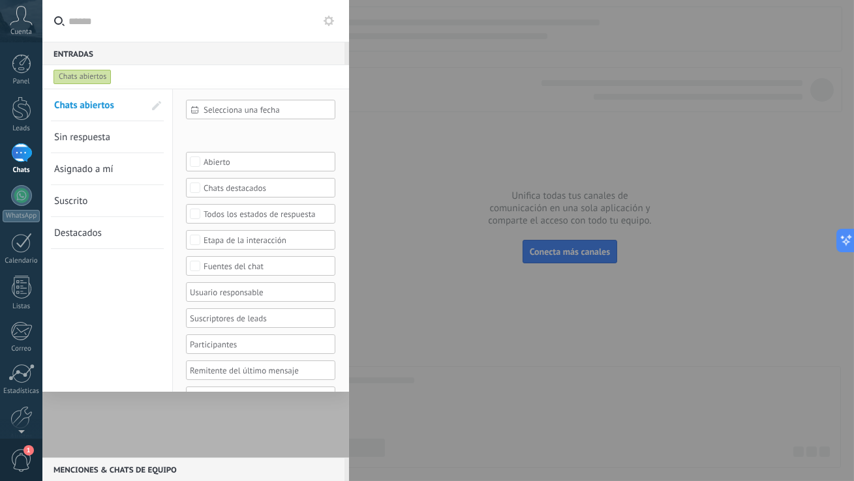
click at [120, 414] on div at bounding box center [195, 273] width 307 height 369
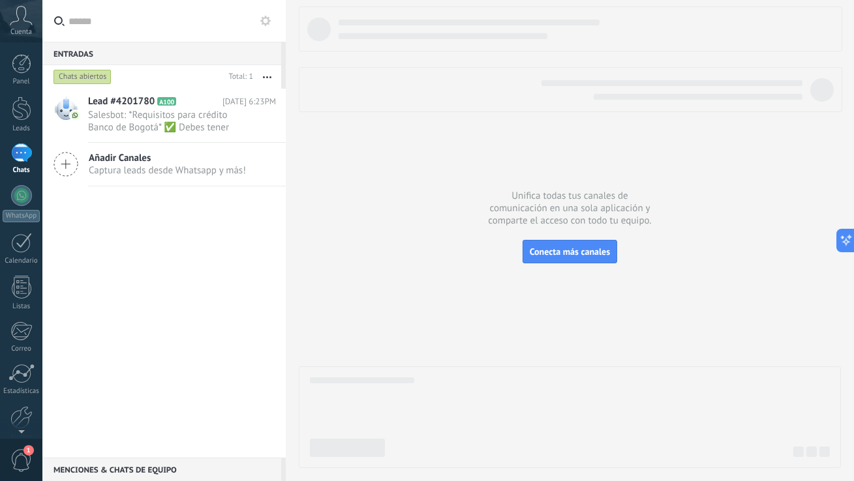
click at [84, 78] on div "Chats abiertos" at bounding box center [82, 77] width 58 height 16
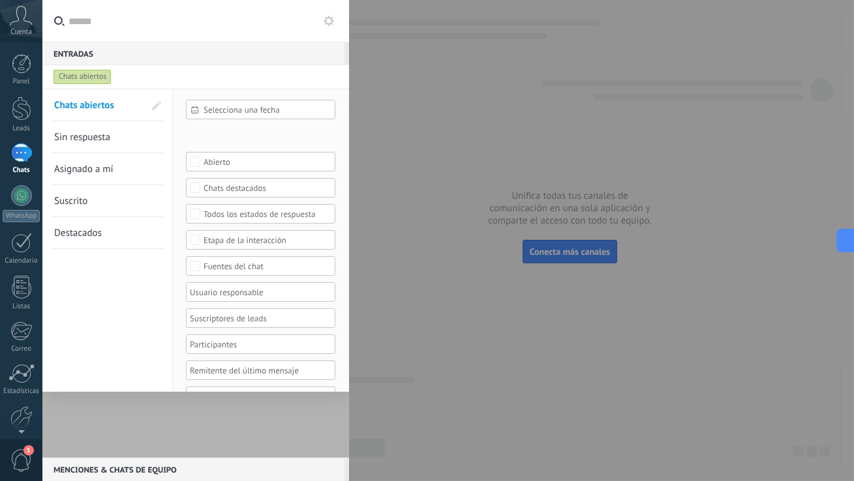
click at [93, 142] on span "Sin respuesta" at bounding box center [82, 137] width 56 height 12
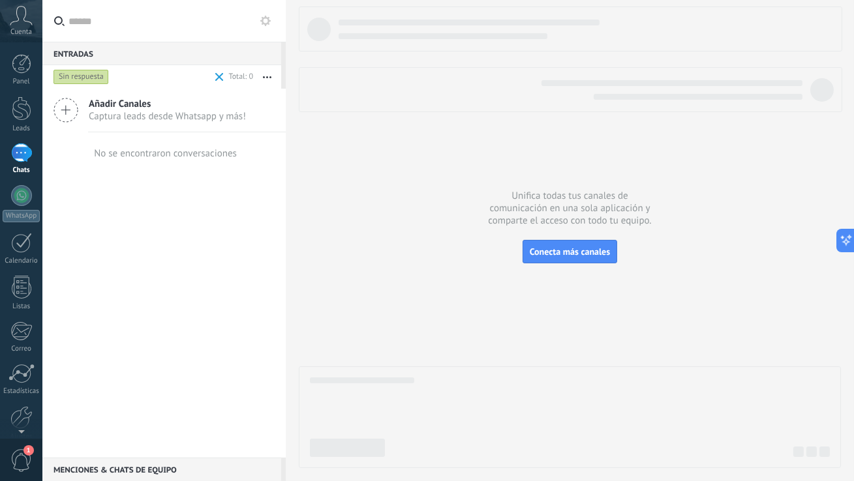
click at [99, 74] on div "Sin respuesta" at bounding box center [80, 77] width 55 height 16
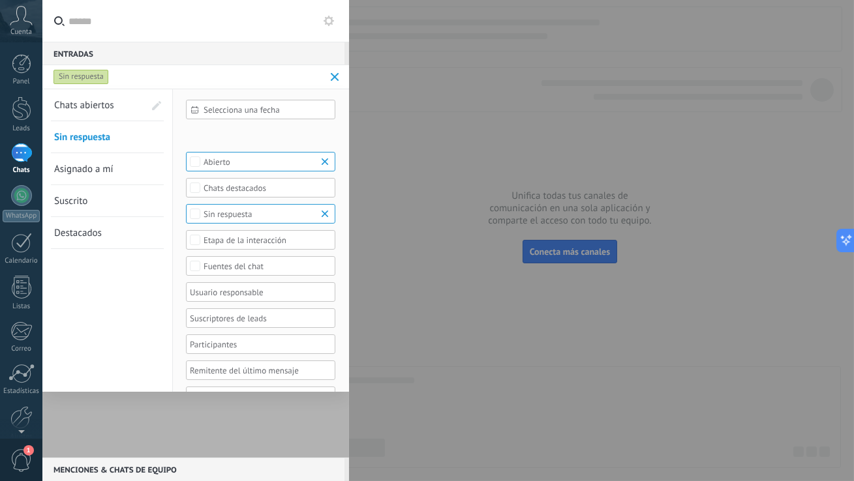
click at [98, 139] on span "Sin respuesta" at bounding box center [82, 137] width 56 height 12
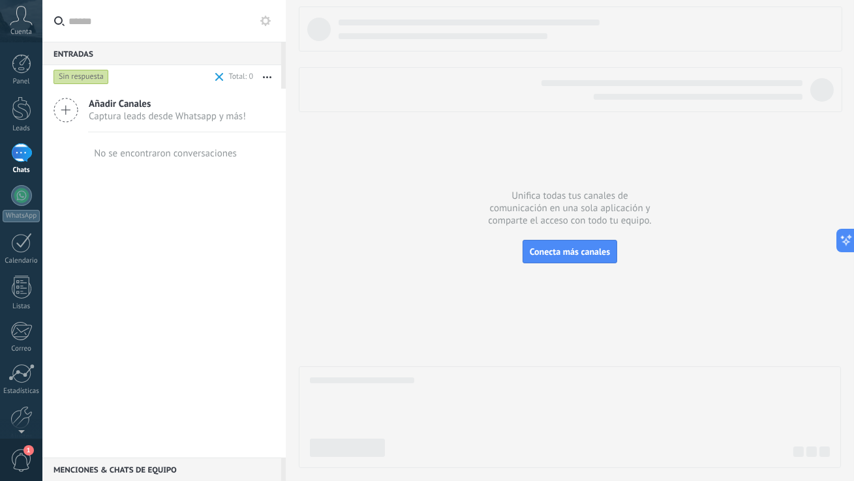
click at [270, 78] on icon "button" at bounding box center [267, 77] width 8 height 2
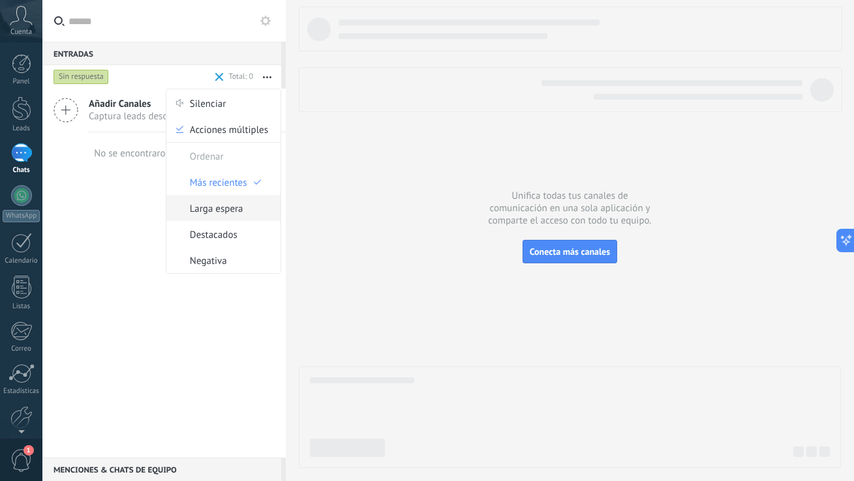
click at [205, 211] on span "Larga espera" at bounding box center [216, 208] width 53 height 26
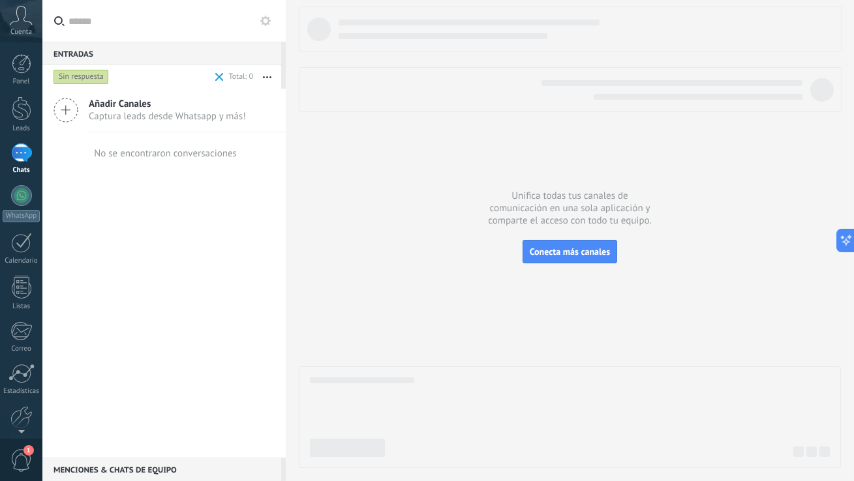
click at [218, 75] on span at bounding box center [219, 77] width 8 height 8
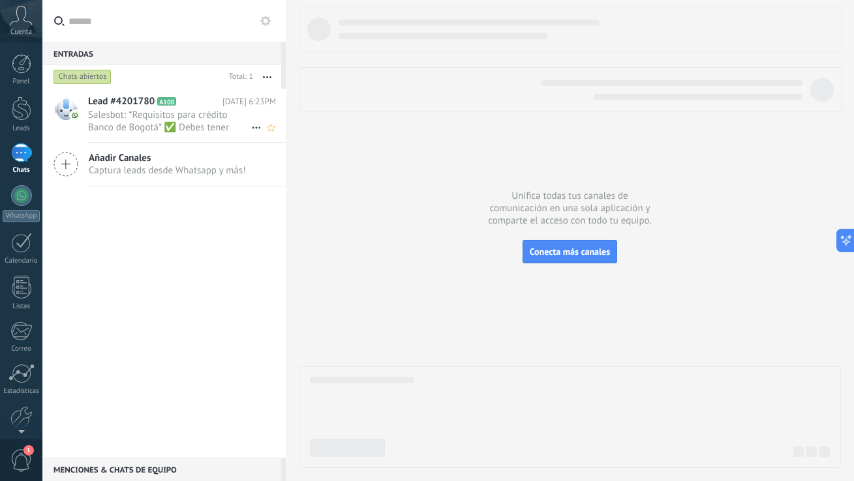
click at [159, 121] on span "Salesbot: *Requisitos para crédito Banco de Bogotá* ✅ Debes tener experiencia c…" at bounding box center [169, 121] width 163 height 25
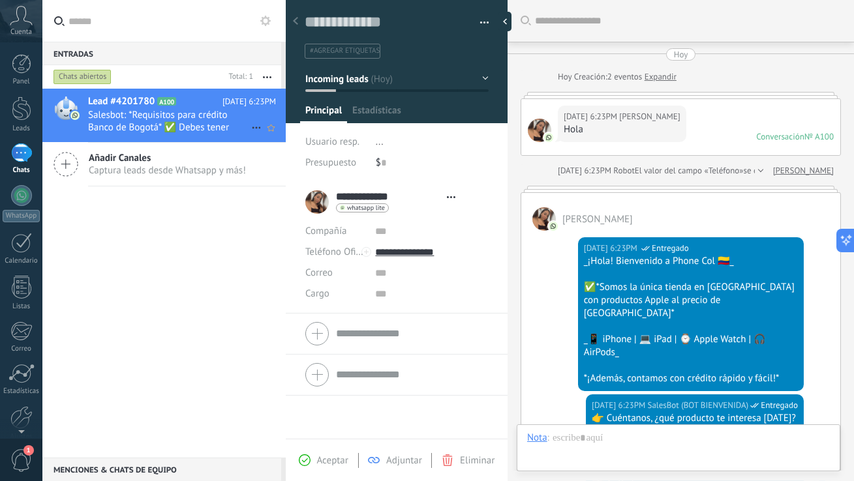
type textarea "**********"
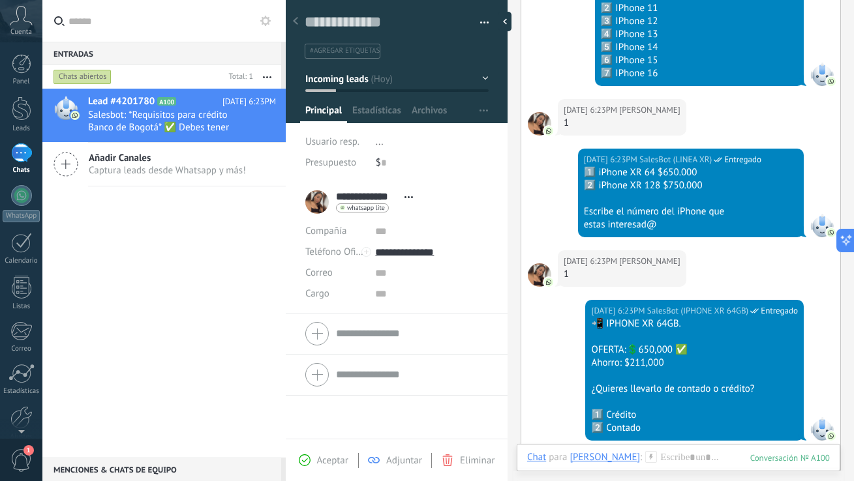
scroll to position [1015, 0]
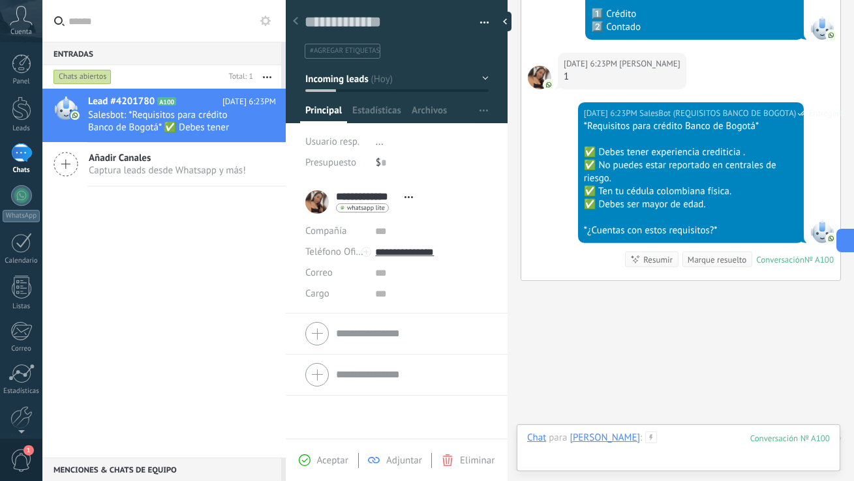
click at [663, 445] on div at bounding box center [678, 451] width 303 height 39
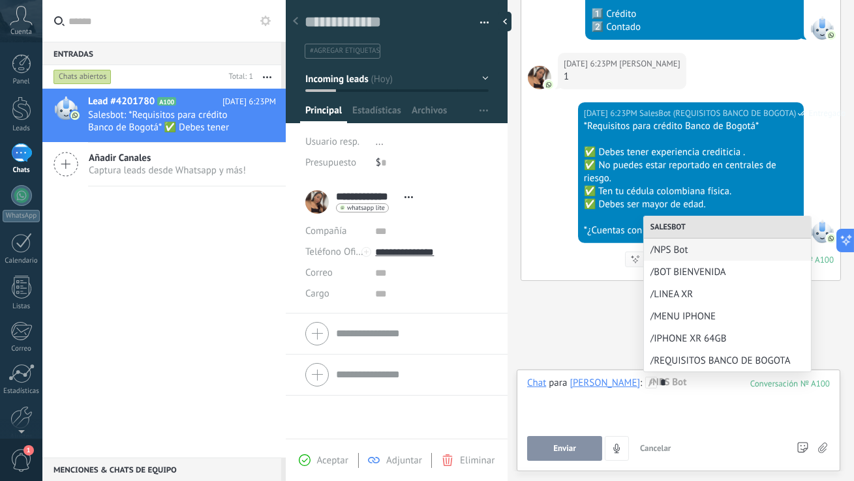
click at [668, 397] on div "*" at bounding box center [678, 402] width 303 height 50
click at [683, 388] on div "*" at bounding box center [678, 402] width 303 height 50
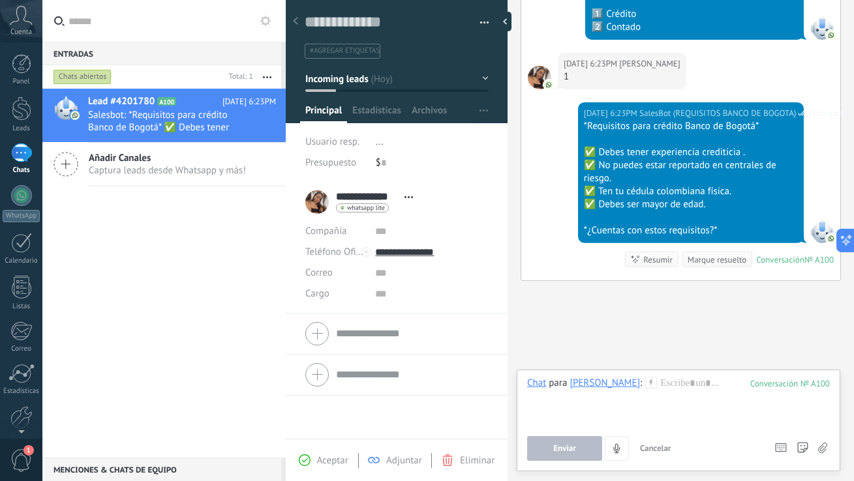
click at [653, 451] on span "Cancelar" at bounding box center [655, 448] width 31 height 11
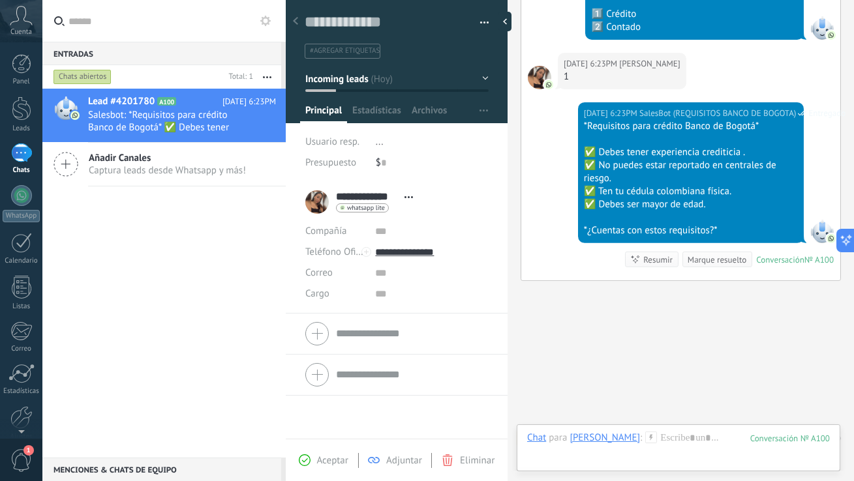
click at [543, 219] on div "Hoy 6:23PM SalesBot (REQUISITOS BANCO DE BOGOTA) Entregado *Requisitos para cré…" at bounding box center [680, 191] width 319 height 178
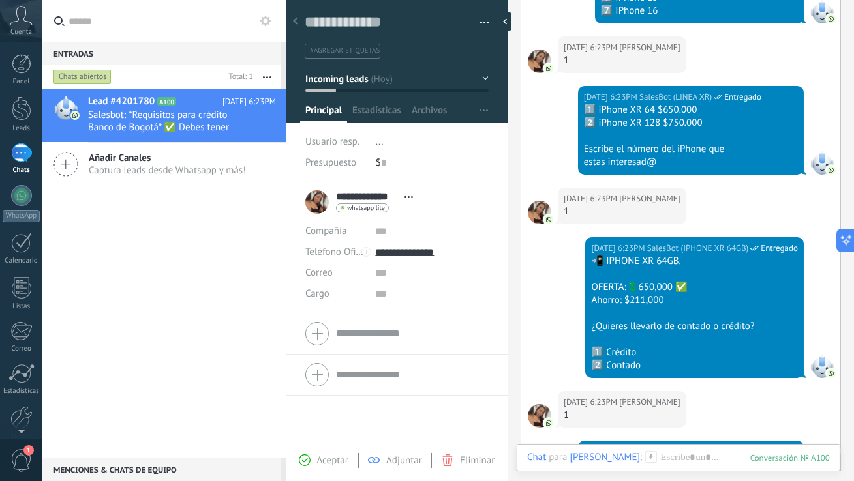
scroll to position [702, 0]
